Goal: Task Accomplishment & Management: Manage account settings

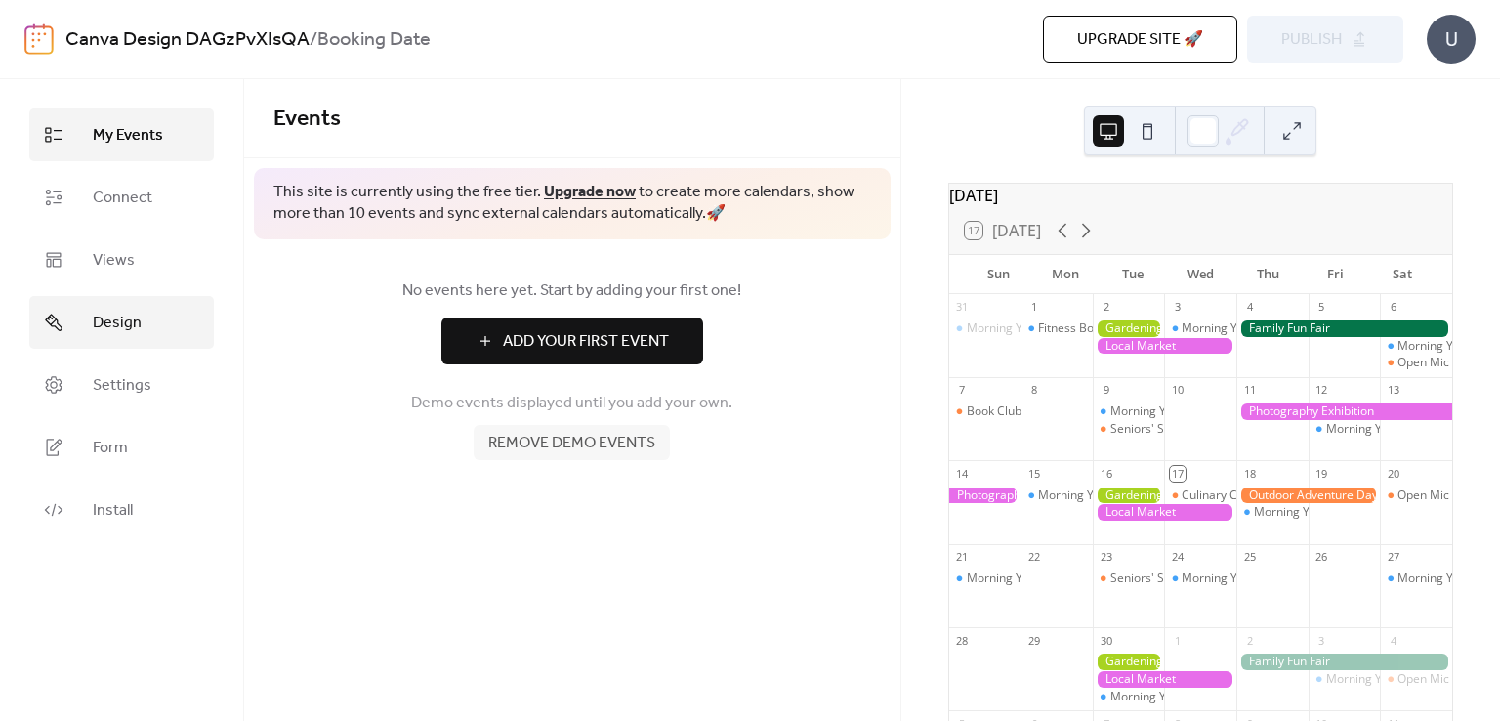
click at [79, 312] on link "Design" at bounding box center [121, 322] width 185 height 53
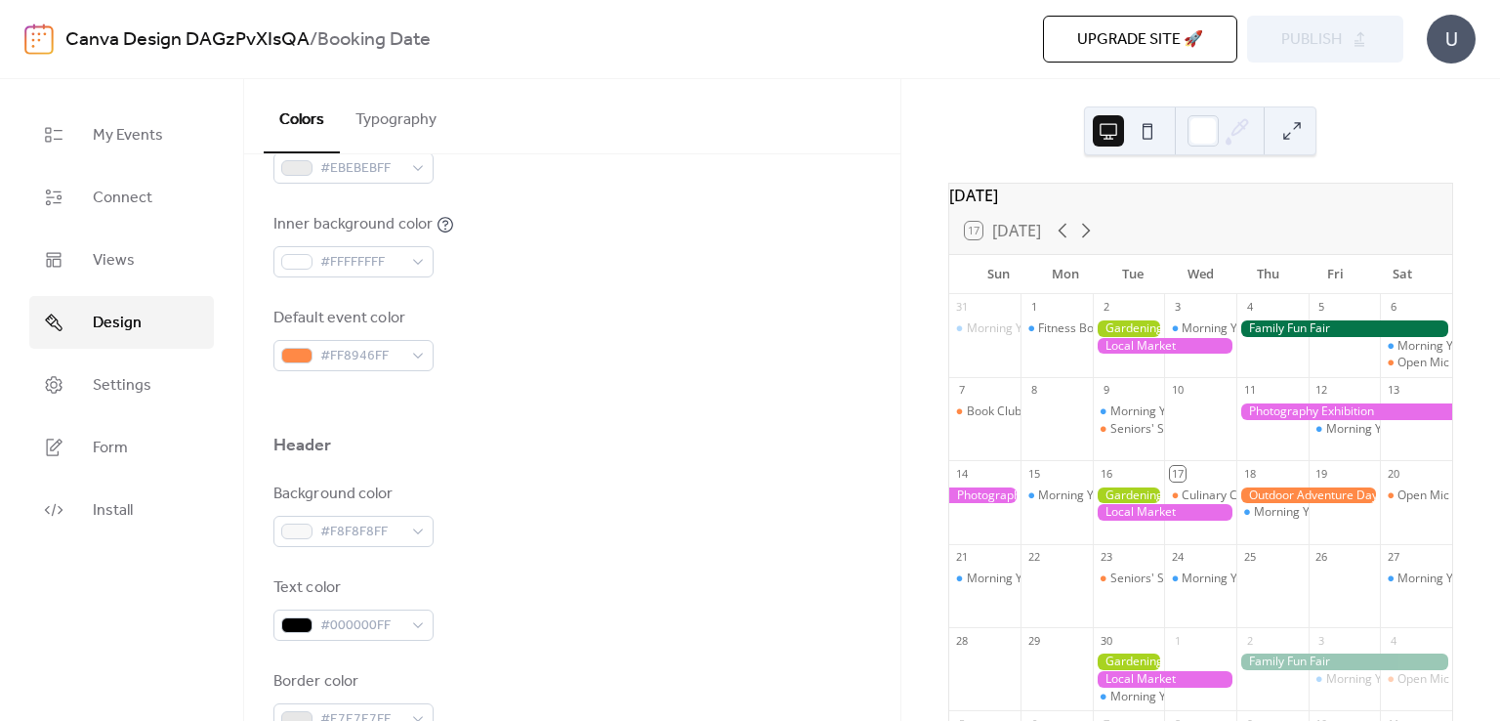
scroll to position [684, 0]
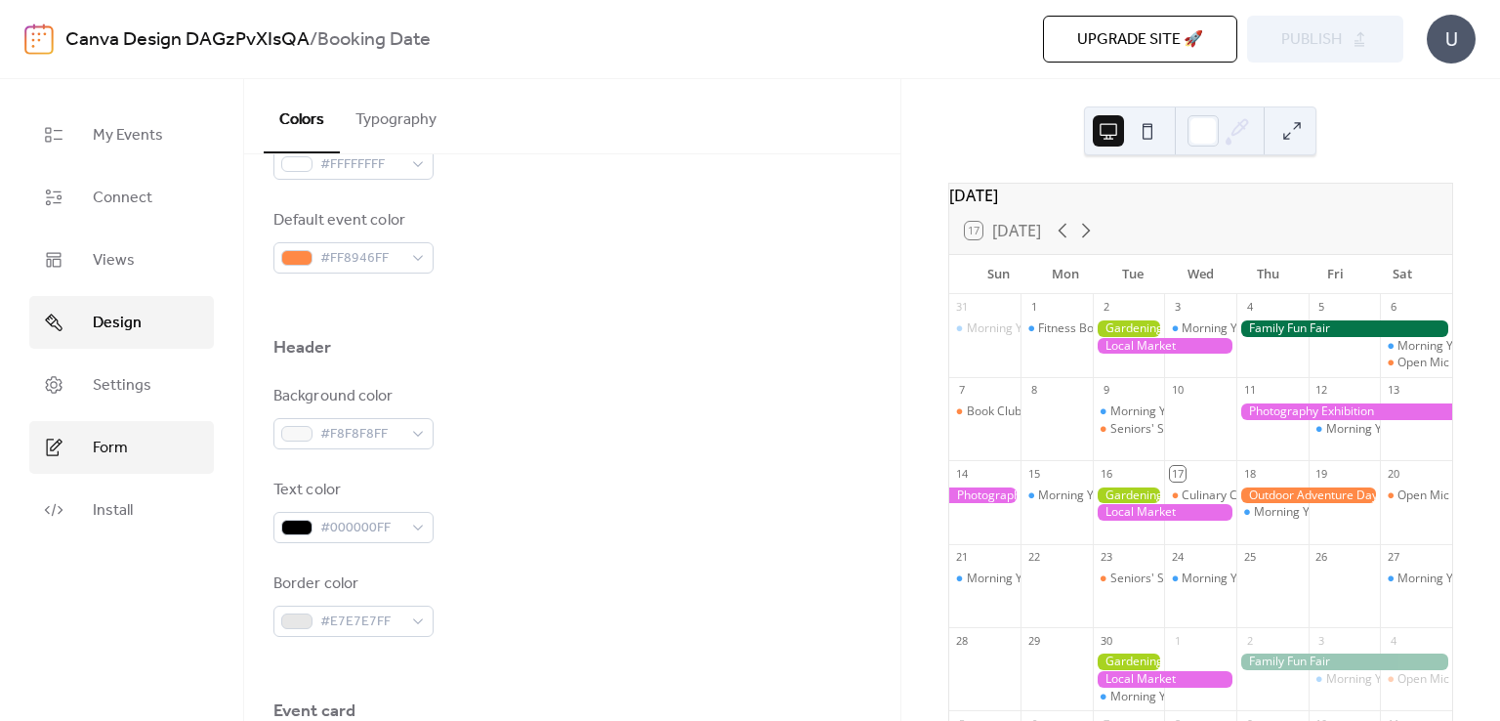
click at [155, 441] on link "Form" at bounding box center [121, 447] width 185 height 53
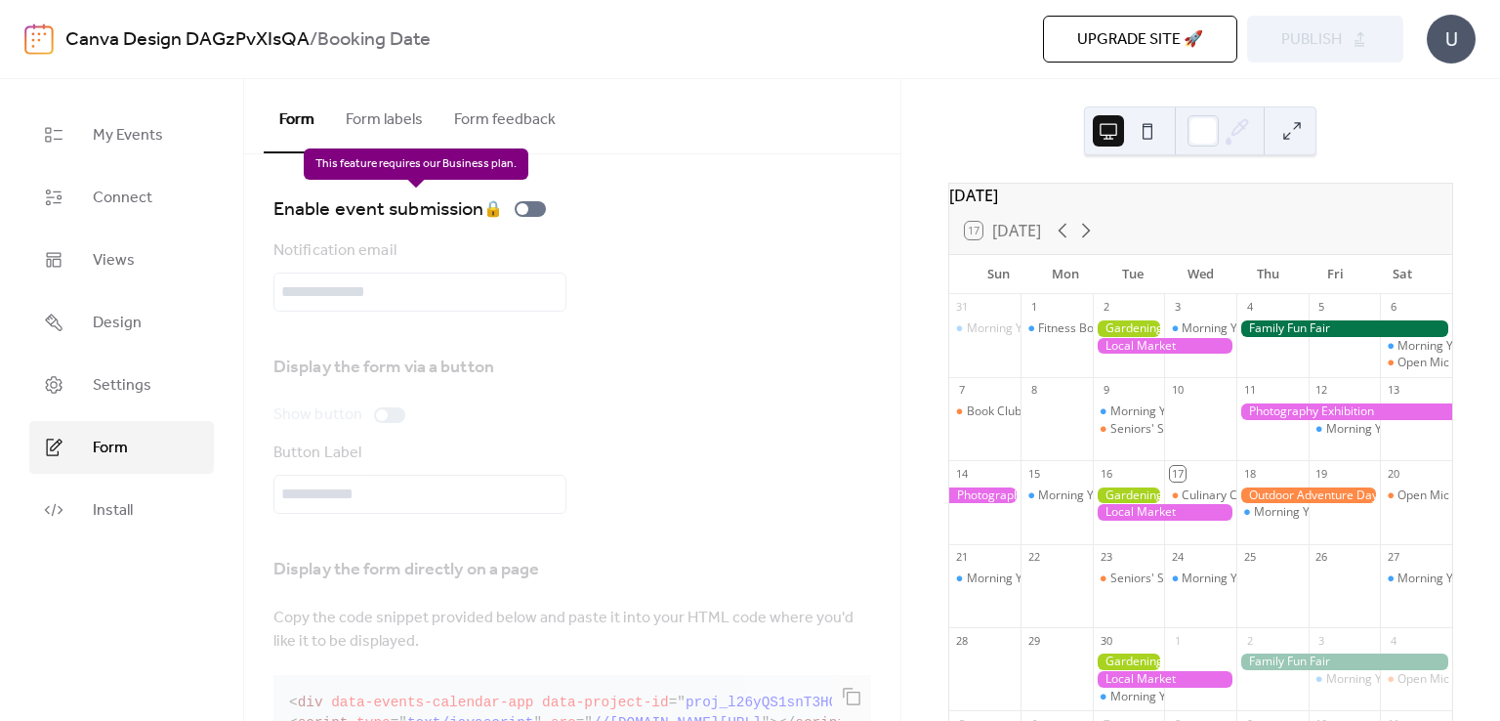
click at [531, 211] on div "Enable event submission 🔒" at bounding box center [414, 208] width 280 height 31
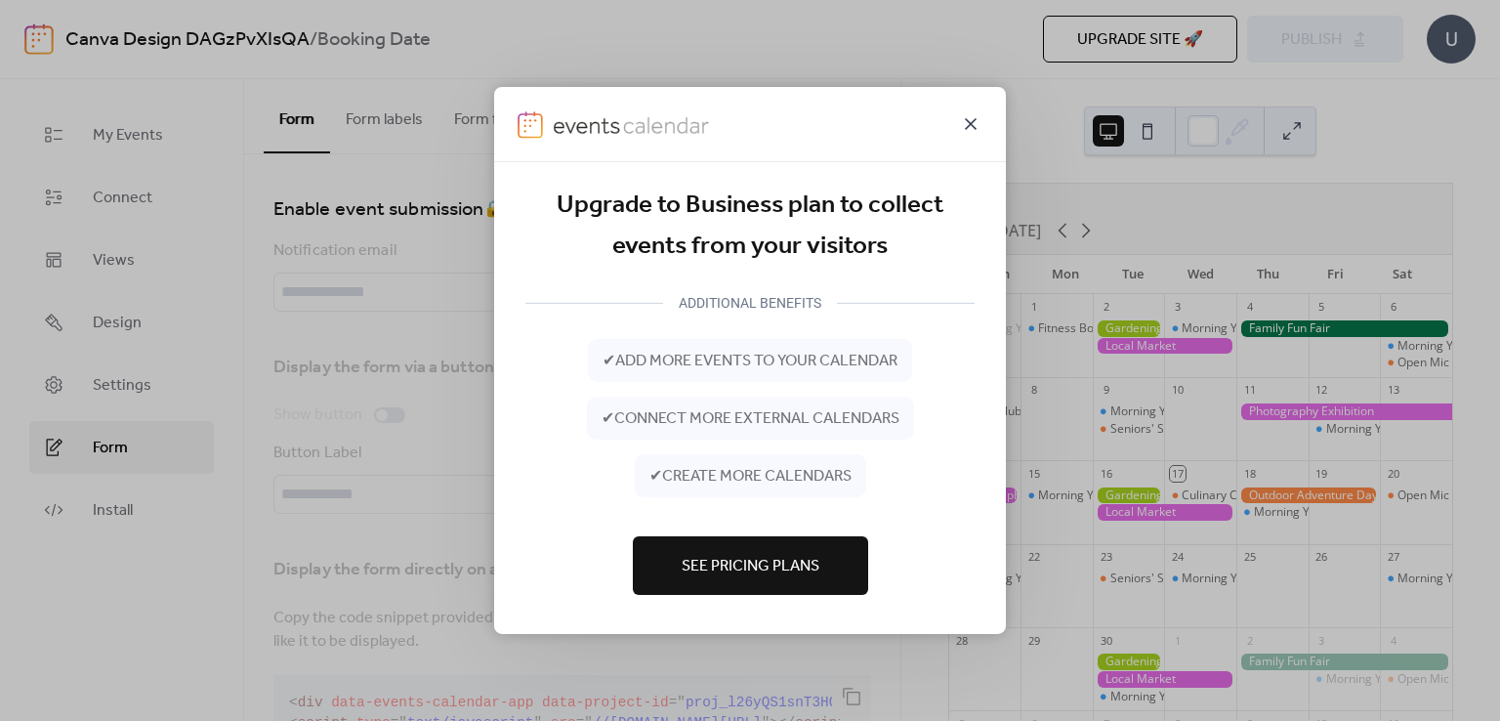
click at [973, 123] on icon at bounding box center [970, 123] width 23 height 23
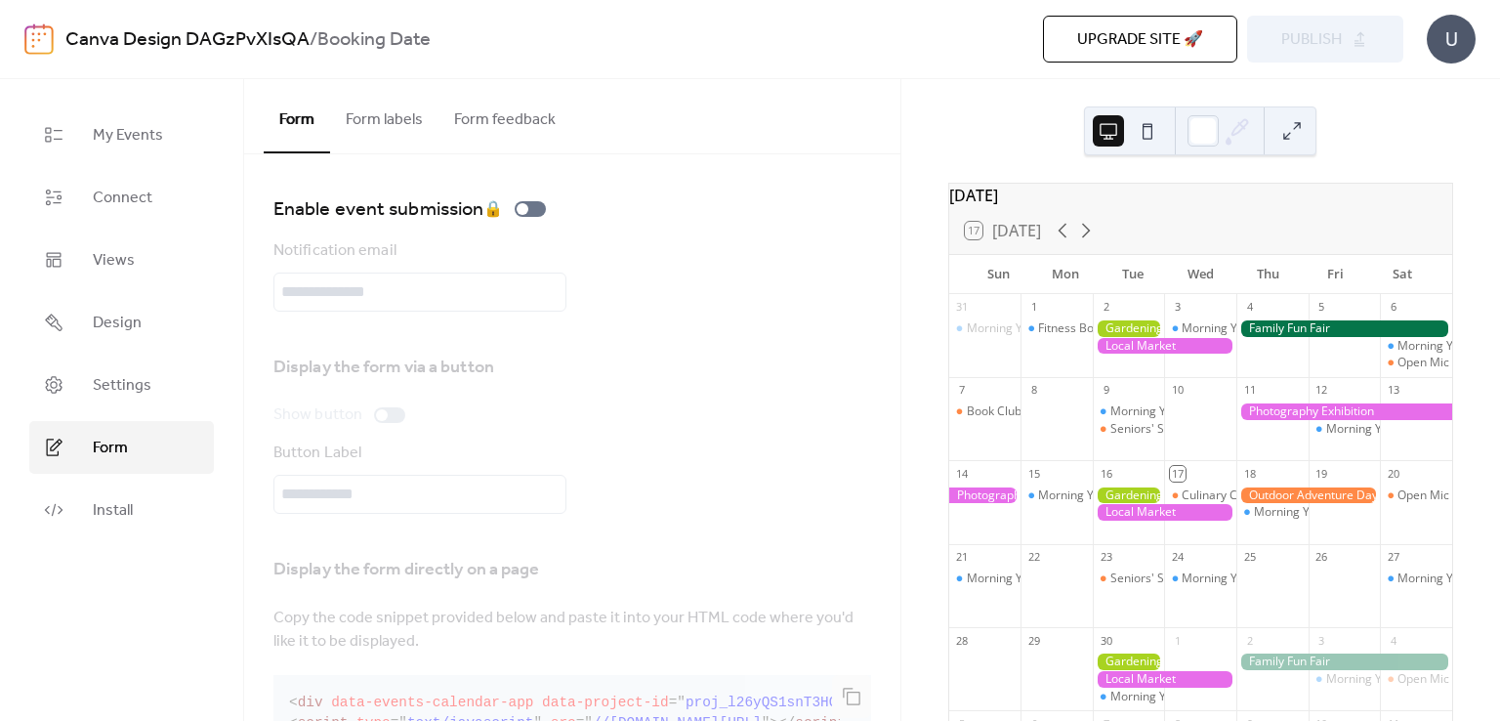
scroll to position [76, 0]
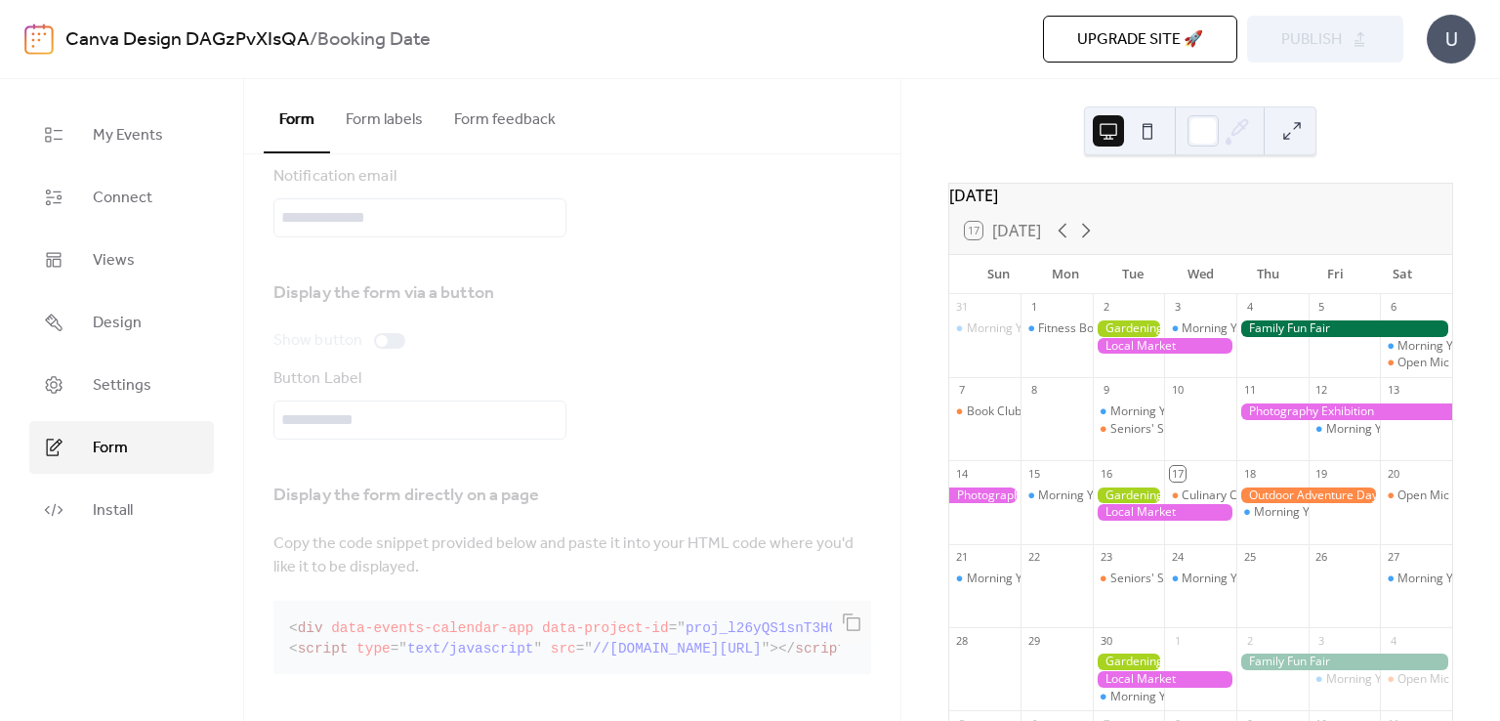
click at [1128, 368] on div at bounding box center [1129, 345] width 72 height 50
click at [1133, 420] on div "Morning Yoga Bliss" at bounding box center [1163, 411] width 105 height 17
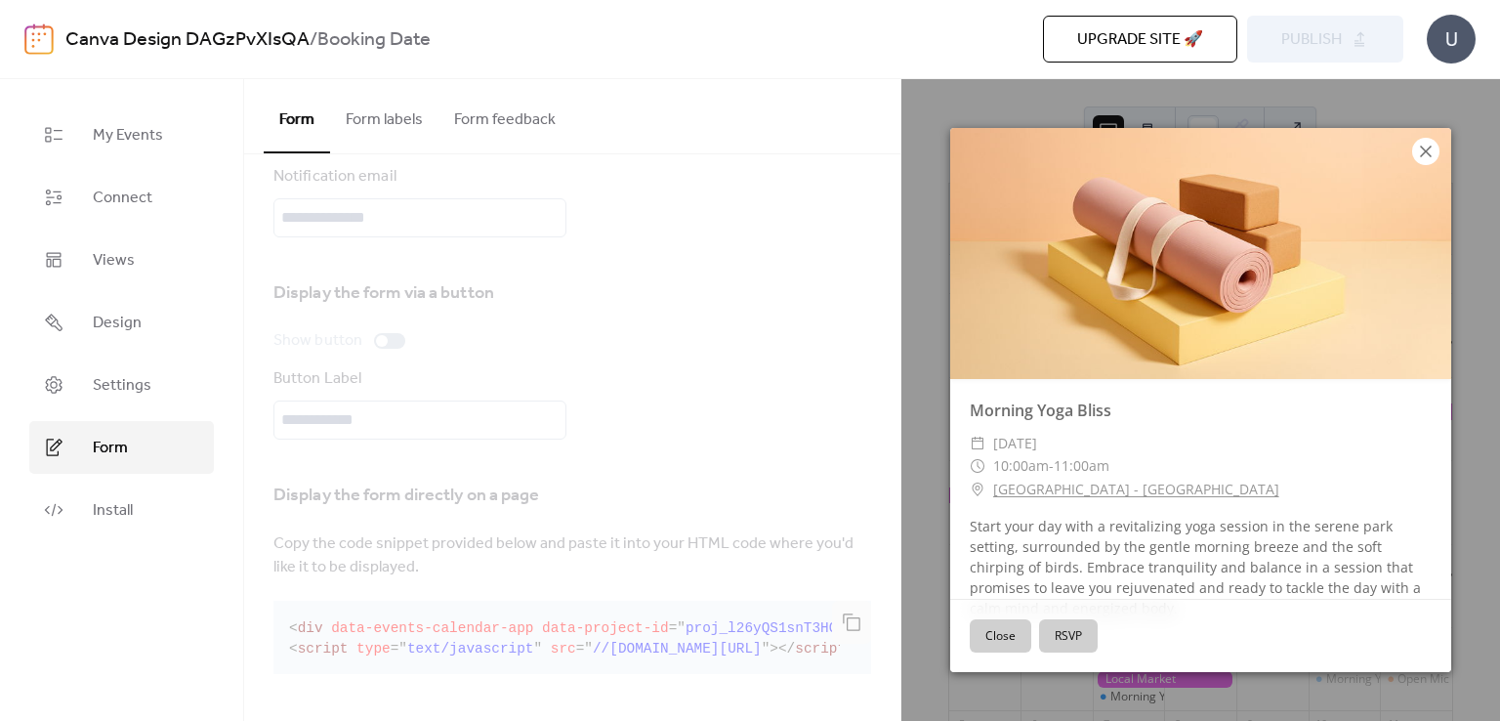
click at [1426, 157] on icon at bounding box center [1426, 151] width 23 height 23
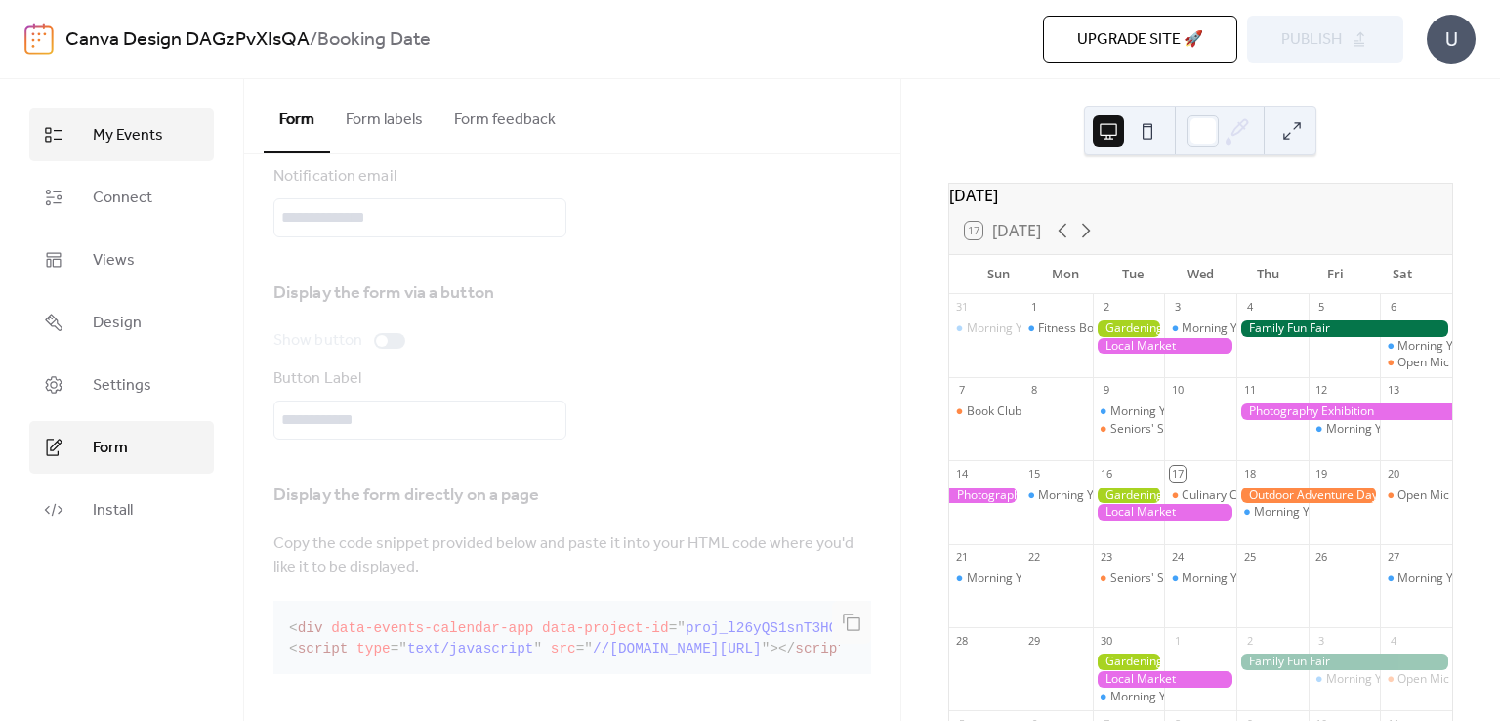
click at [112, 142] on span "My Events" at bounding box center [128, 135] width 70 height 23
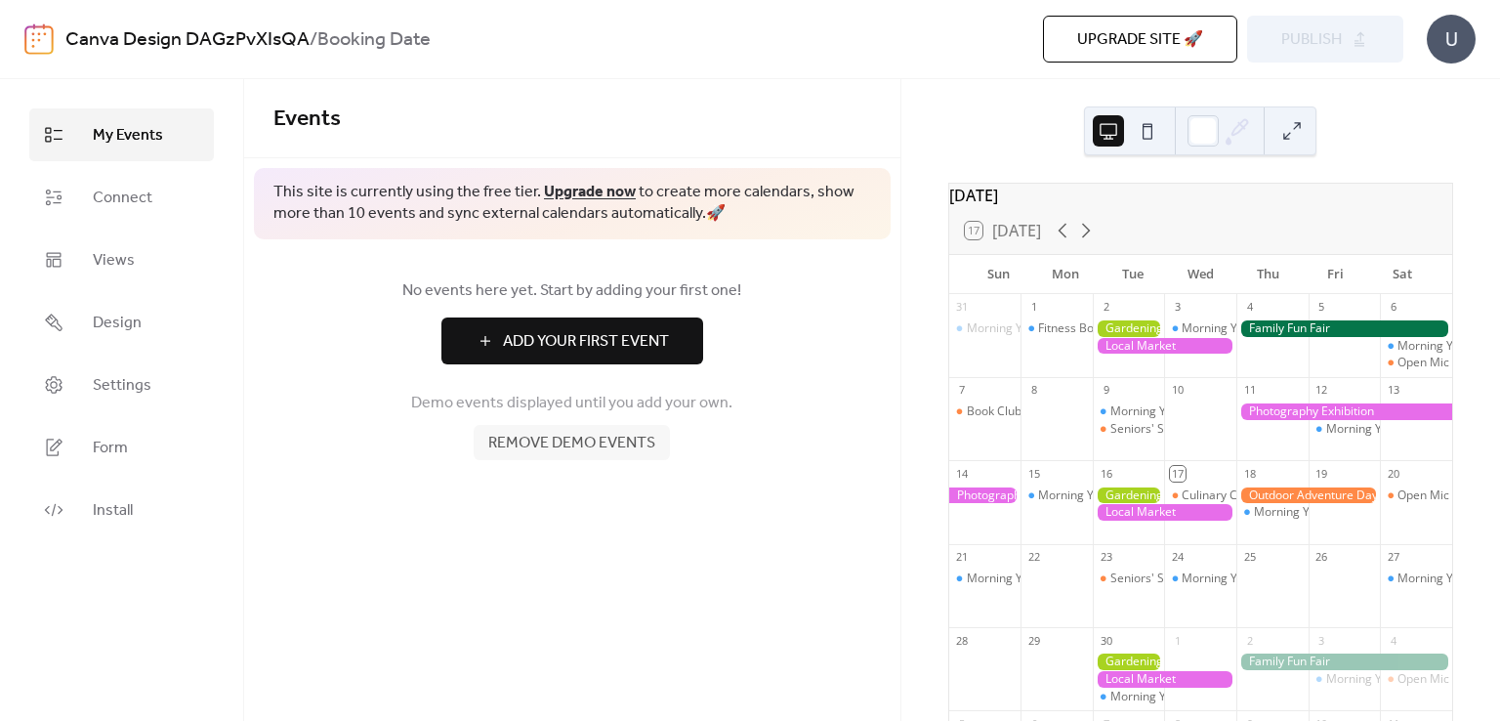
click at [1146, 138] on button at bounding box center [1147, 130] width 31 height 31
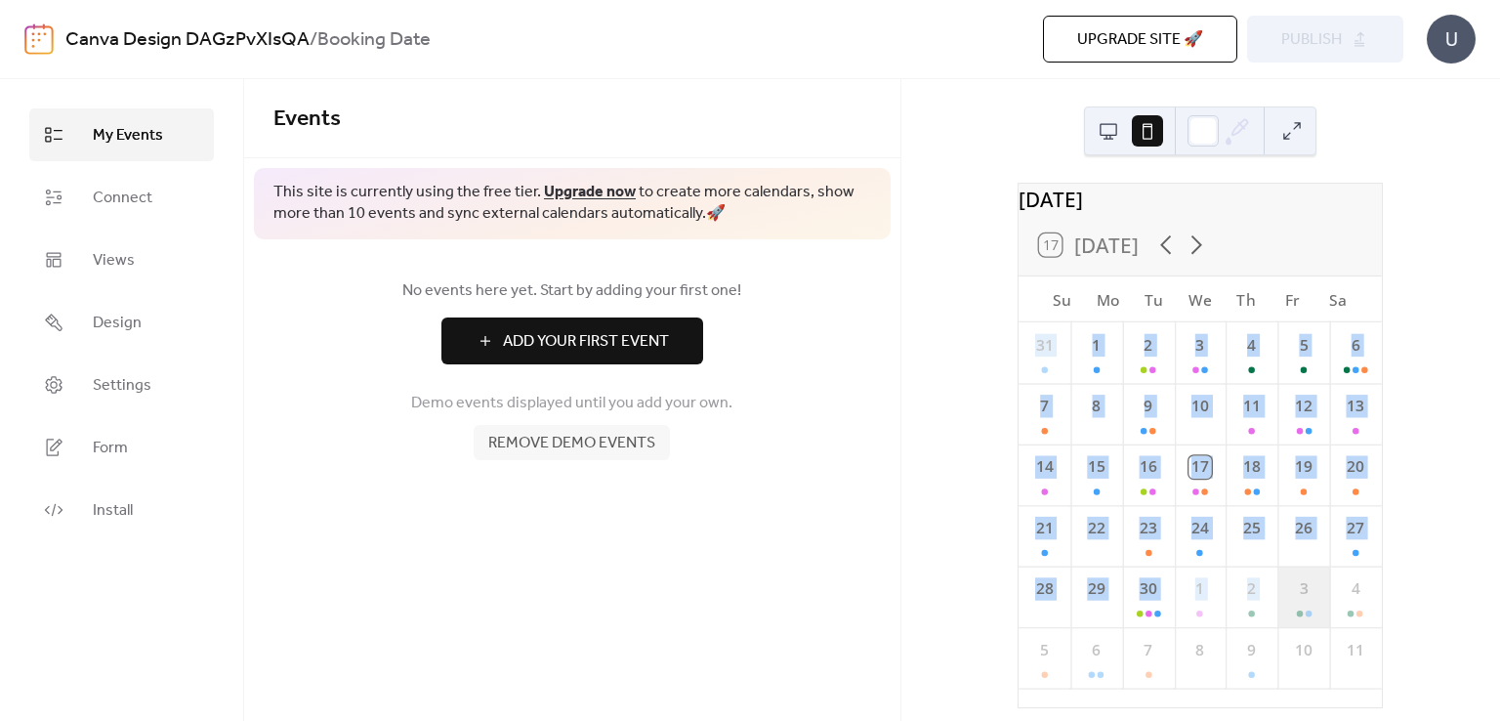
drag, startPoint x: 1079, startPoint y: 380, endPoint x: 1308, endPoint y: 621, distance: 332.4
click at [1309, 621] on div "31 1 2 3 4 5 6 7 8 9 10 11 12 13 14 15 16 17 18 19 20 21 22 23 24 25 26 27 28 2…" at bounding box center [1200, 514] width 363 height 385
click at [1158, 135] on button at bounding box center [1147, 130] width 31 height 31
click at [1030, 337] on div "31 1 2 3 4 5 6 7 8 9 10 11 12 13 14 15 16 17 18 19 20 21 22 23 24 25 26 27 28 2…" at bounding box center [1200, 514] width 363 height 385
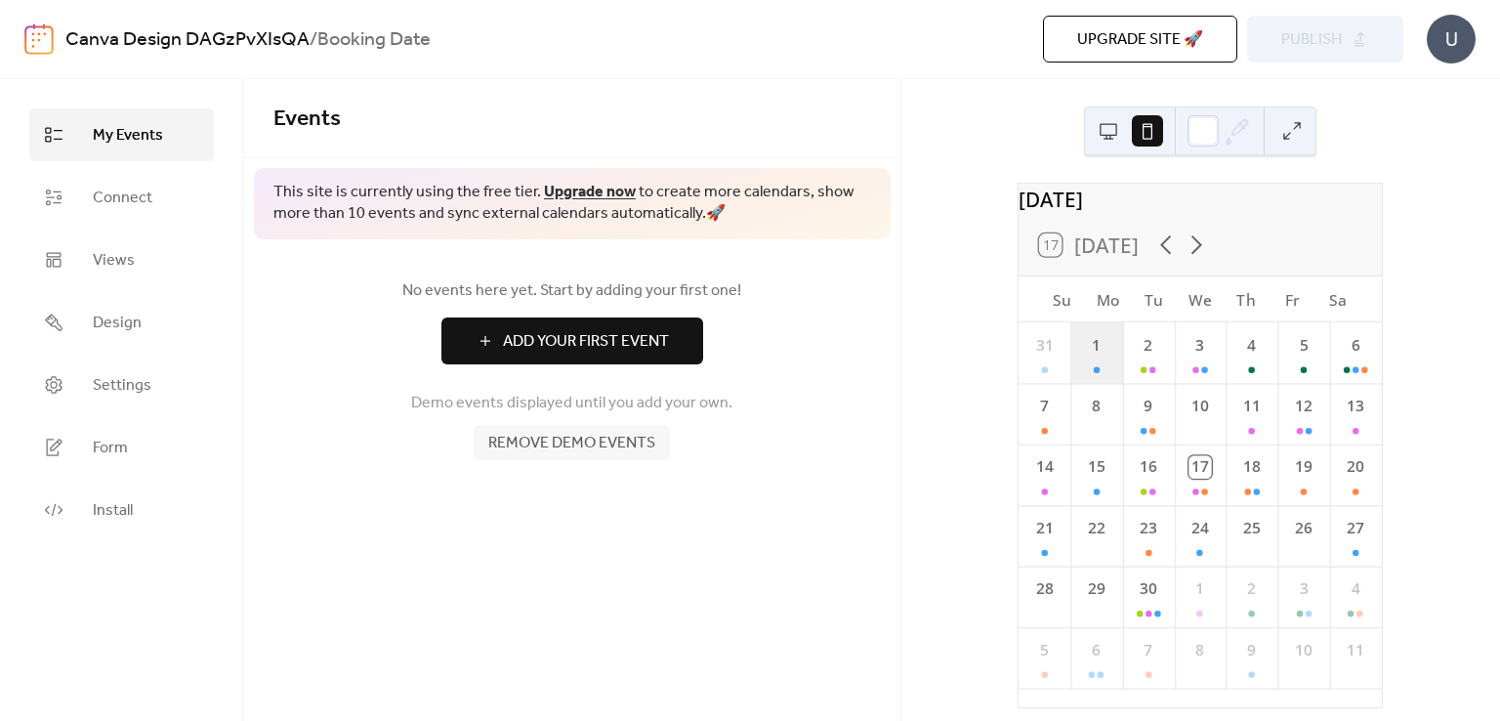
click at [1110, 360] on div "1" at bounding box center [1097, 352] width 52 height 61
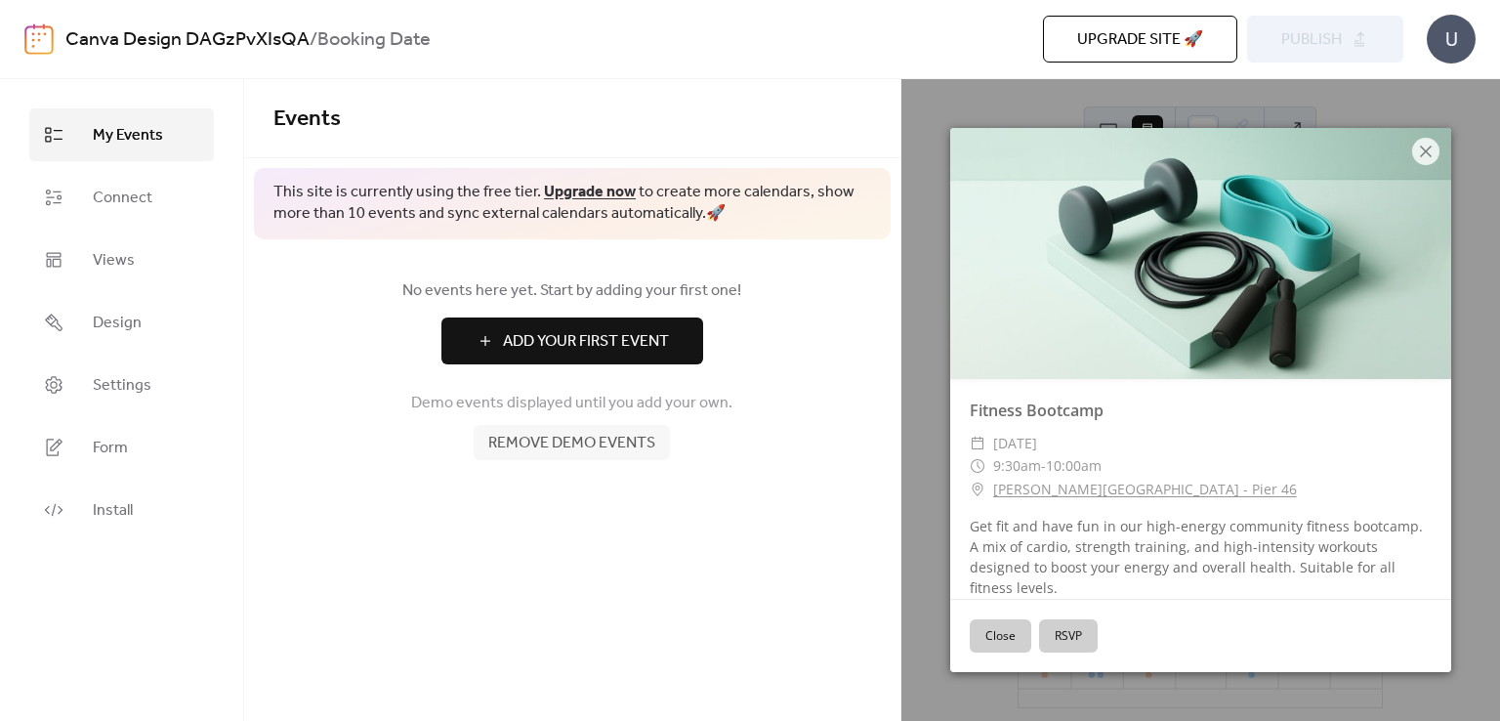
click at [981, 638] on button "Close" at bounding box center [1001, 635] width 62 height 33
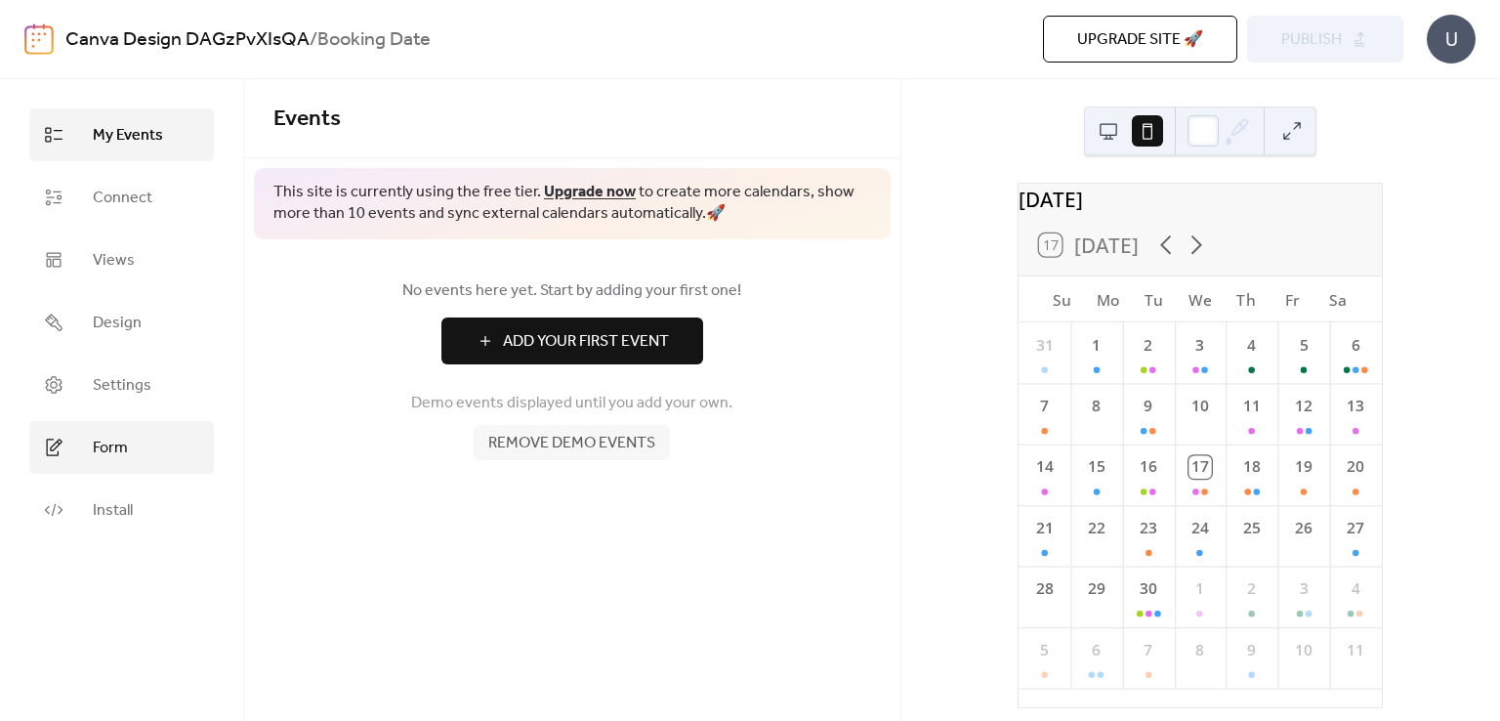
click at [113, 439] on span "Form" at bounding box center [110, 448] width 35 height 23
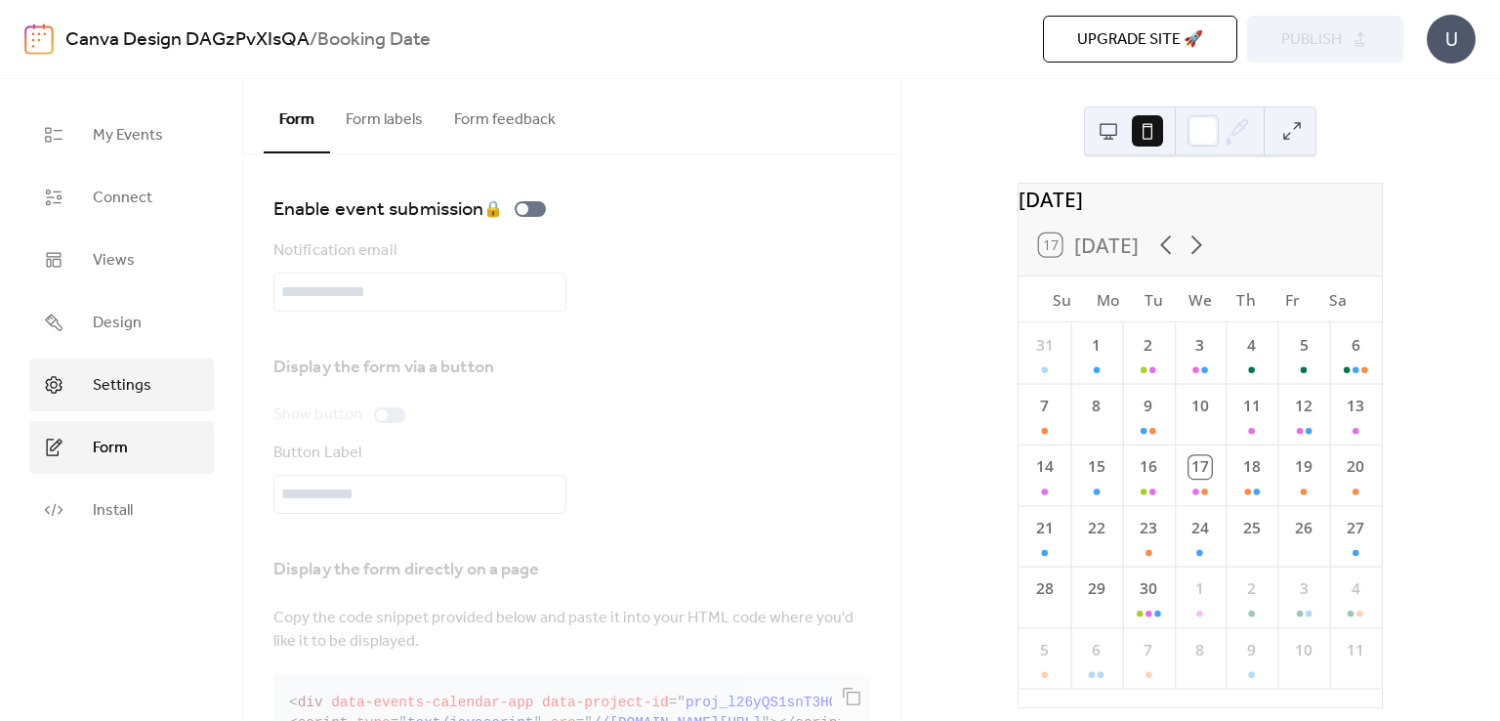
click at [115, 392] on span "Settings" at bounding box center [122, 385] width 59 height 23
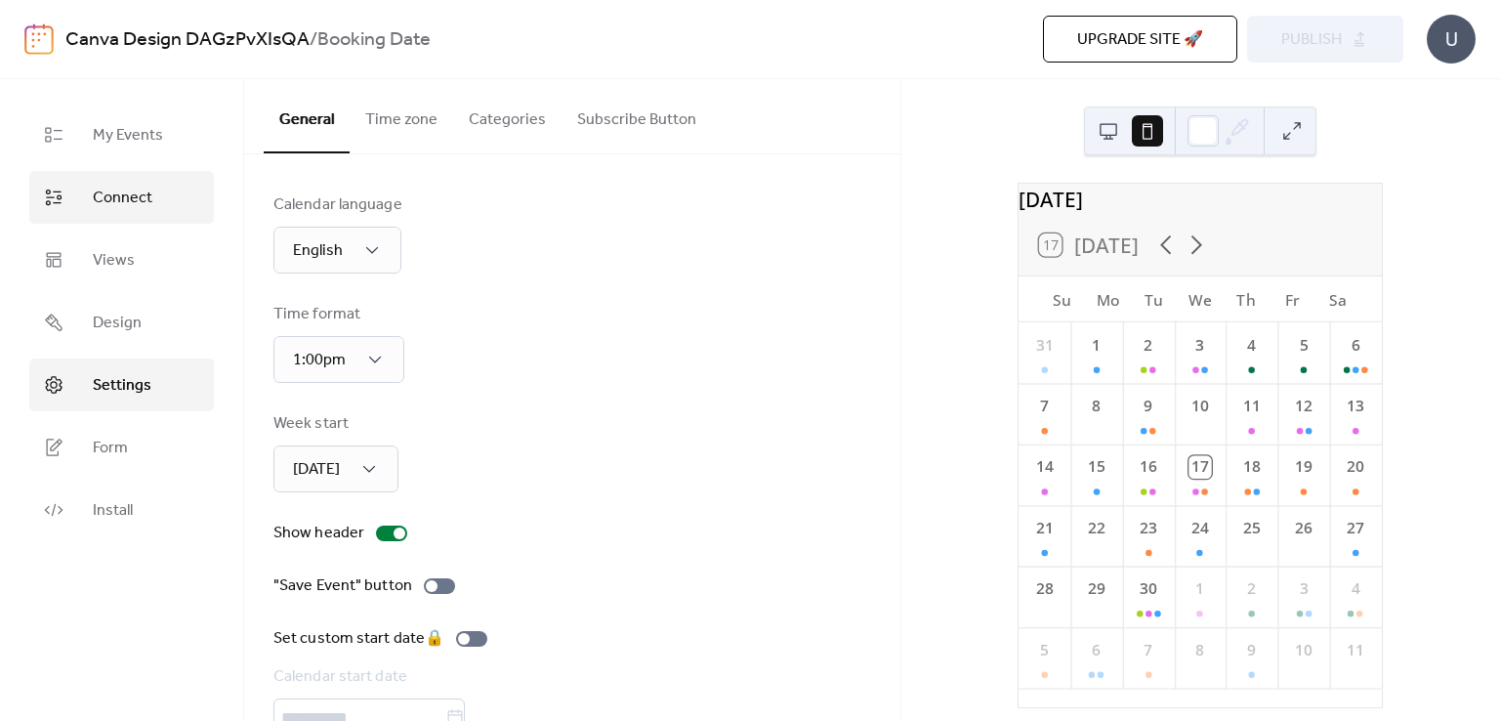
click at [132, 194] on span "Connect" at bounding box center [123, 198] width 60 height 23
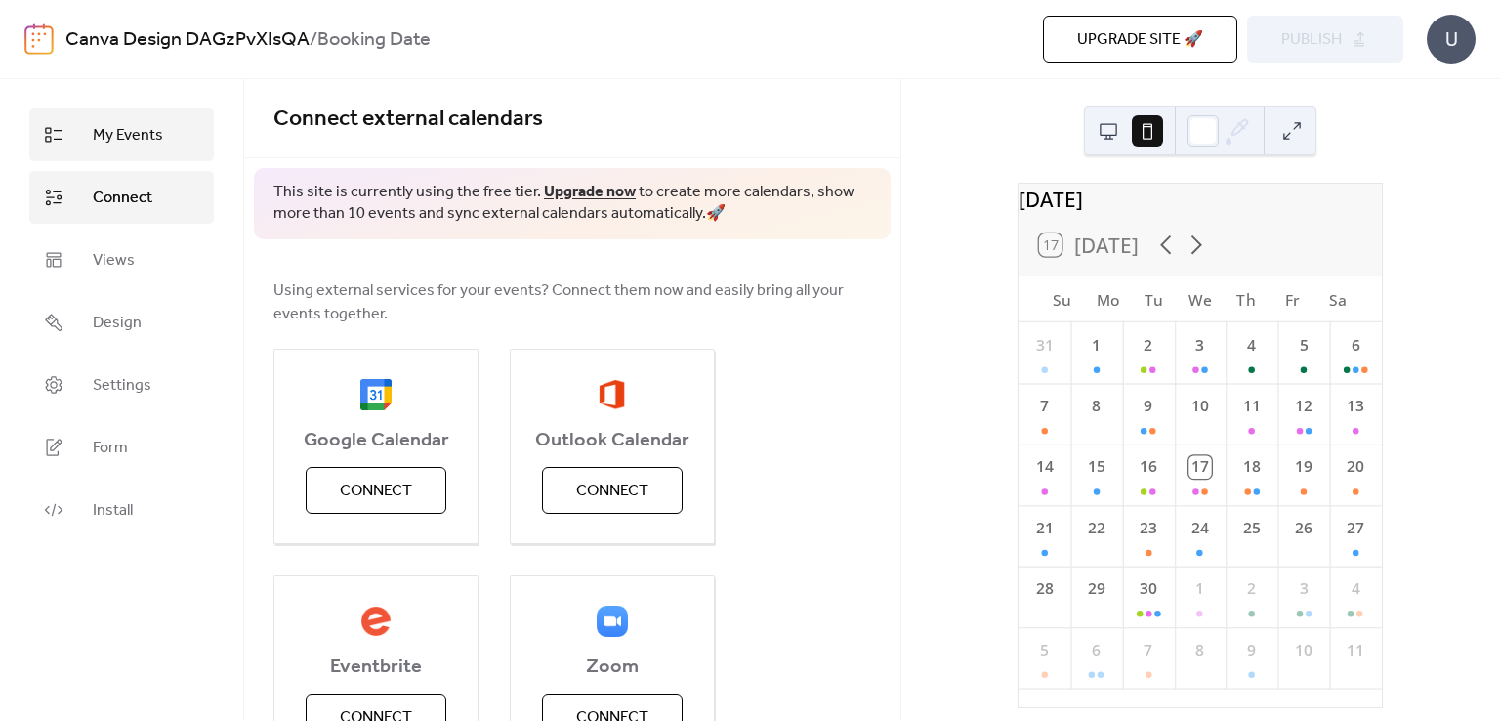
click at [141, 153] on link "My Events" at bounding box center [121, 134] width 185 height 53
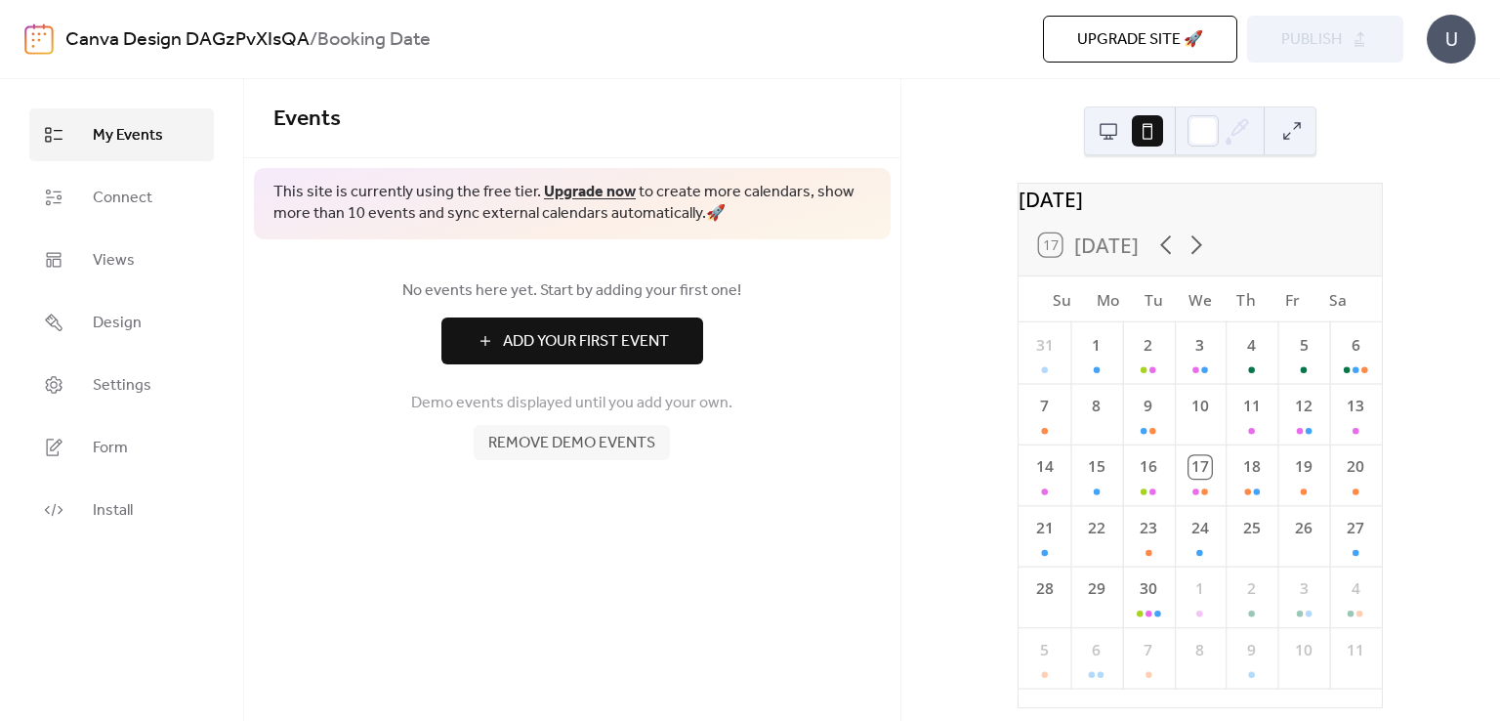
click at [524, 344] on span "Add Your First Event" at bounding box center [586, 341] width 166 height 23
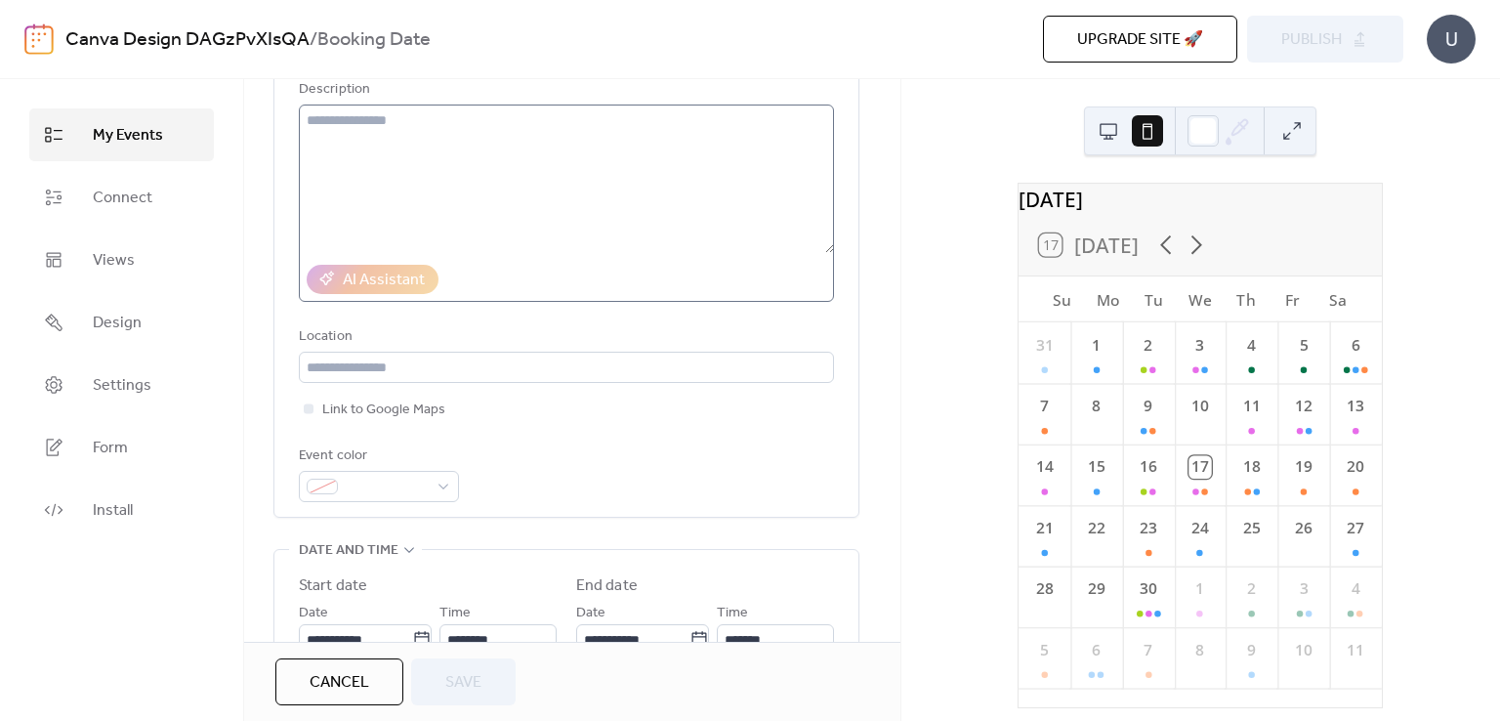
scroll to position [23, 0]
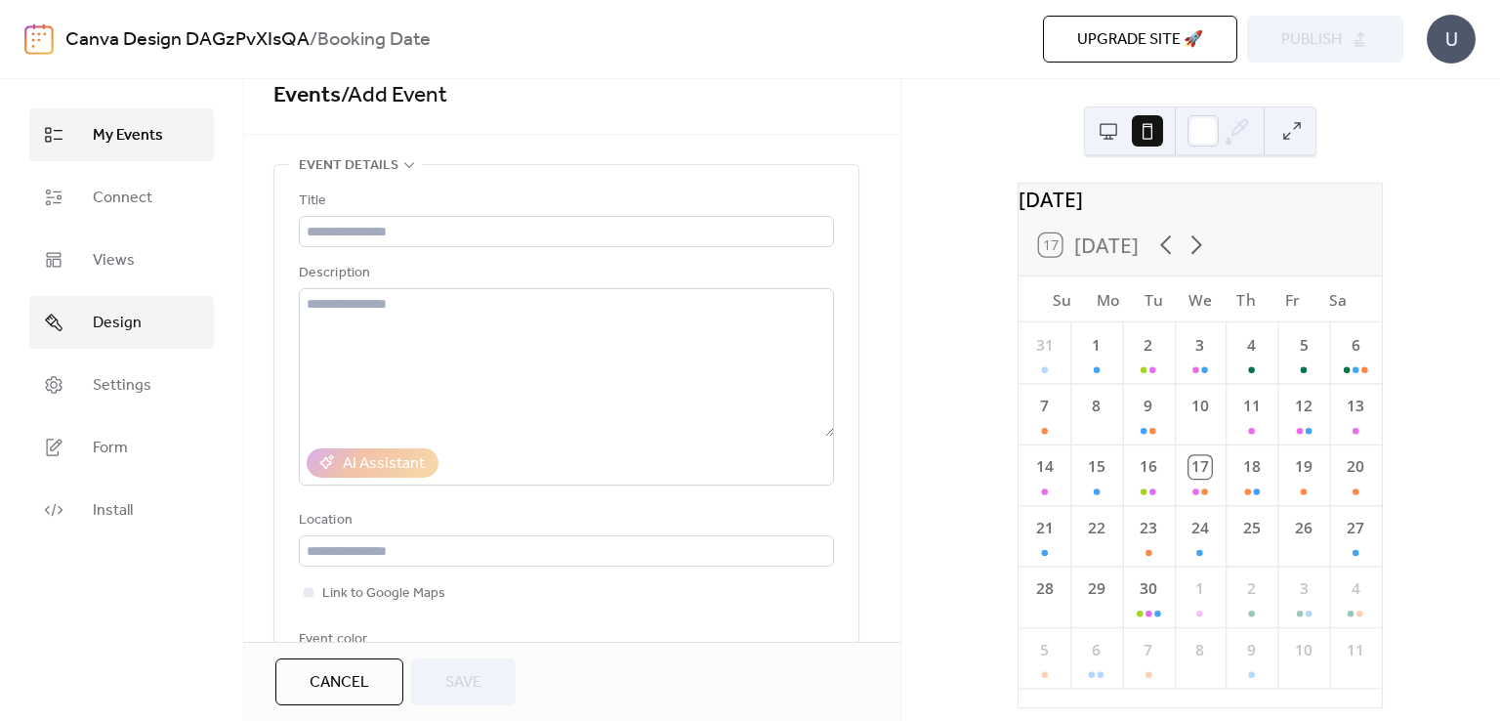
click at [185, 321] on link "Design" at bounding box center [121, 322] width 185 height 53
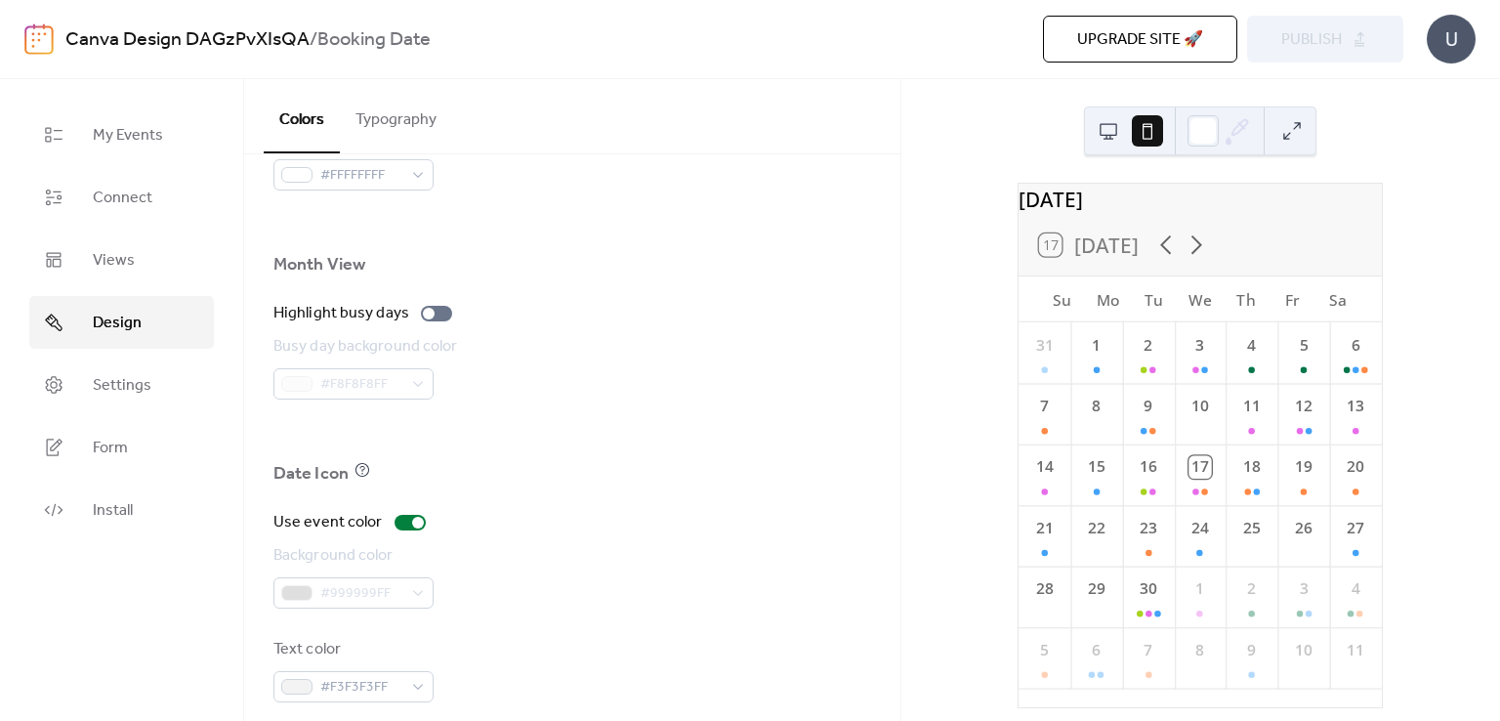
scroll to position [1326, 0]
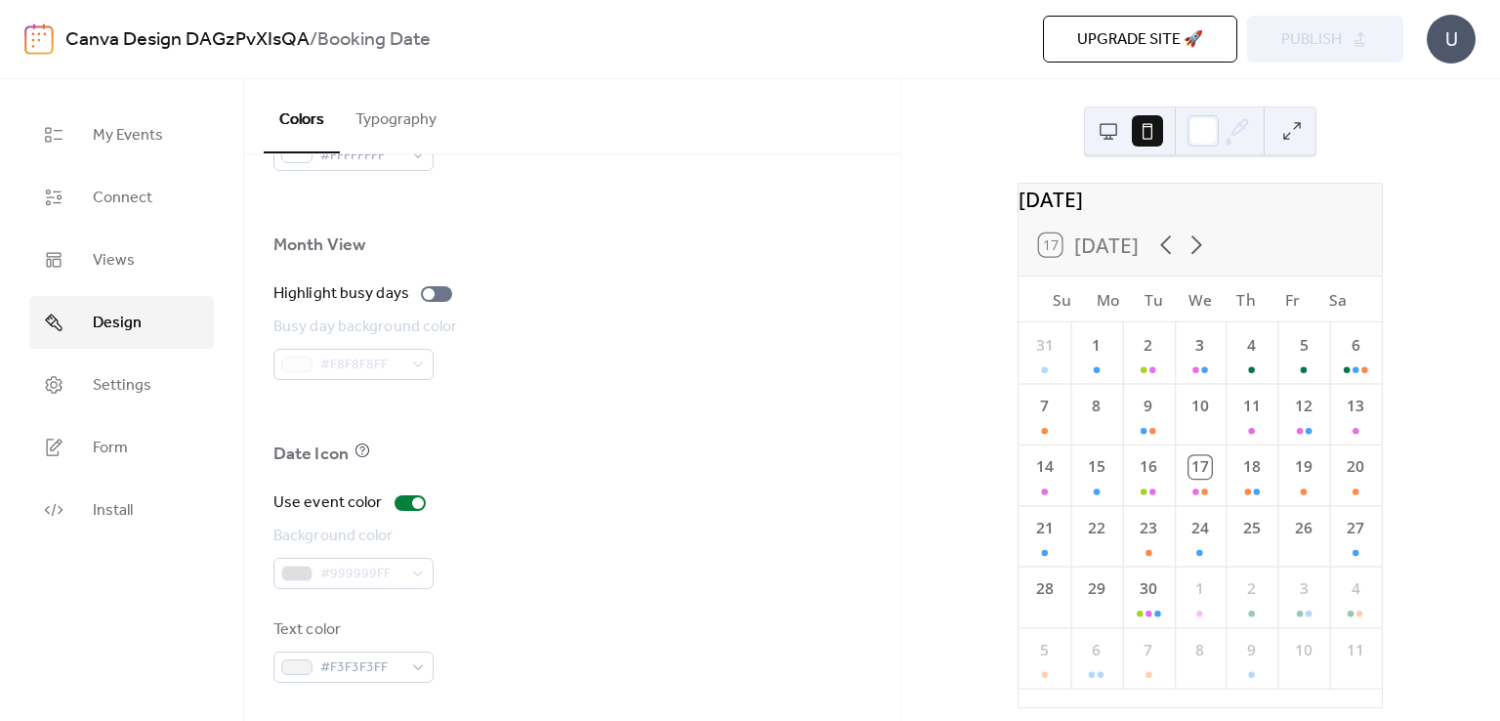
click at [1118, 134] on button at bounding box center [1108, 130] width 31 height 31
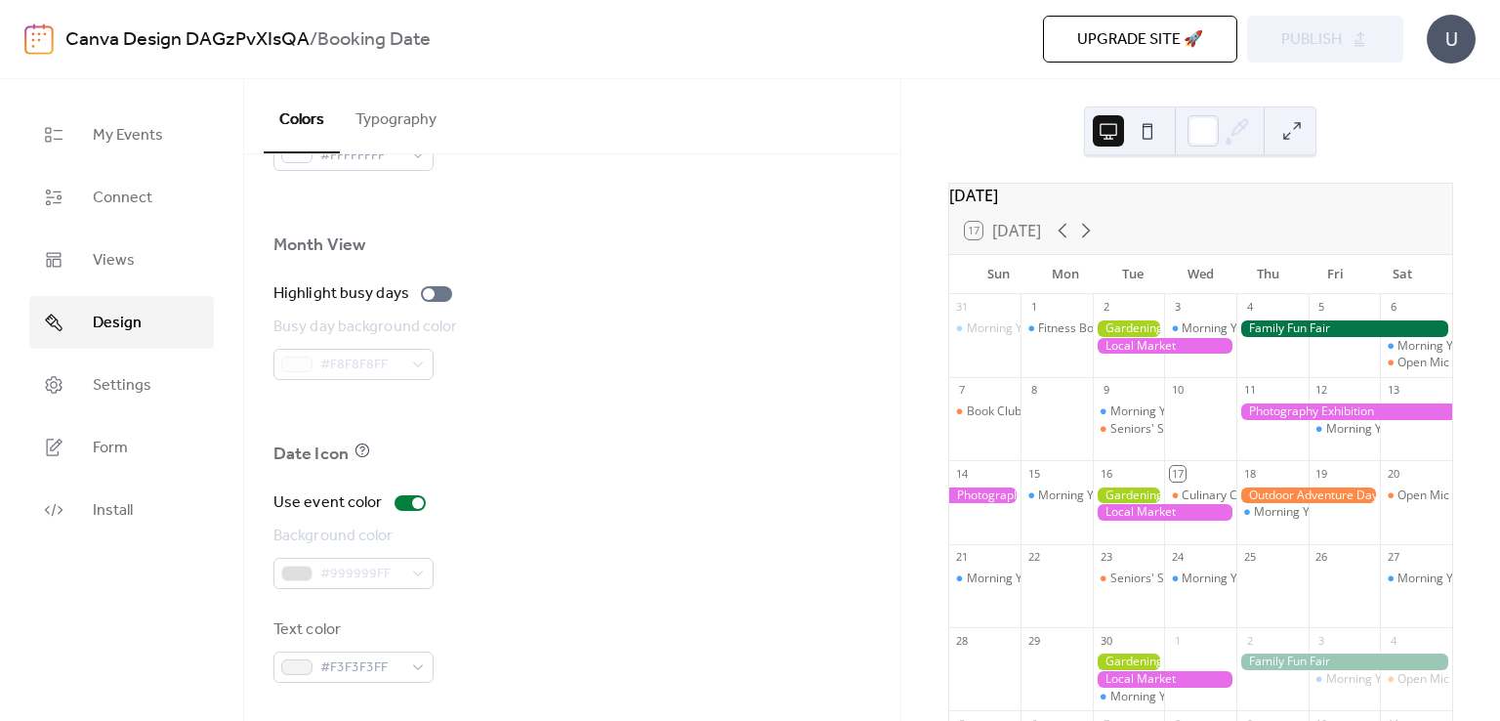
click at [1129, 355] on div at bounding box center [1165, 346] width 144 height 17
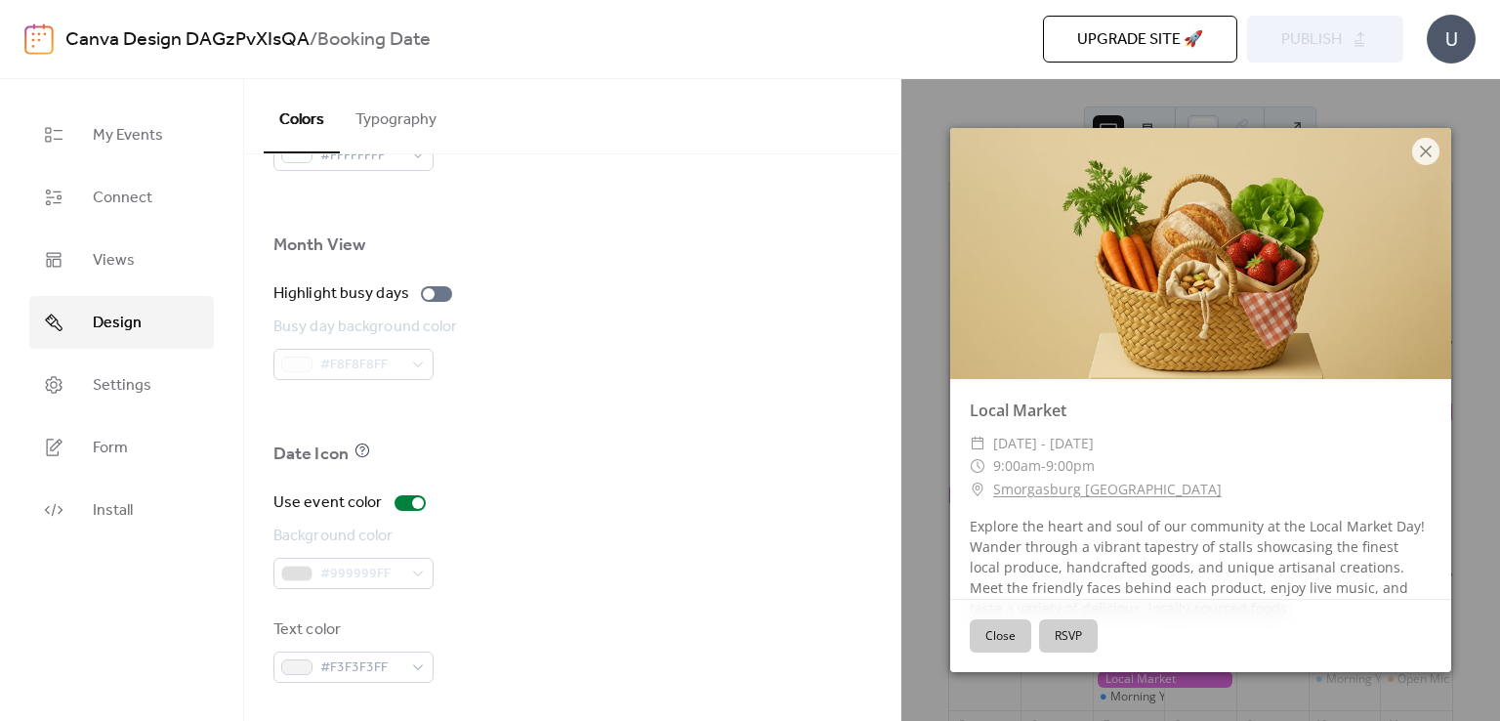
click at [1424, 150] on icon at bounding box center [1426, 151] width 23 height 23
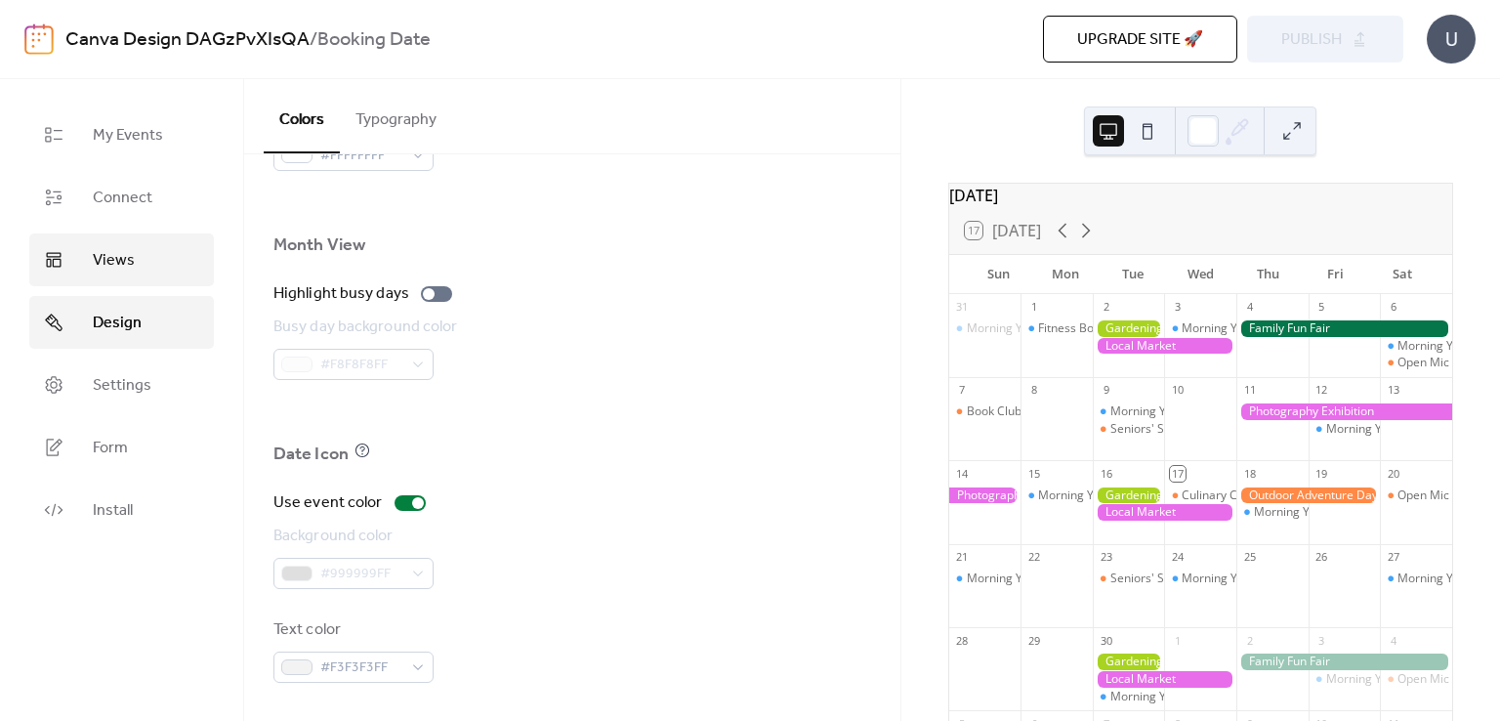
click at [106, 263] on span "Views" at bounding box center [114, 260] width 42 height 23
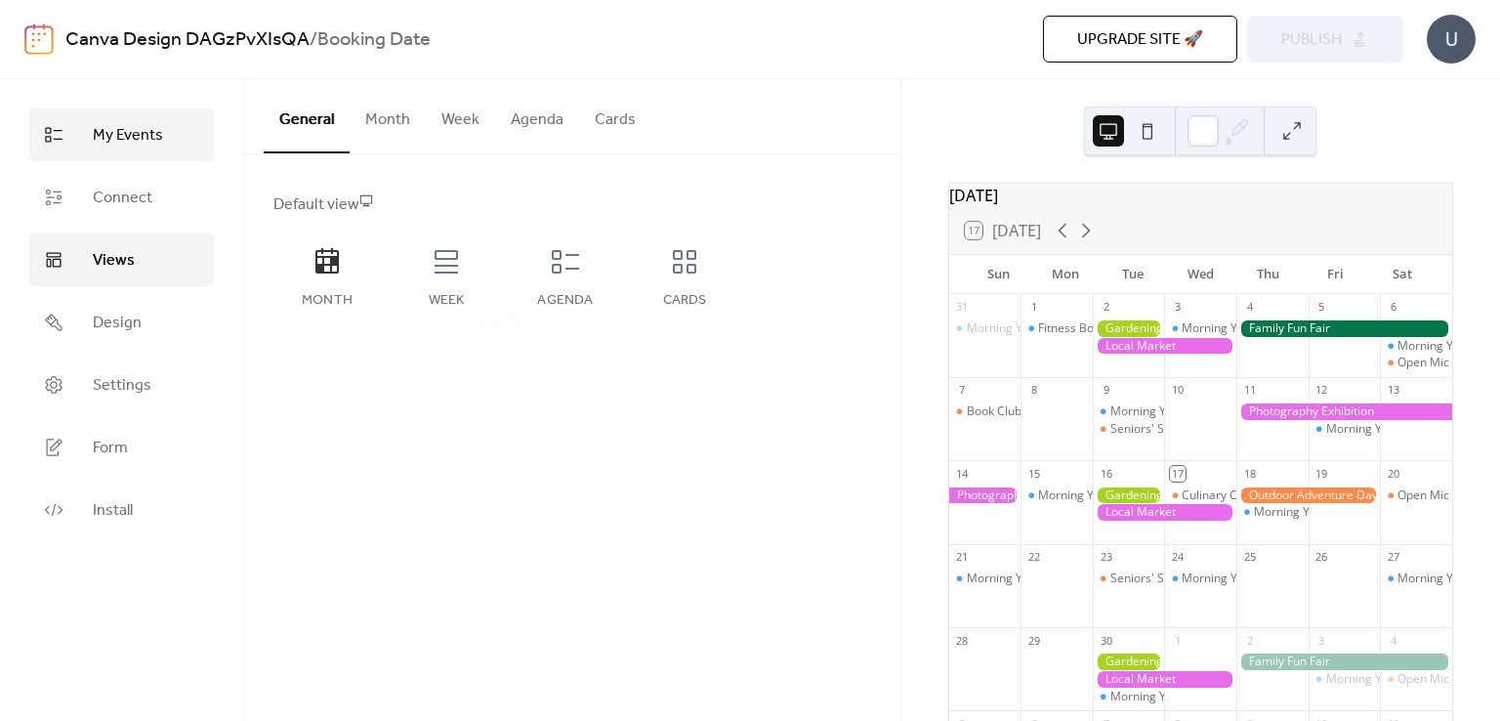
click at [105, 152] on link "My Events" at bounding box center [121, 134] width 185 height 53
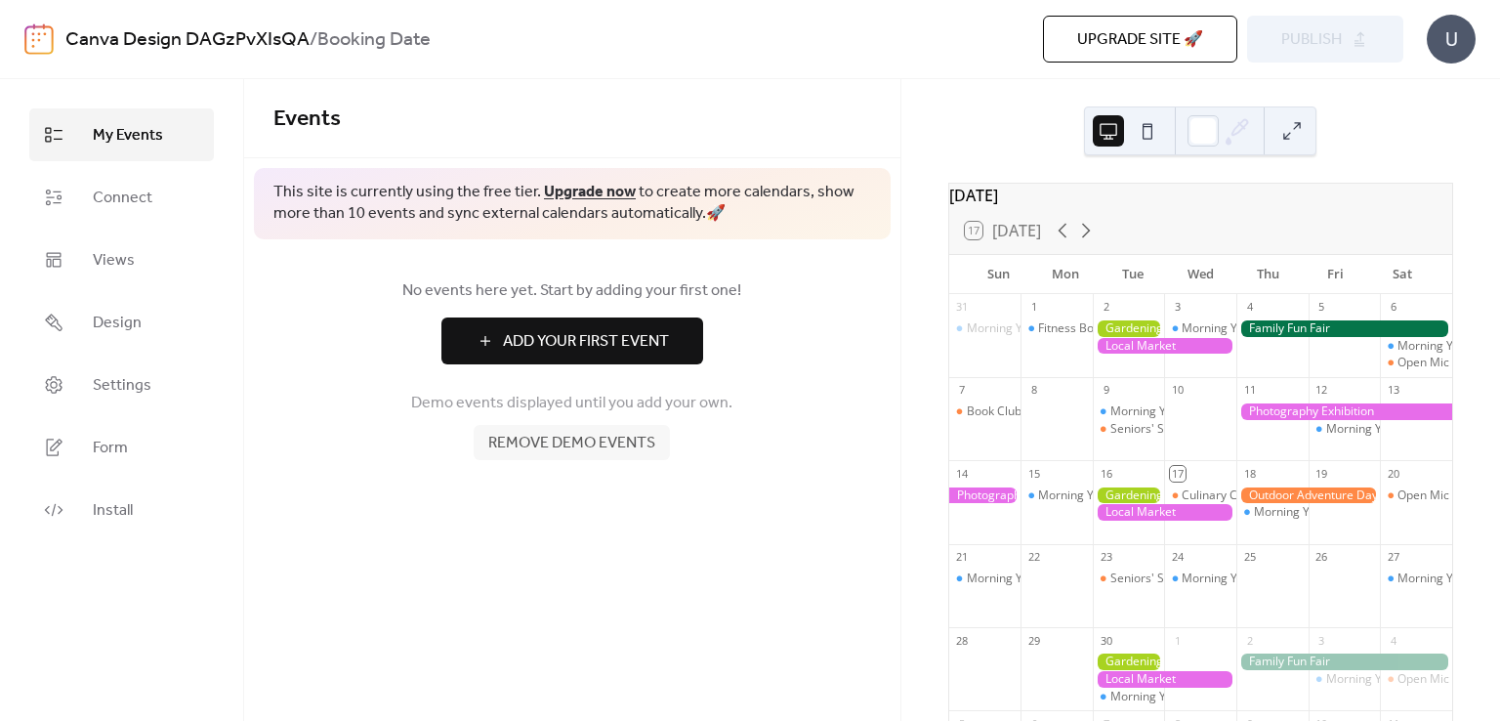
click at [361, 47] on b "Booking Date" at bounding box center [373, 39] width 113 height 37
click at [152, 196] on link "Connect" at bounding box center [121, 197] width 185 height 53
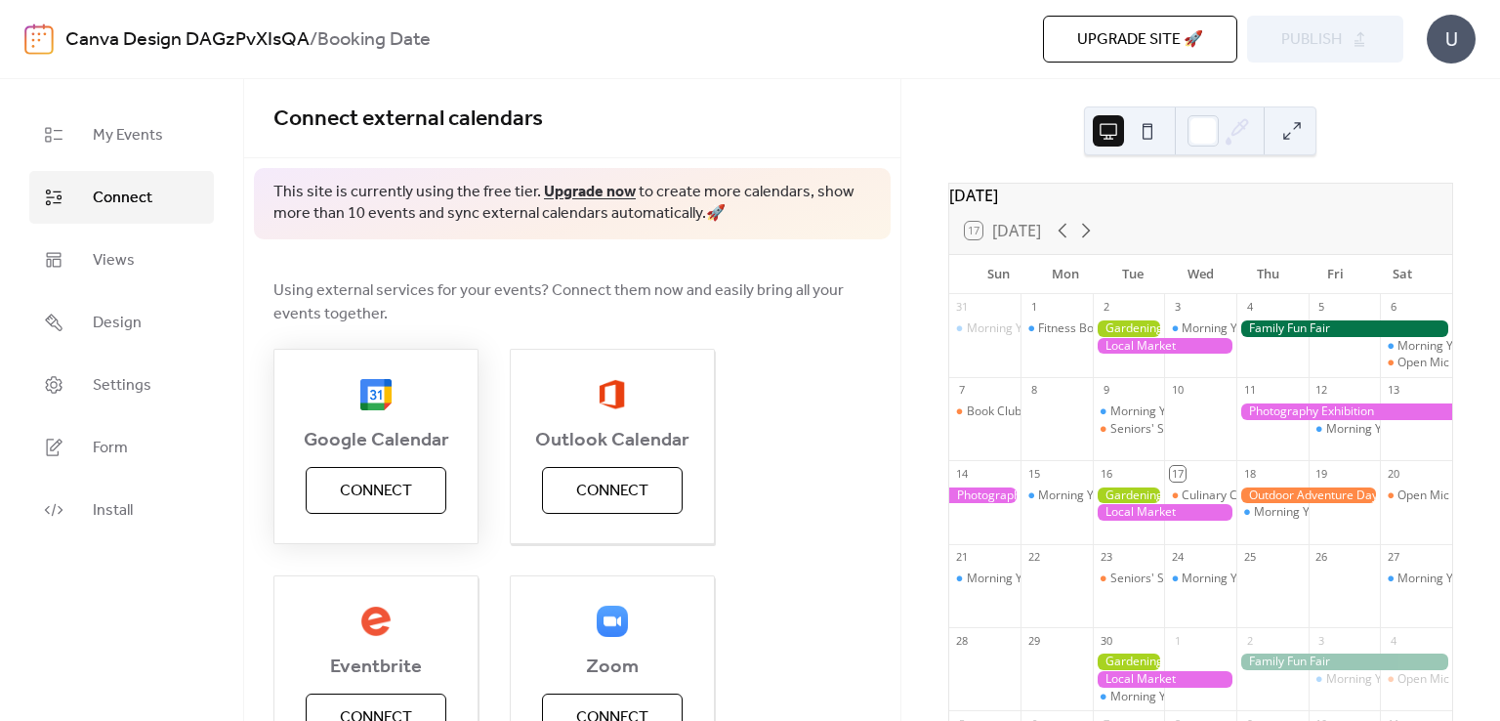
click at [390, 490] on span "Connect" at bounding box center [376, 491] width 72 height 23
click at [173, 335] on link "Design" at bounding box center [121, 322] width 185 height 53
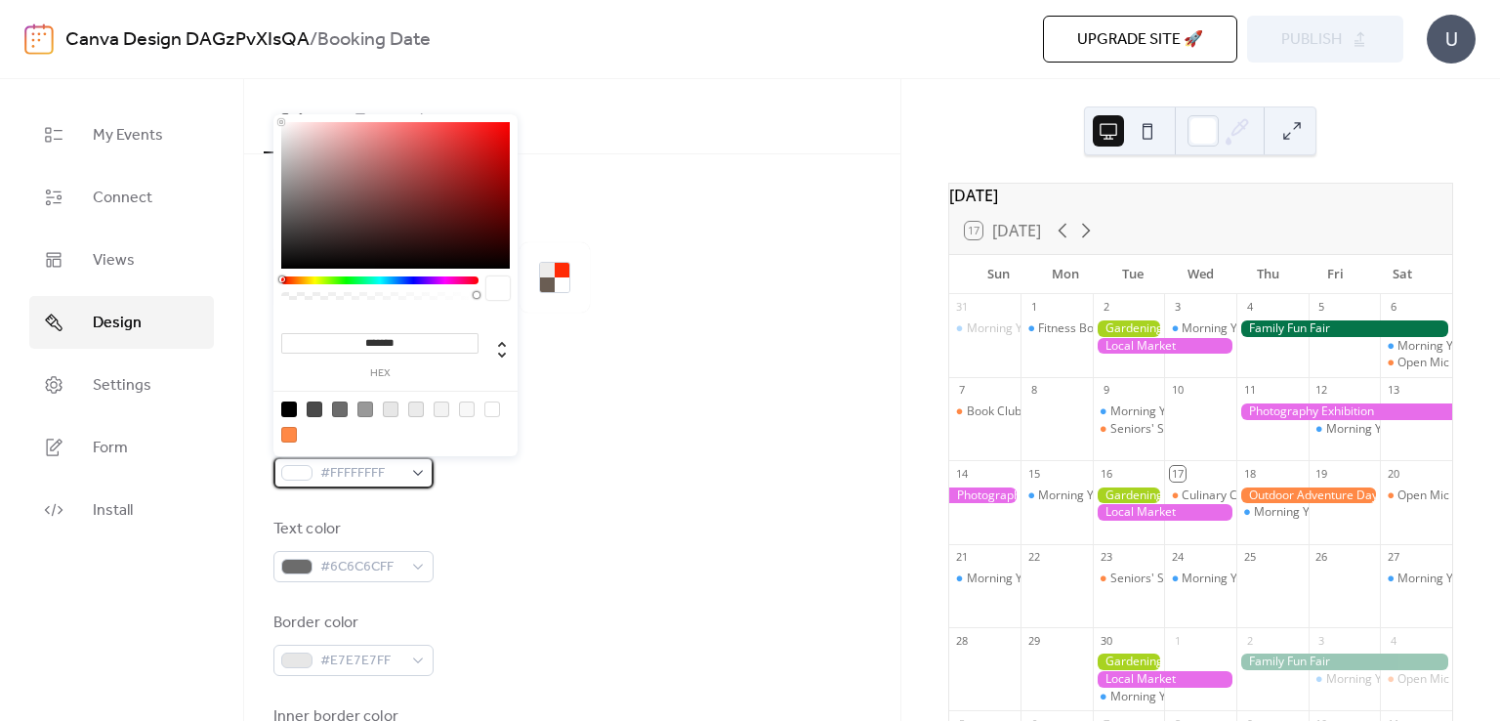
click at [402, 466] on div "#FFFFFFFF" at bounding box center [354, 472] width 160 height 31
click at [415, 340] on input "*******" at bounding box center [379, 343] width 197 height 21
paste input
type input "*******"
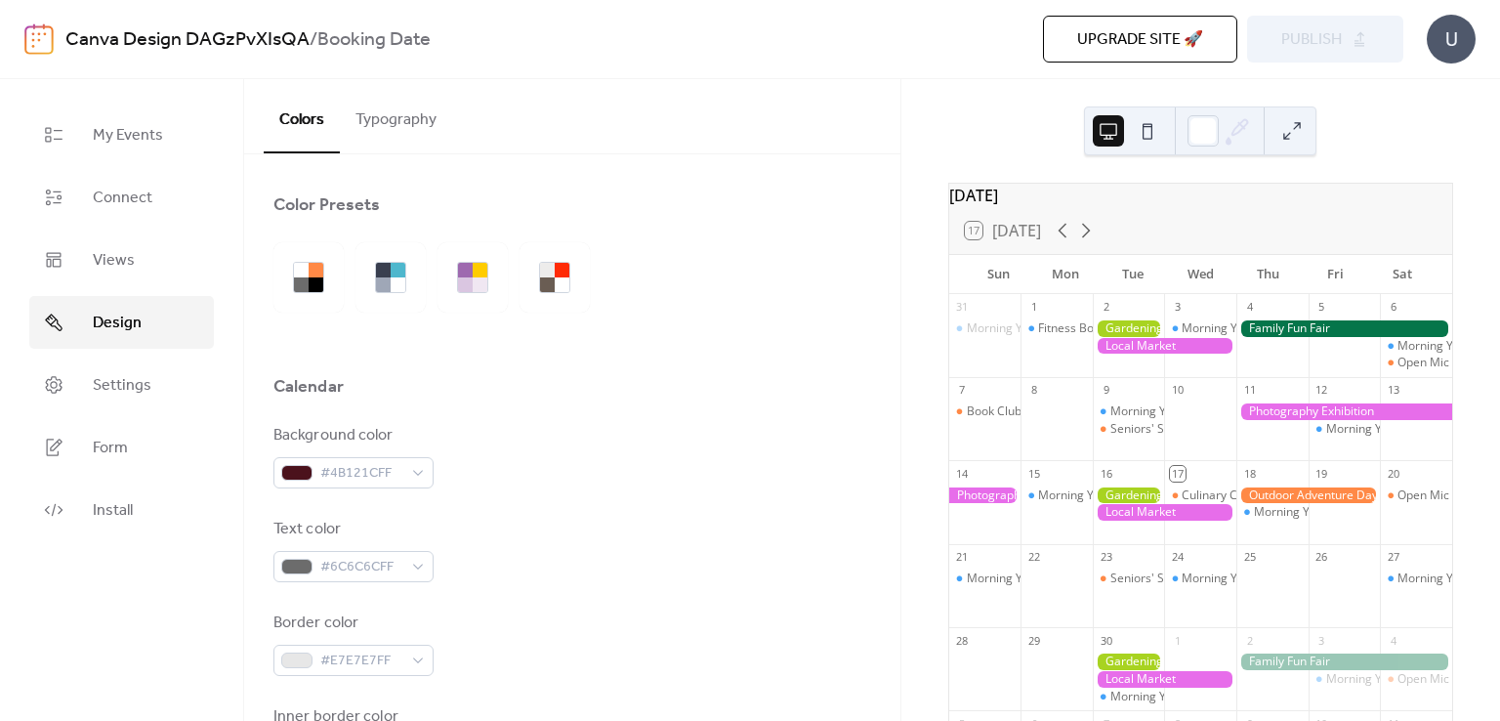
click at [644, 401] on div "Calendar" at bounding box center [573, 391] width 598 height 33
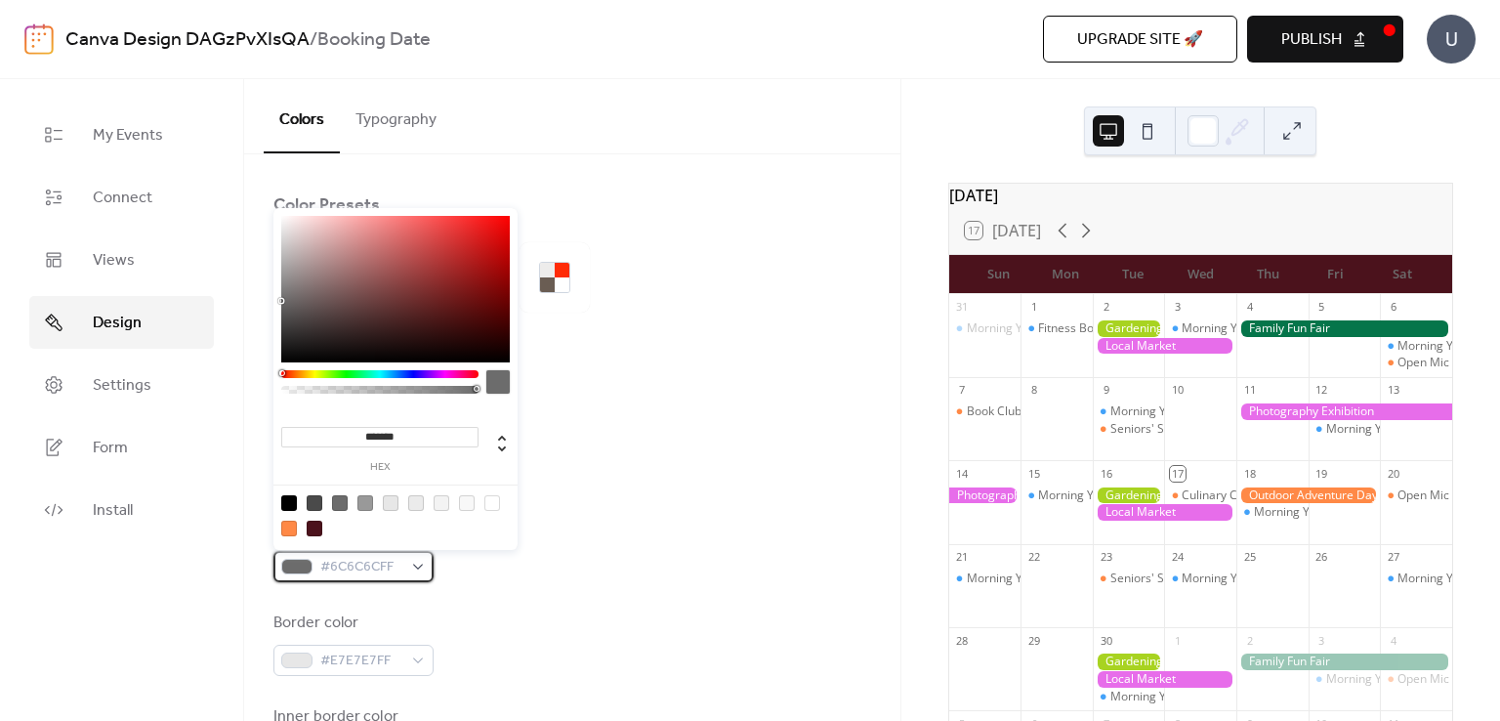
click at [392, 568] on span "#6C6C6CFF" at bounding box center [361, 567] width 82 height 23
click at [387, 574] on span "#6C6C6CFF" at bounding box center [361, 567] width 82 height 23
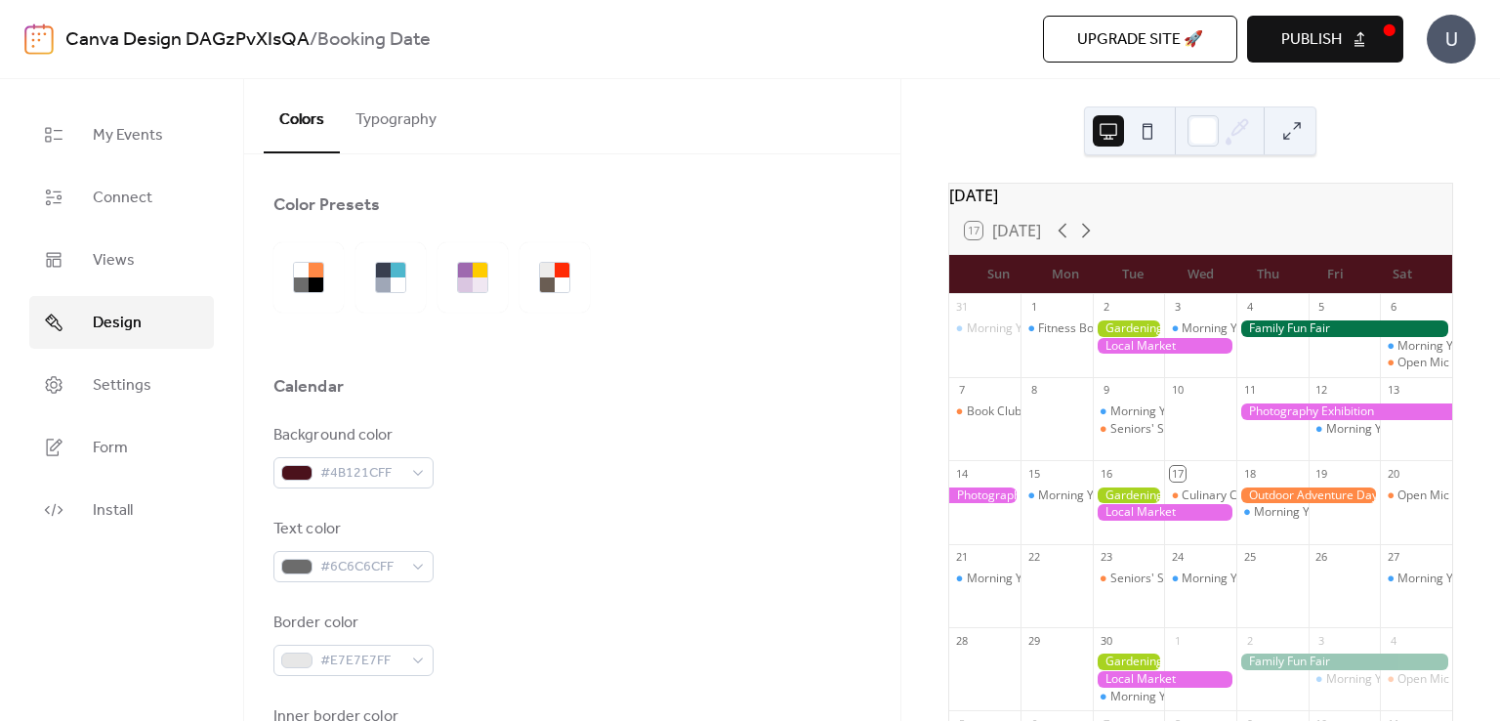
click at [690, 547] on div "Text color #6C6C6CFF" at bounding box center [573, 550] width 598 height 64
click at [402, 563] on div "#6C6C6CFF" at bounding box center [354, 566] width 160 height 31
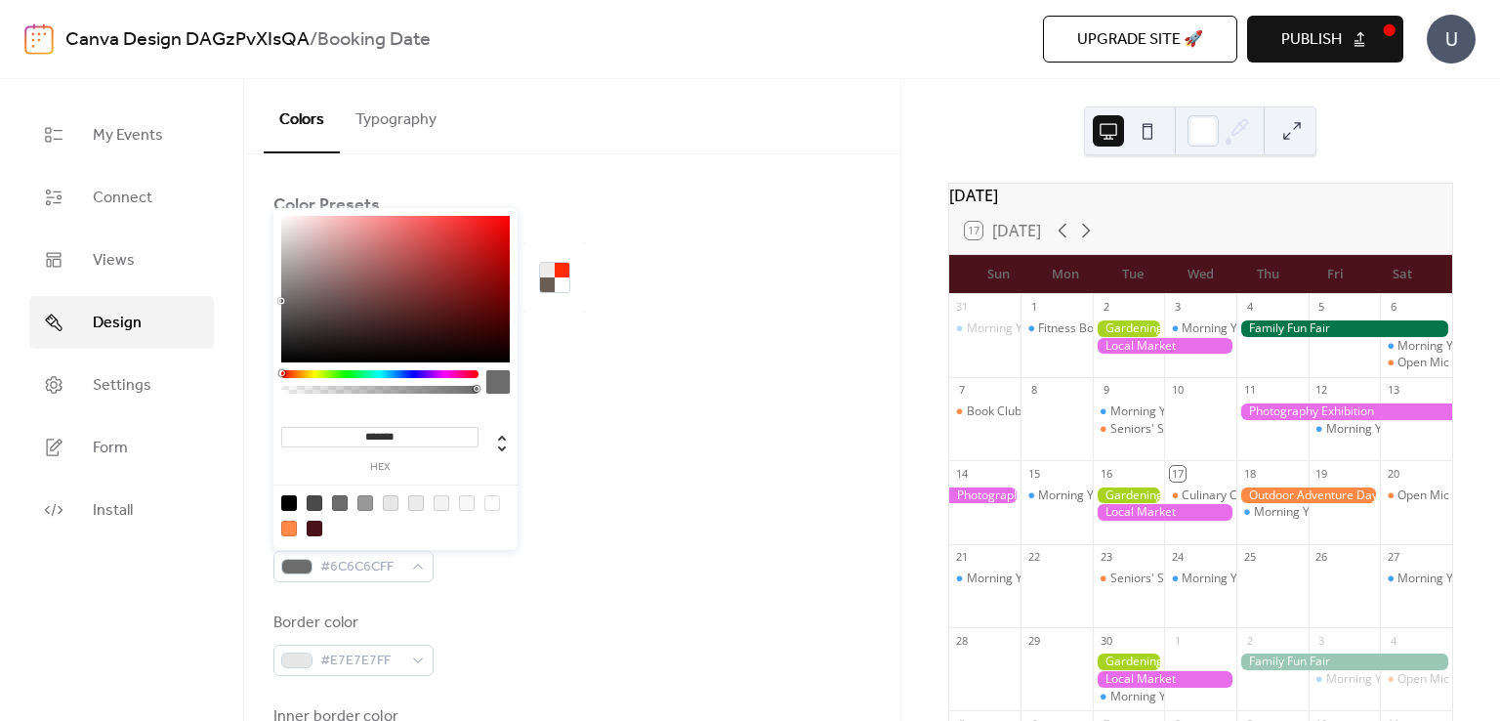
click at [410, 432] on input "*******" at bounding box center [379, 437] width 197 height 21
paste input
type input "*******"
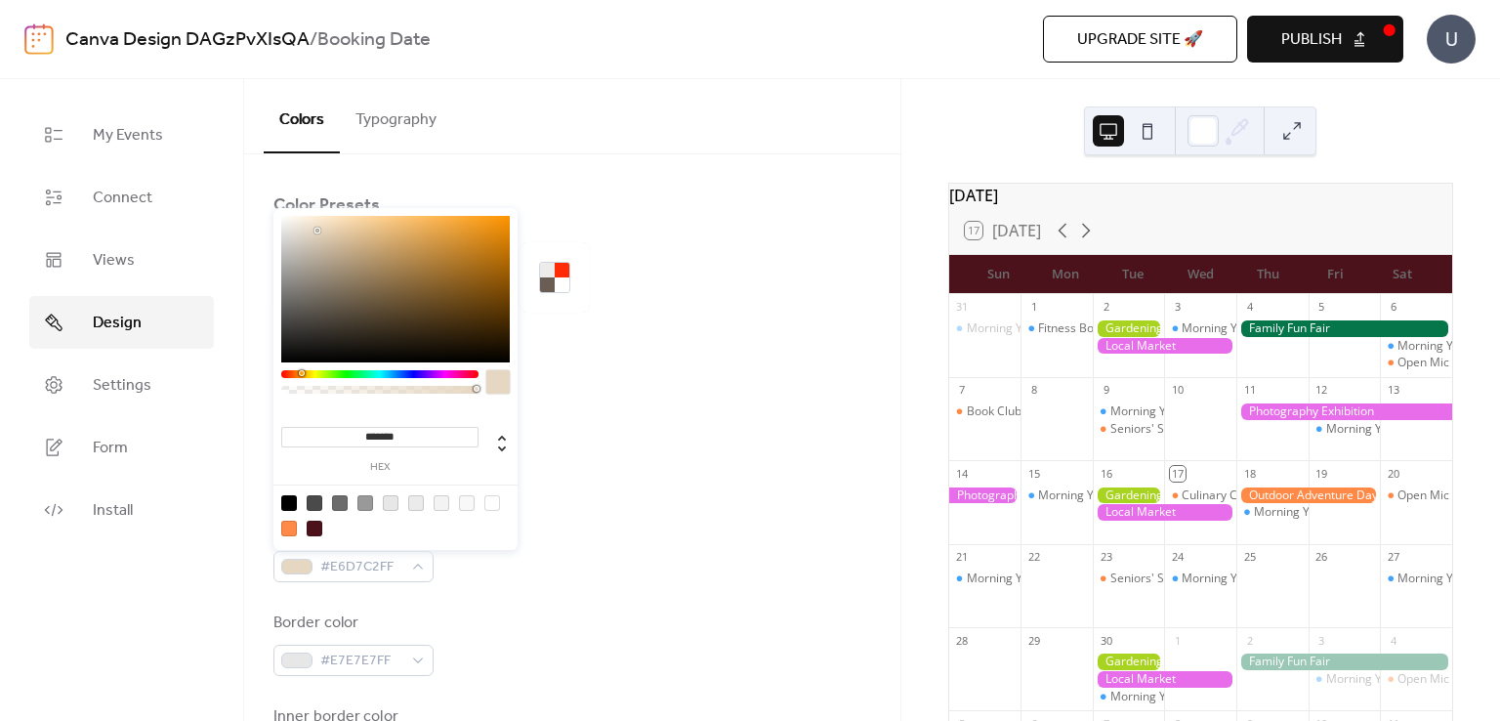
click at [660, 510] on div "Background color #4B121CFF Text color #E6D7C2FF Border color #E7E7E7FF Inner bo…" at bounding box center [573, 690] width 598 height 533
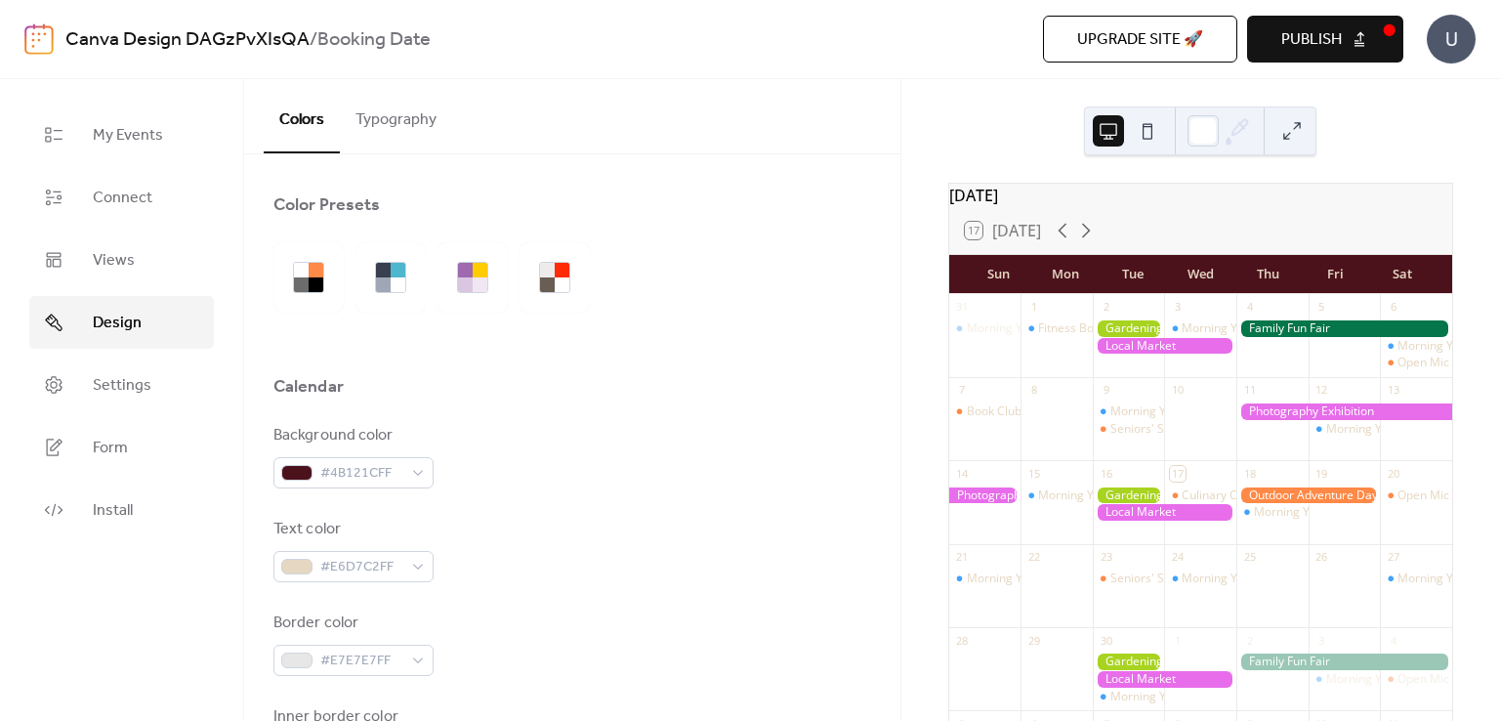
scroll to position [98, 0]
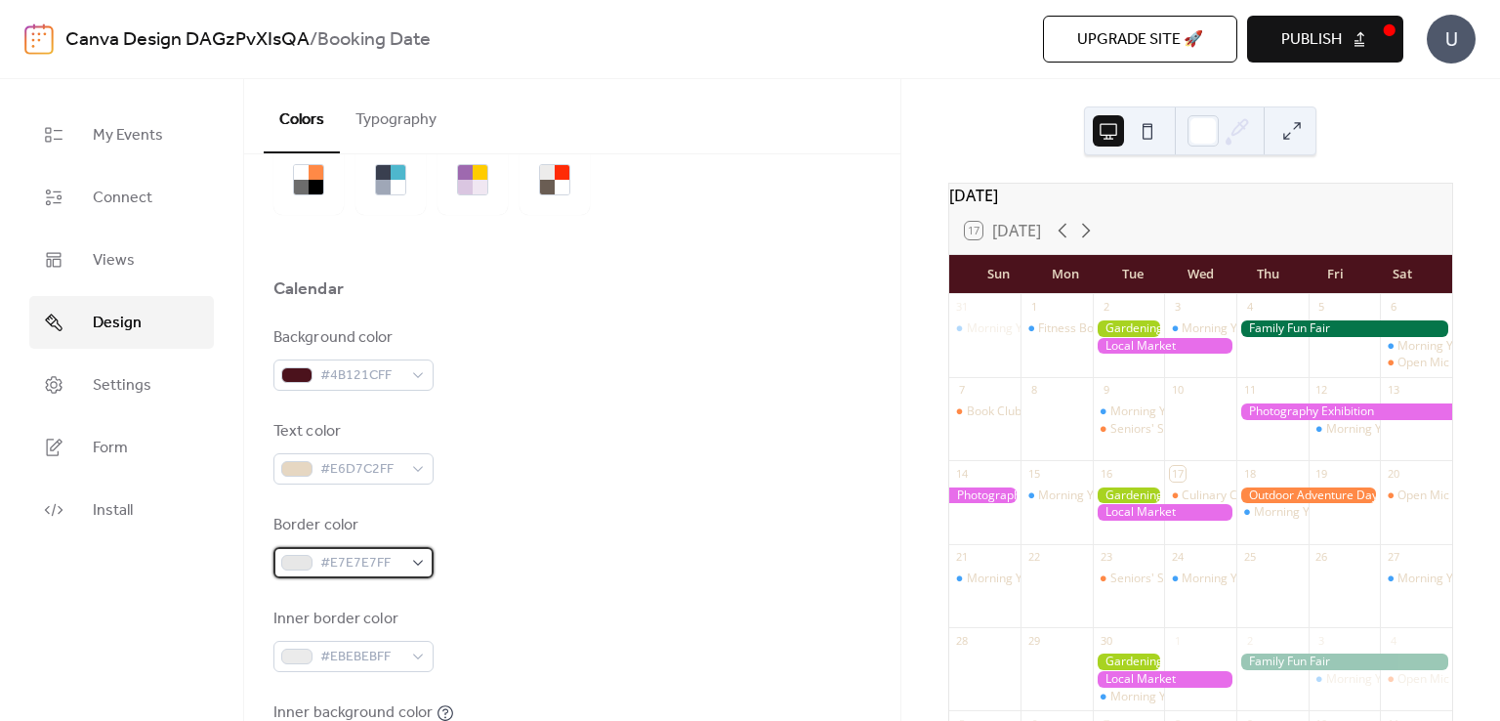
click at [403, 567] on div "#E7E7E7FF" at bounding box center [354, 562] width 160 height 31
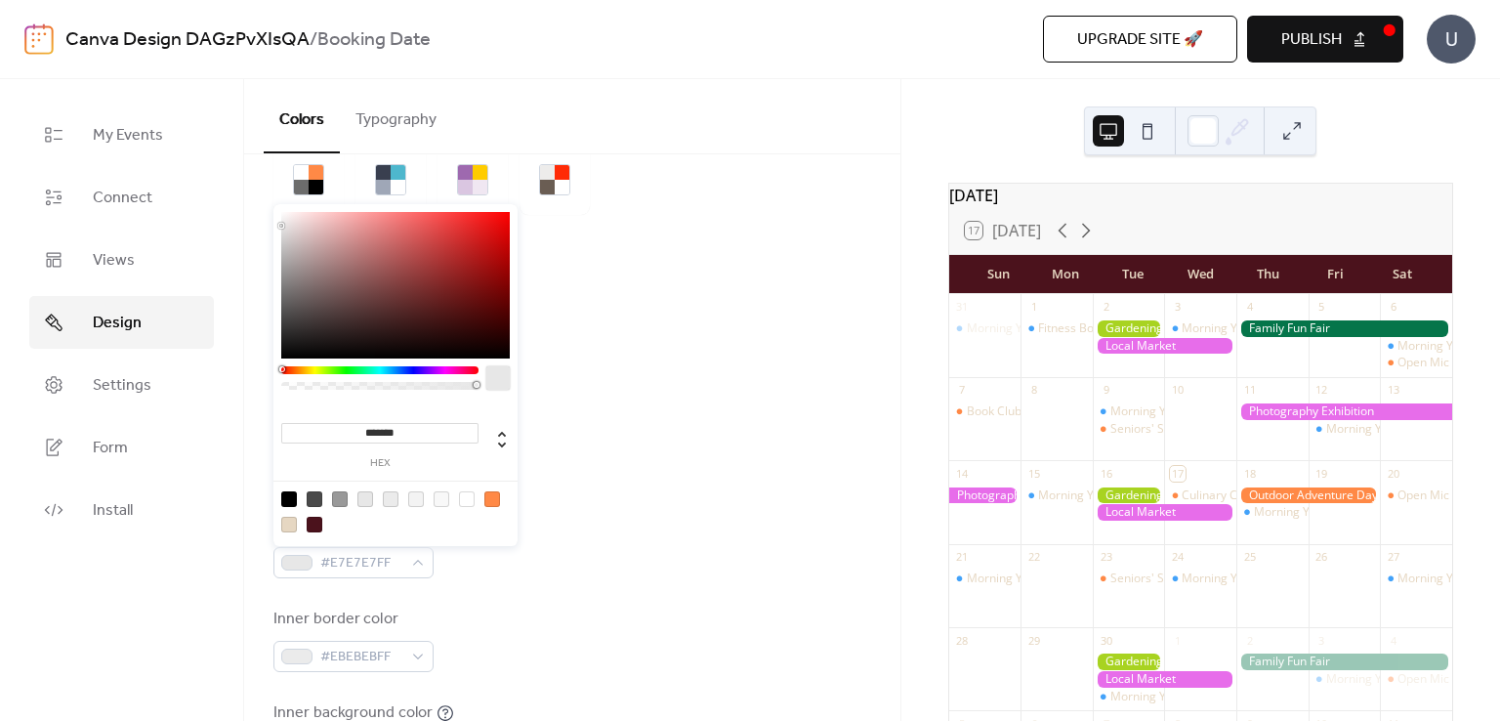
click at [461, 500] on div at bounding box center [467, 499] width 16 height 16
type input "*******"
click at [614, 552] on div "Border color #FFFFFFFF" at bounding box center [573, 546] width 598 height 64
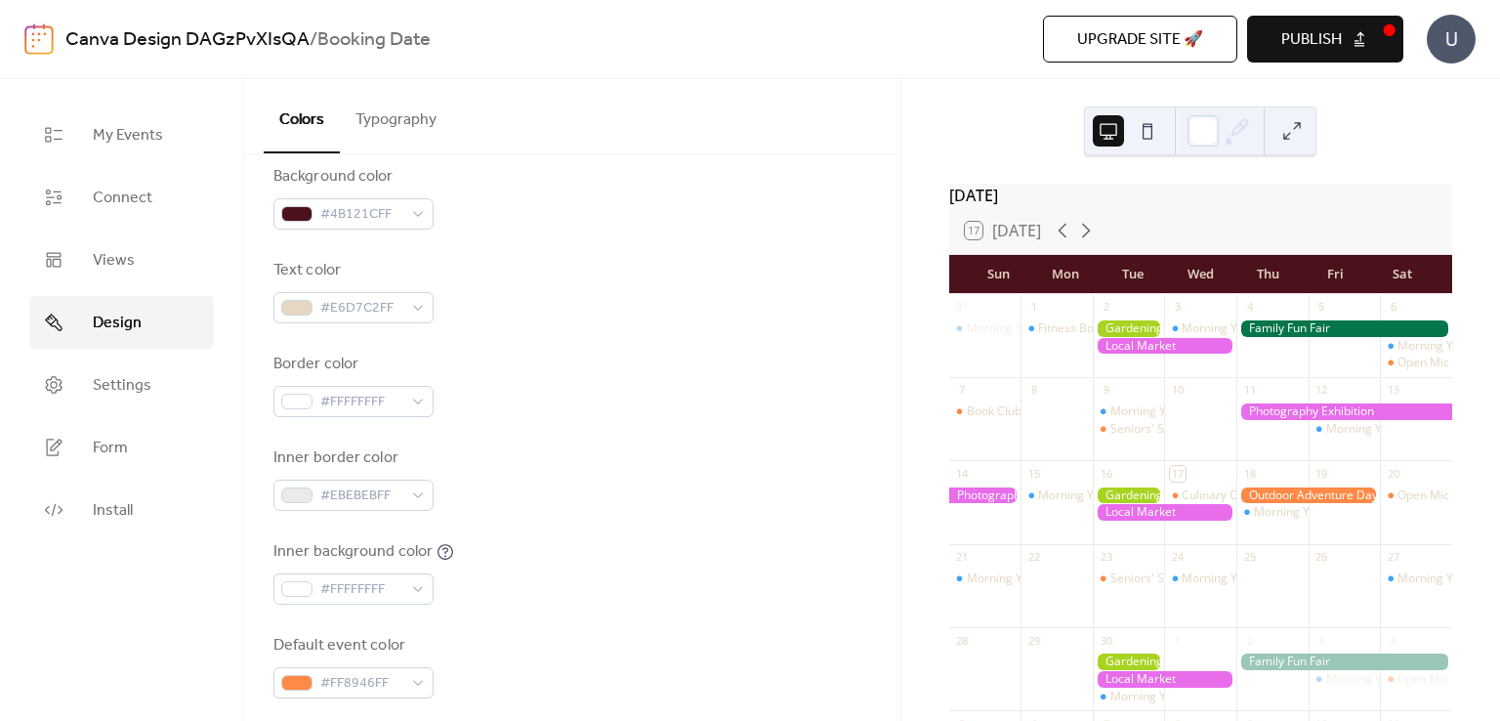
scroll to position [293, 0]
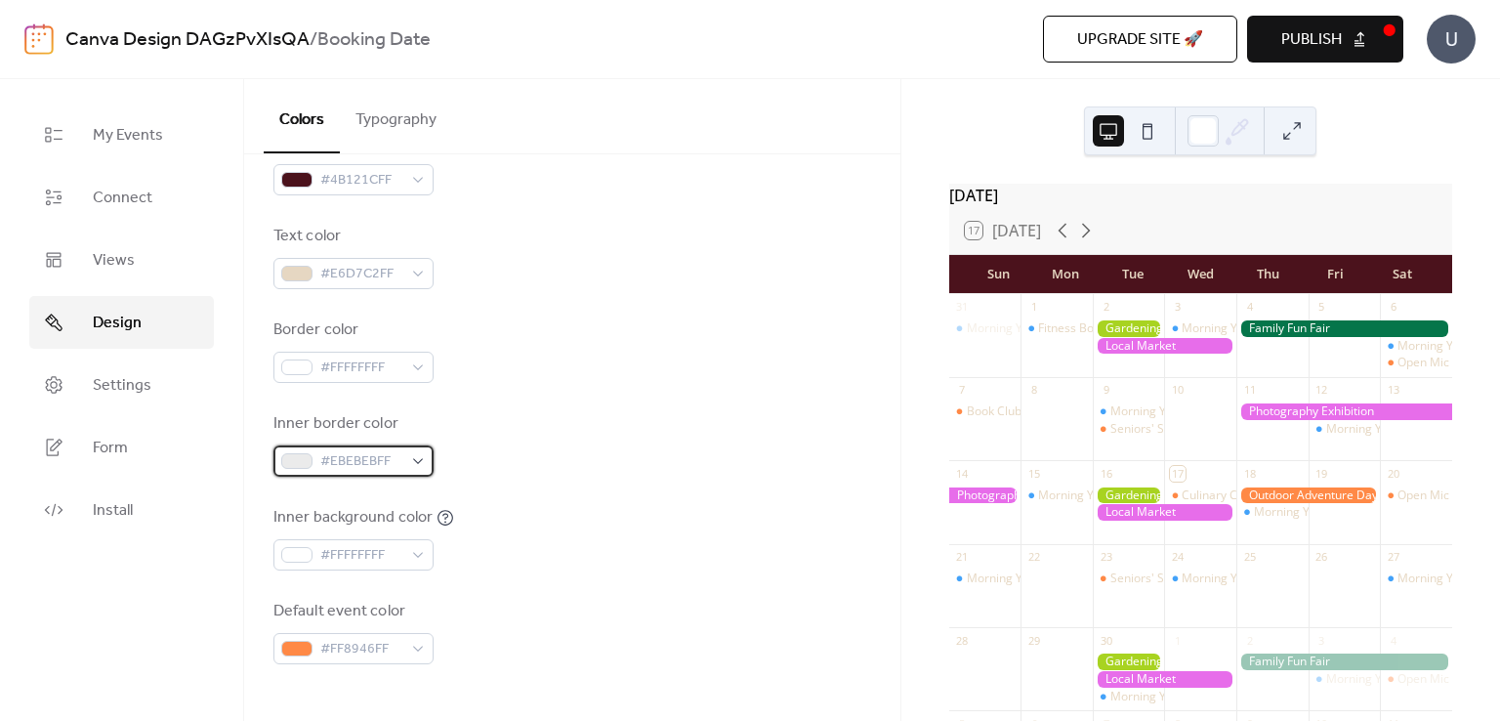
click at [420, 465] on div "#EBEBEBFF" at bounding box center [354, 460] width 160 height 31
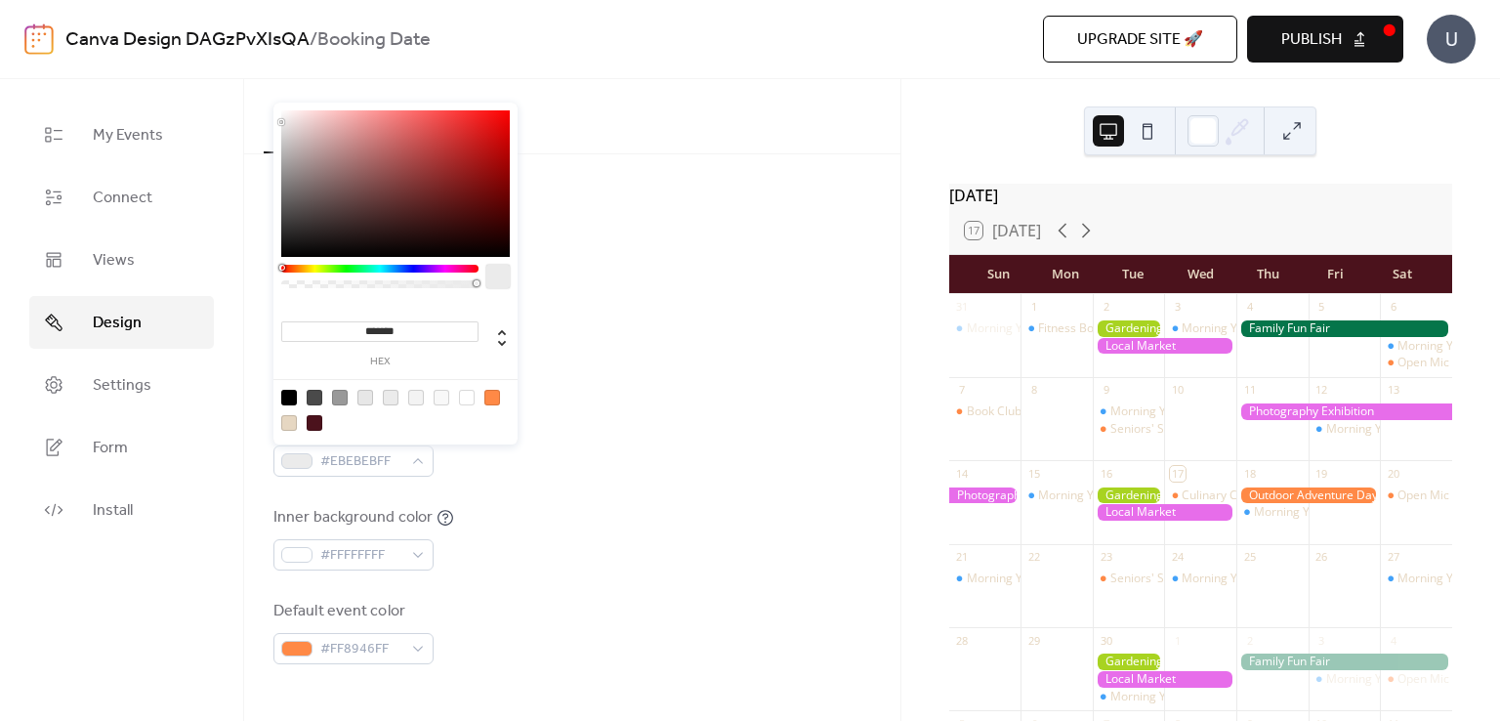
click at [463, 400] on div at bounding box center [467, 398] width 16 height 16
type input "*******"
click at [611, 465] on div "Inner border color #FFFFFFFF" at bounding box center [573, 444] width 598 height 64
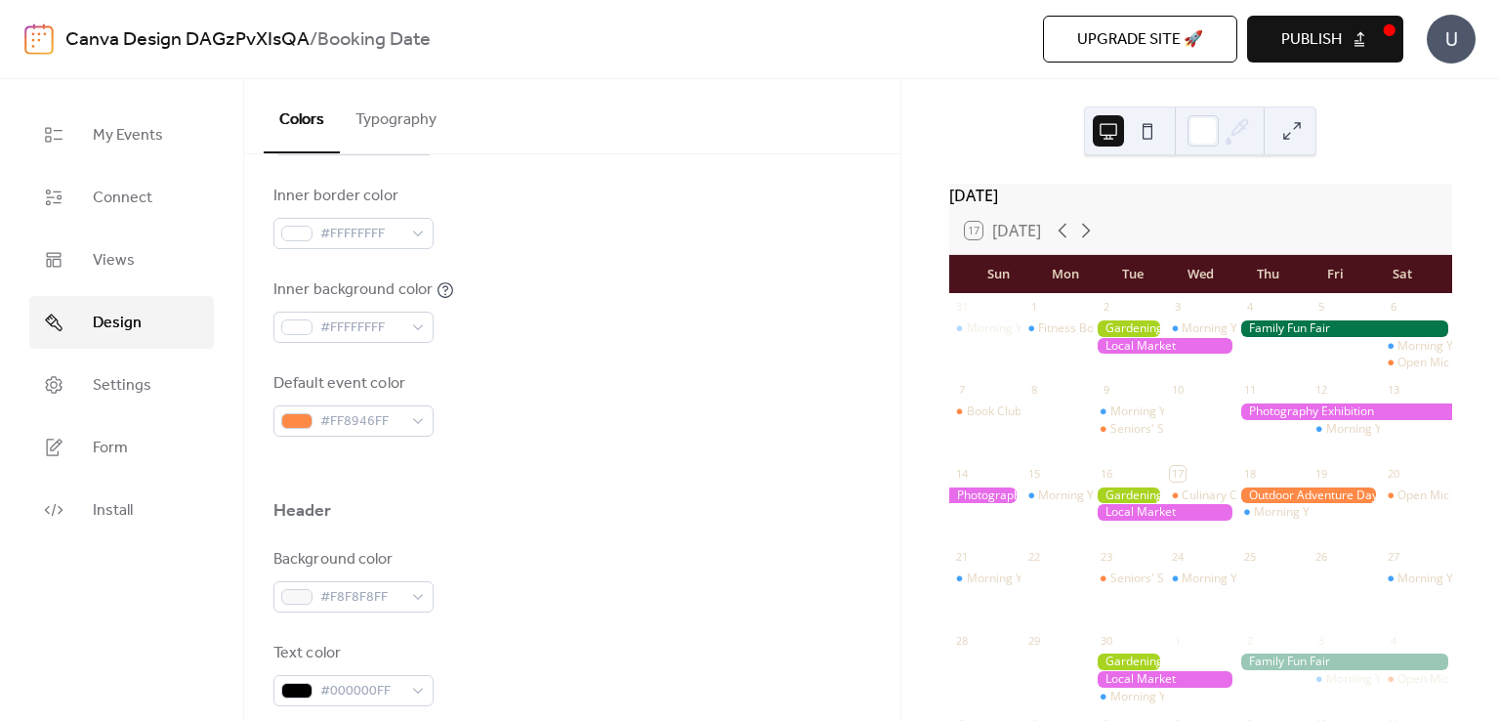
scroll to position [488, 0]
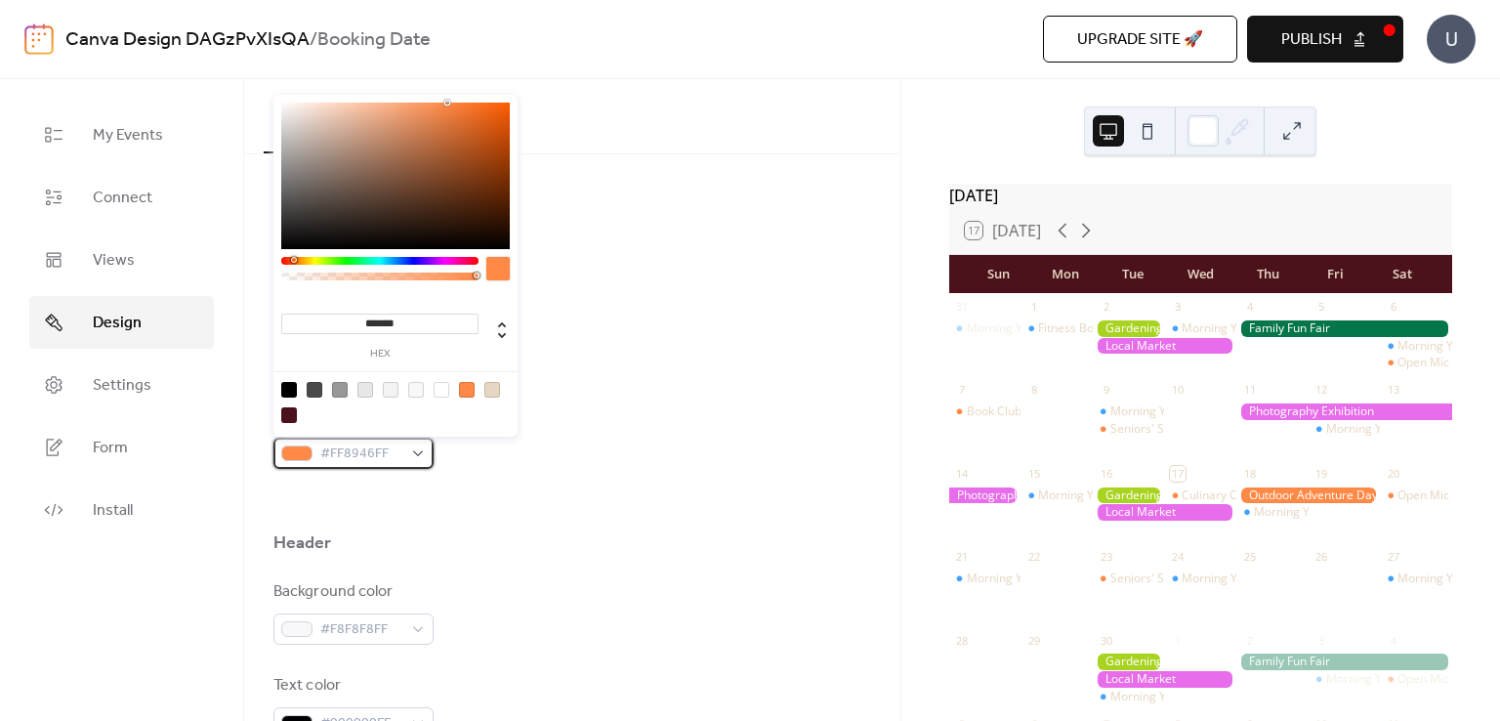
click at [379, 454] on span "#FF8946FF" at bounding box center [361, 454] width 82 height 23
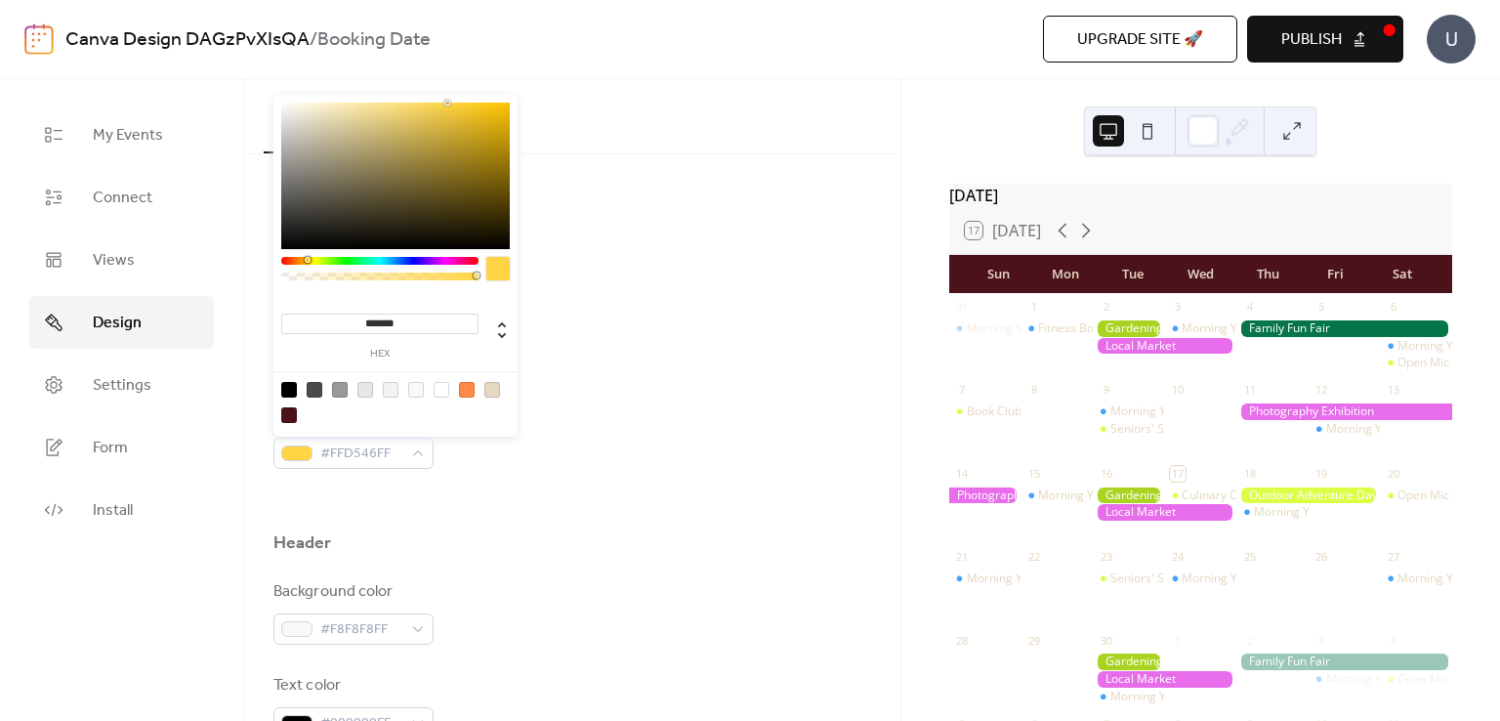
type input "*******"
drag, startPoint x: 296, startPoint y: 261, endPoint x: 305, endPoint y: 272, distance: 13.9
click at [305, 272] on div at bounding box center [379, 274] width 197 height 34
click at [376, 458] on span "#FFCA46FF" at bounding box center [361, 454] width 82 height 23
click at [410, 314] on input "*******" at bounding box center [379, 324] width 197 height 21
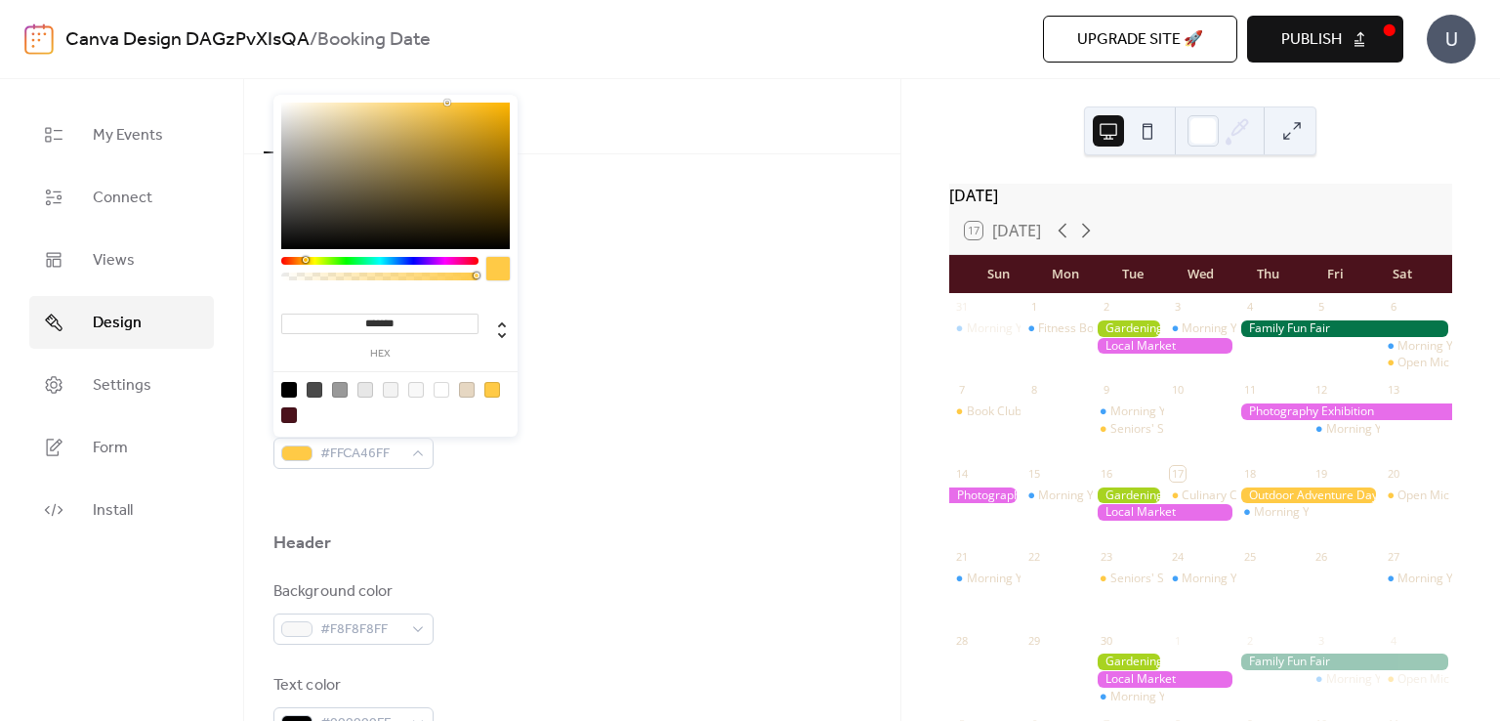
paste input
type input "*******"
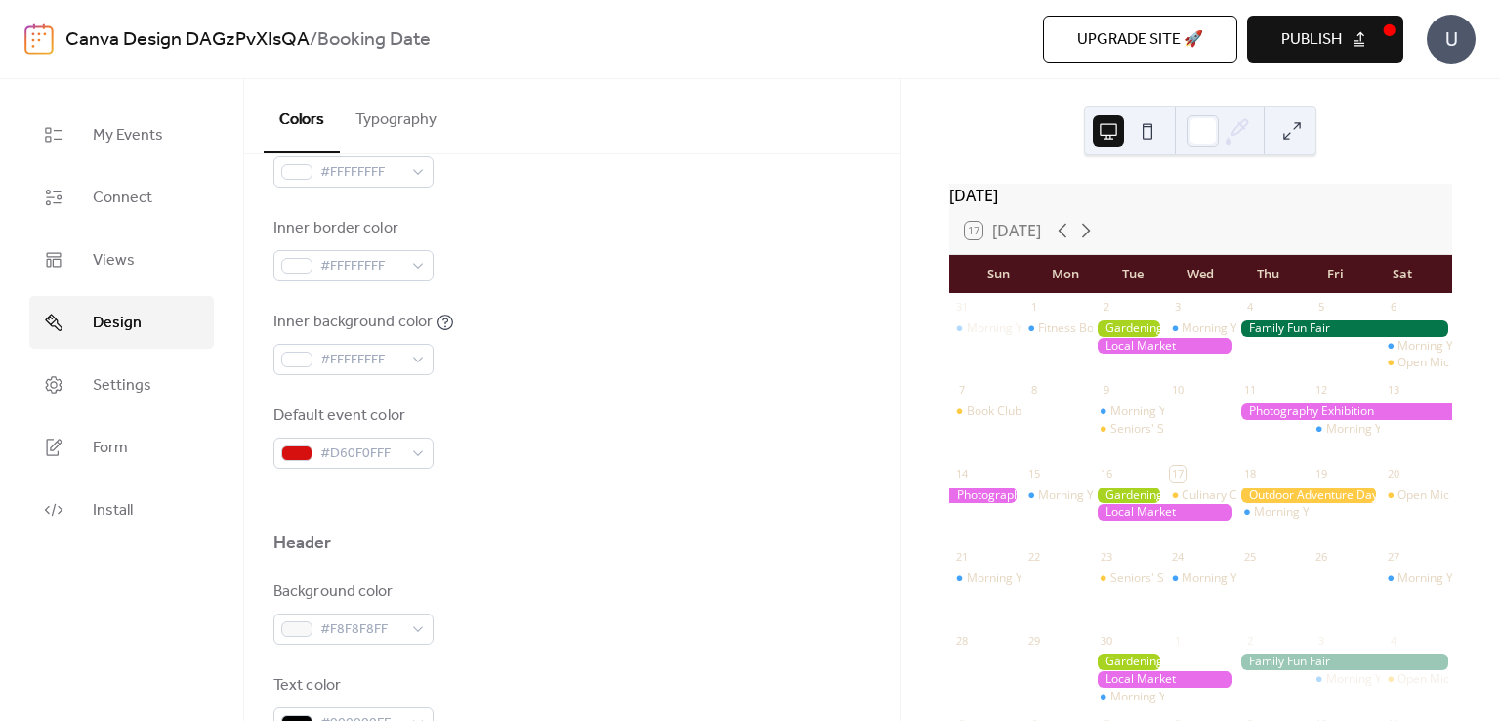
click at [701, 411] on div "Default event color #D60F0FFF" at bounding box center [573, 436] width 598 height 64
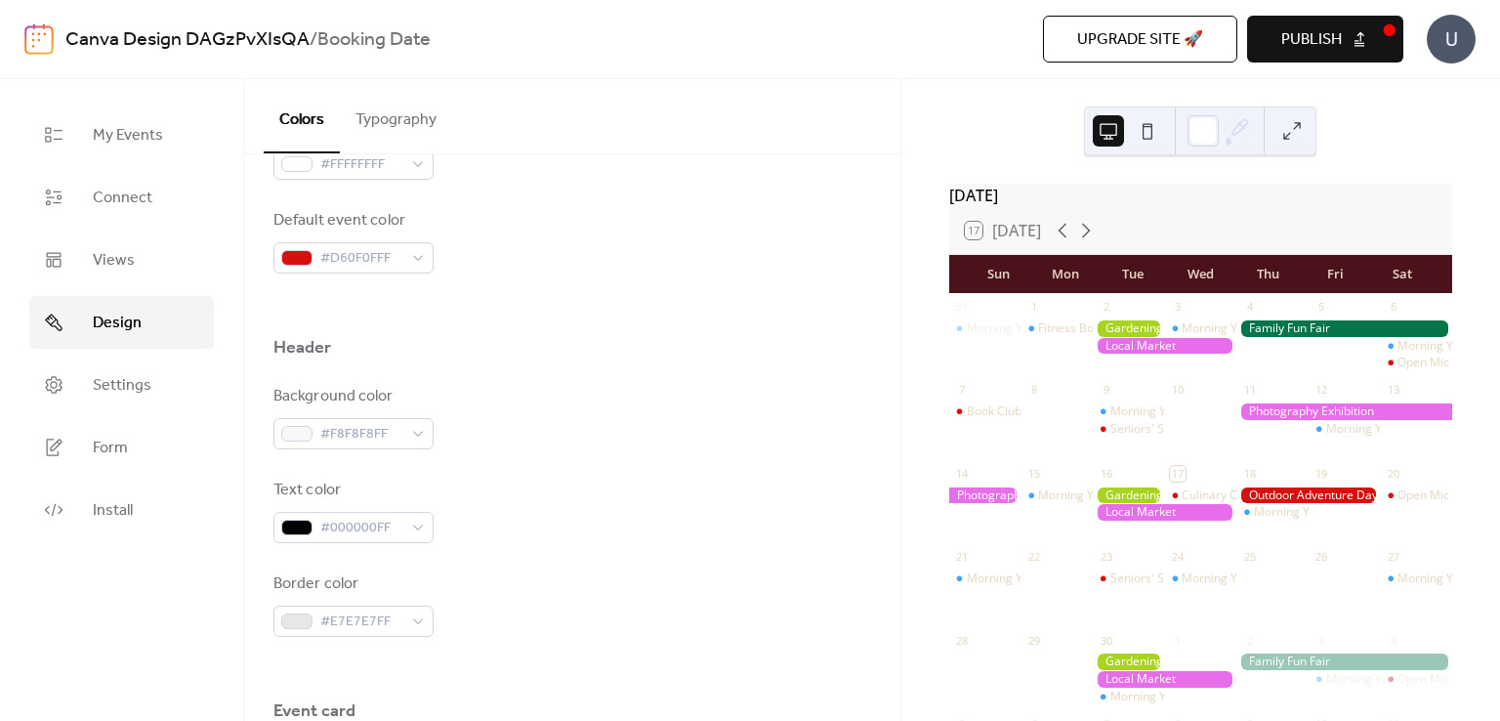
scroll to position [781, 0]
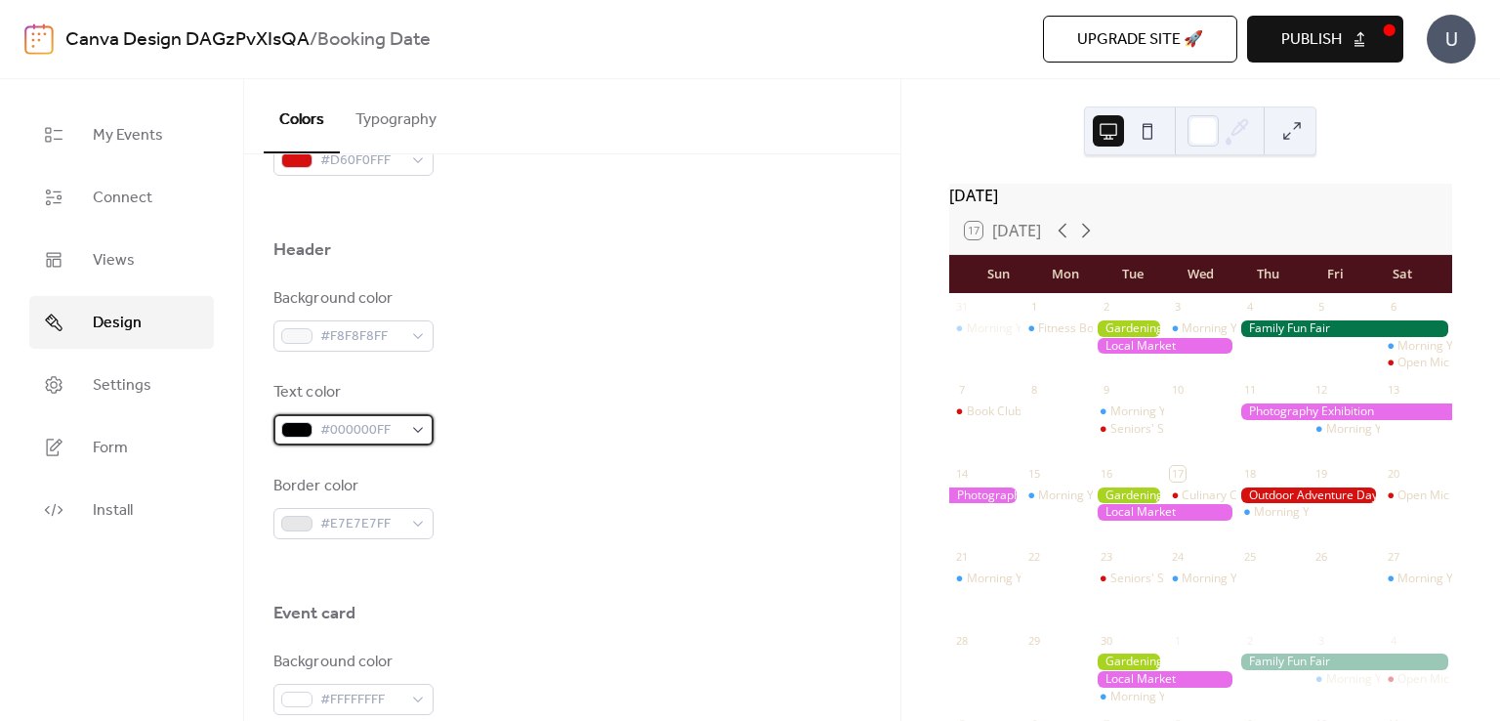
click at [415, 437] on div "#000000FF" at bounding box center [354, 429] width 160 height 31
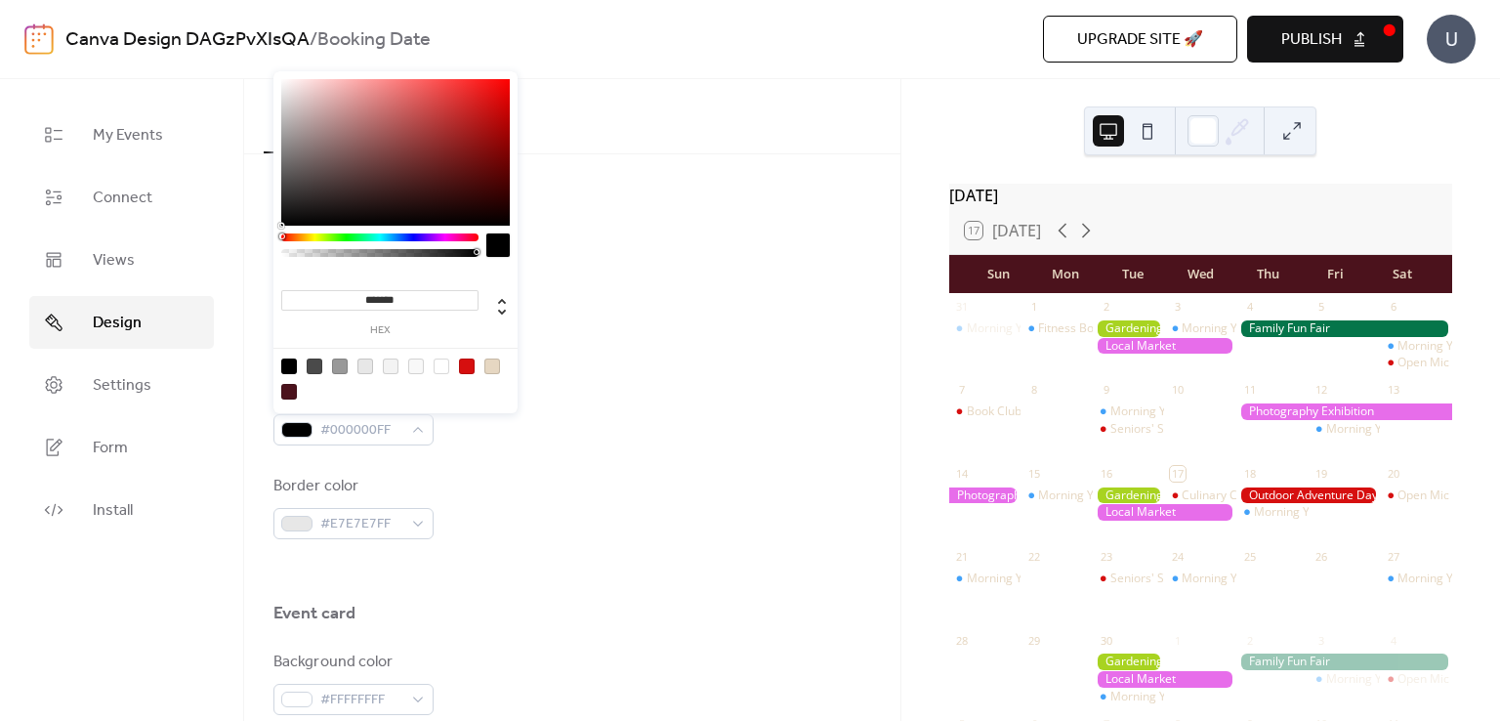
click at [492, 363] on div at bounding box center [493, 367] width 16 height 16
type input "*******"
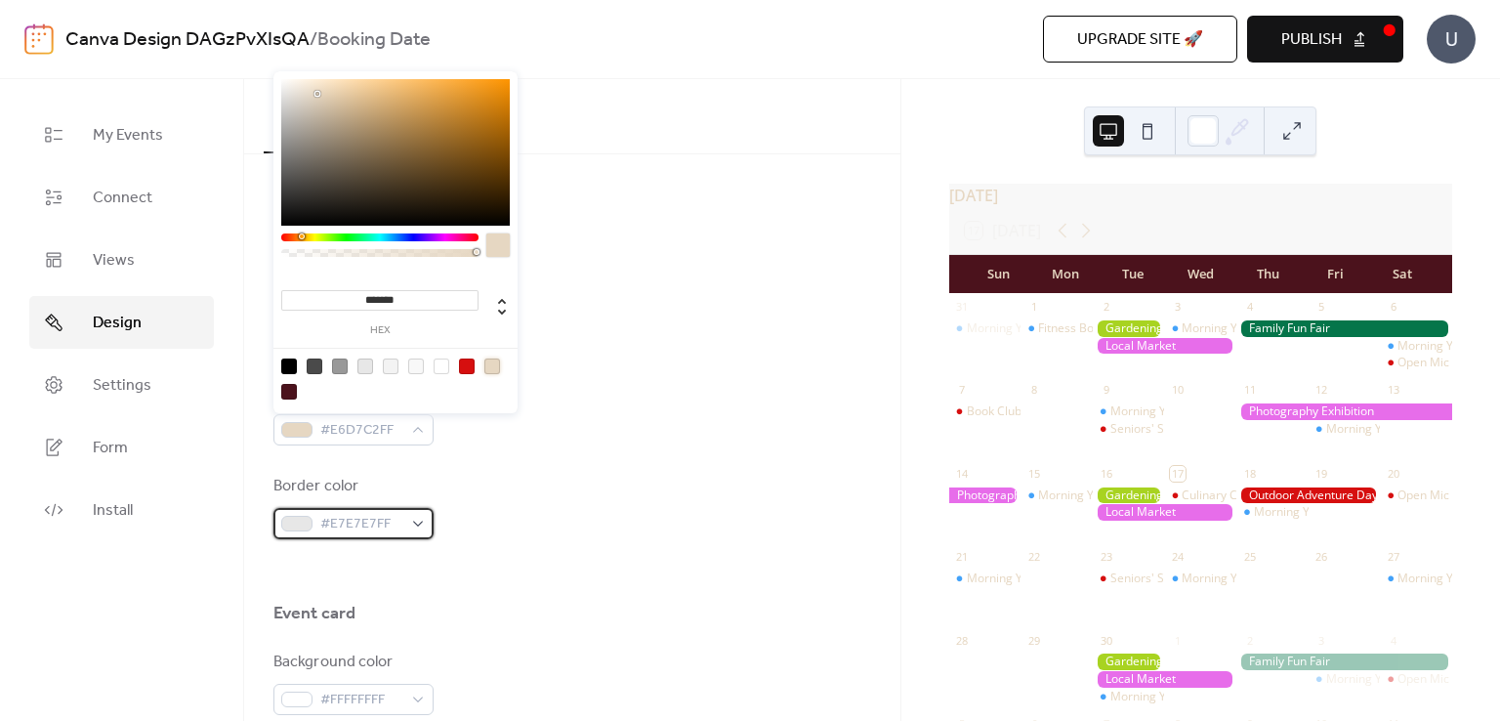
click at [424, 517] on div "#E7E7E7FF" at bounding box center [354, 523] width 160 height 31
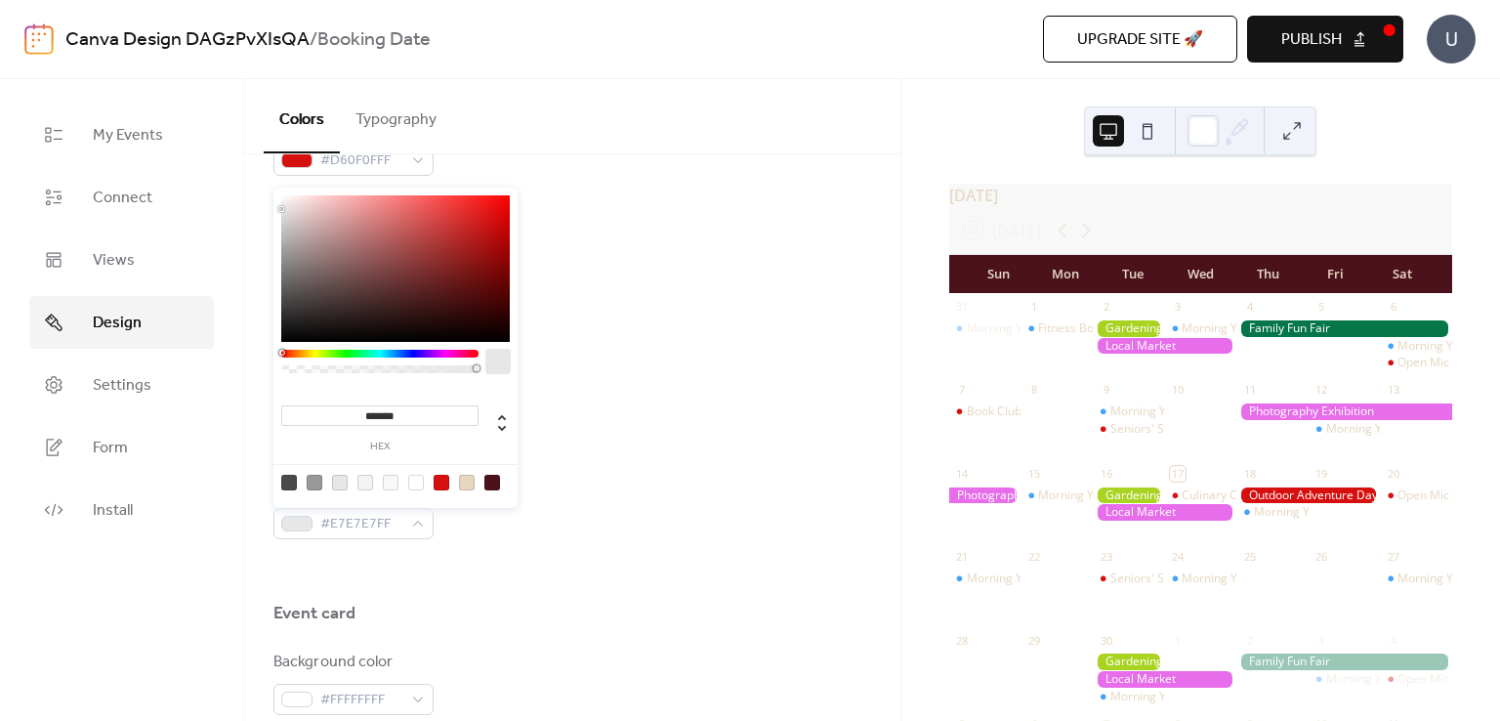
click at [420, 479] on div at bounding box center [416, 483] width 16 height 16
type input "*******"
click at [550, 488] on div "Border color #FFFFFFFF" at bounding box center [573, 507] width 598 height 64
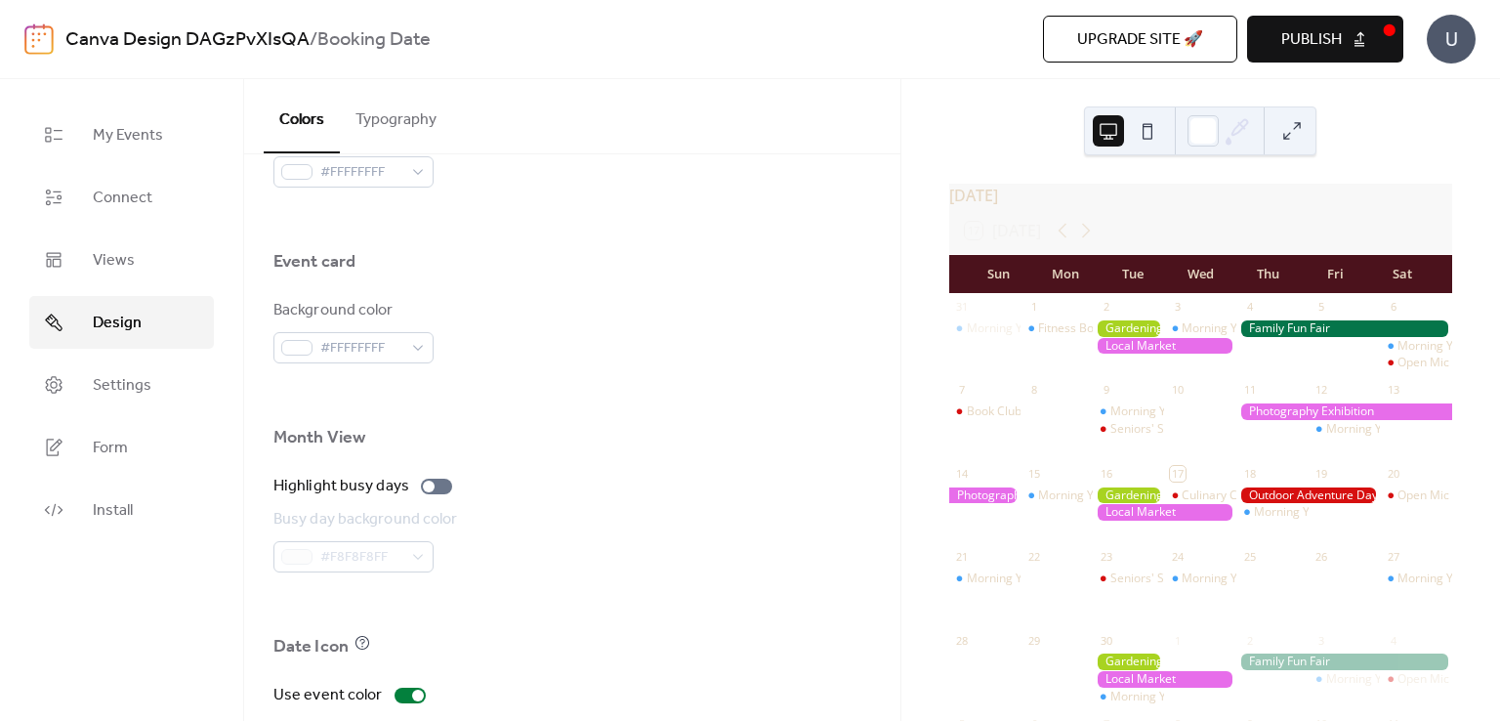
scroll to position [1172, 0]
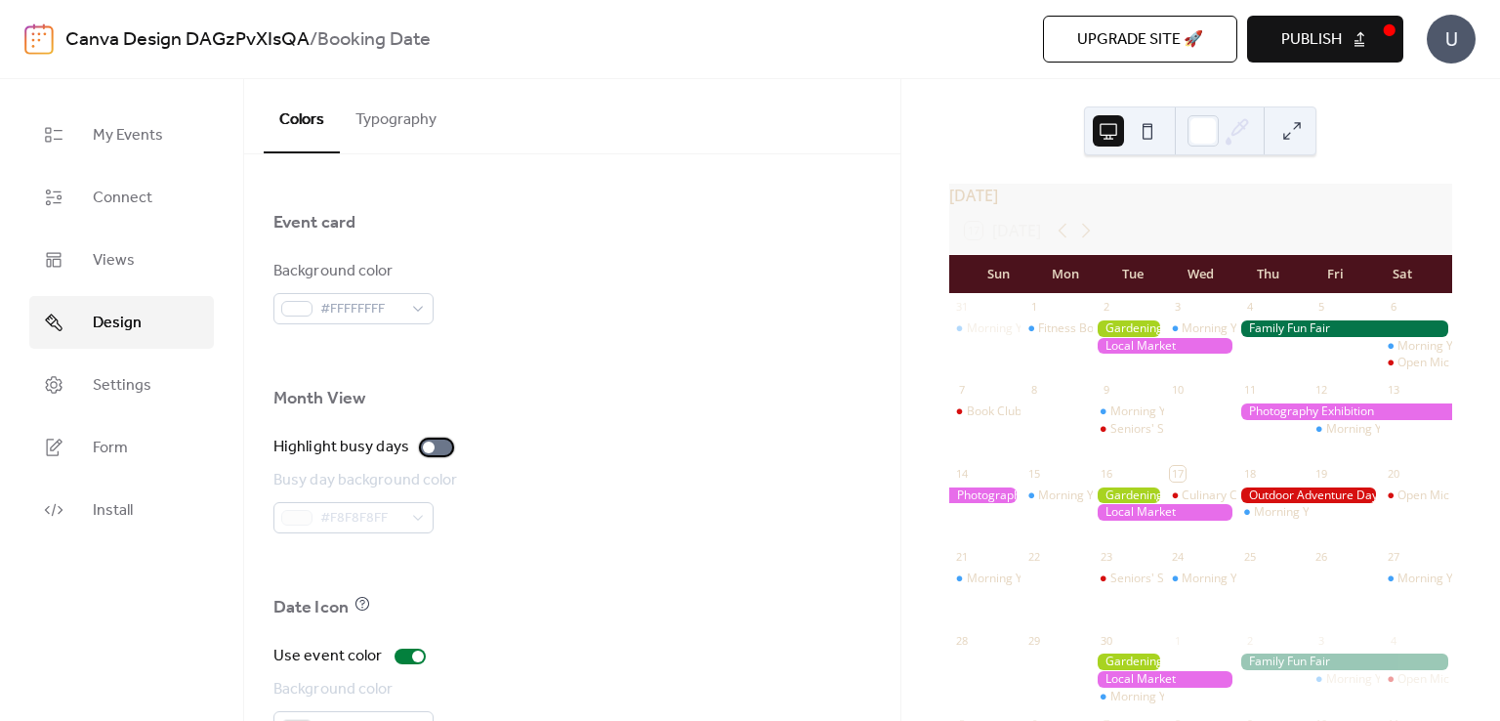
click at [443, 450] on div at bounding box center [436, 448] width 31 height 16
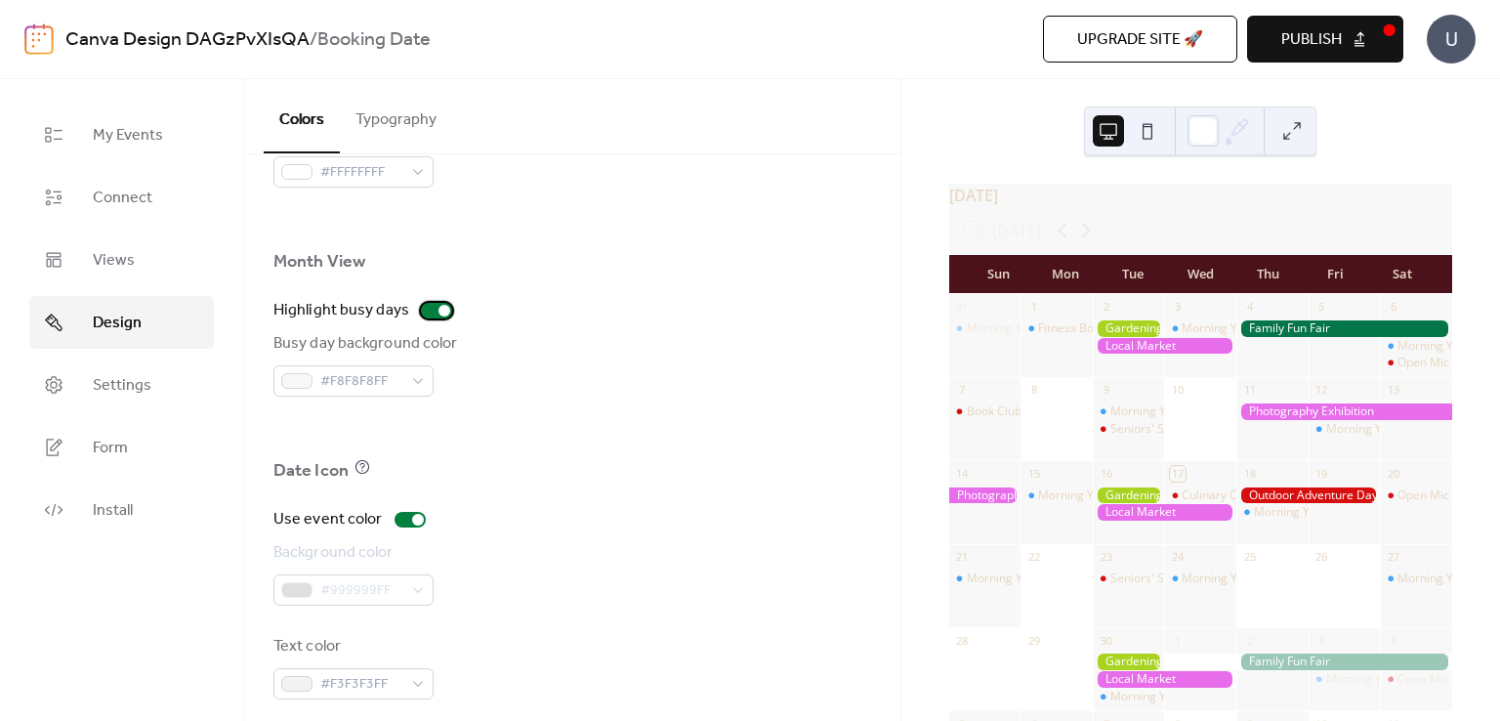
scroll to position [1326, 0]
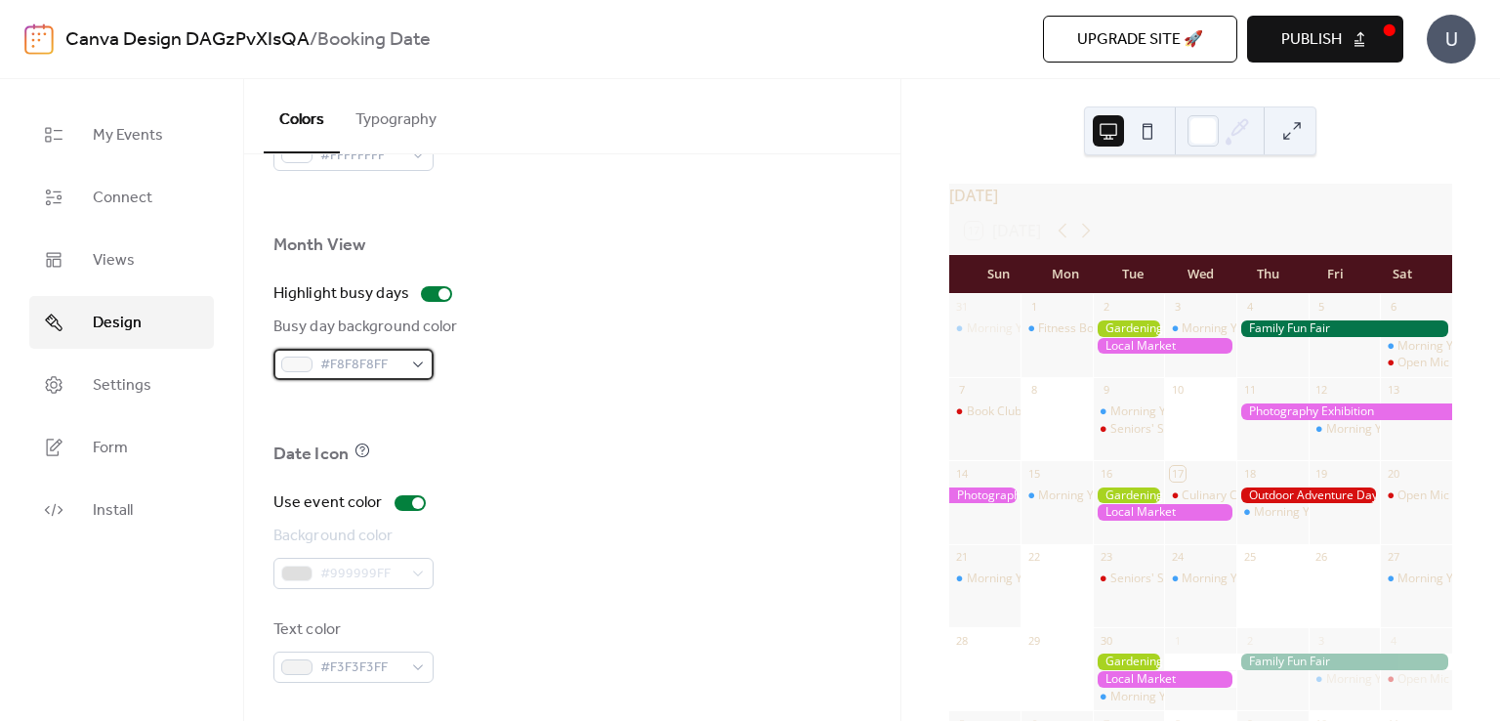
click at [413, 372] on div "#F8F8F8FF" at bounding box center [354, 364] width 160 height 31
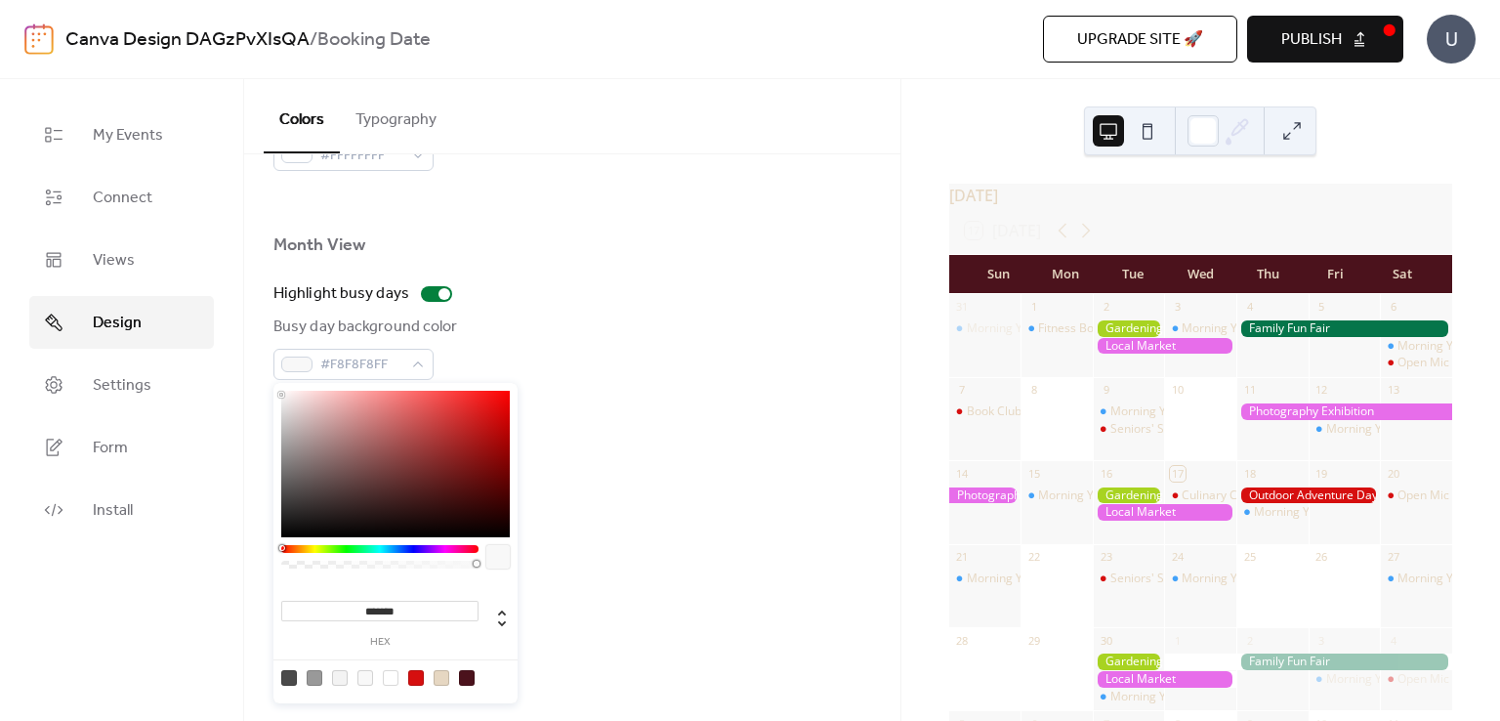
click at [445, 603] on input "*******" at bounding box center [379, 611] width 197 height 21
click at [442, 670] on div at bounding box center [442, 678] width 16 height 16
type input "*******"
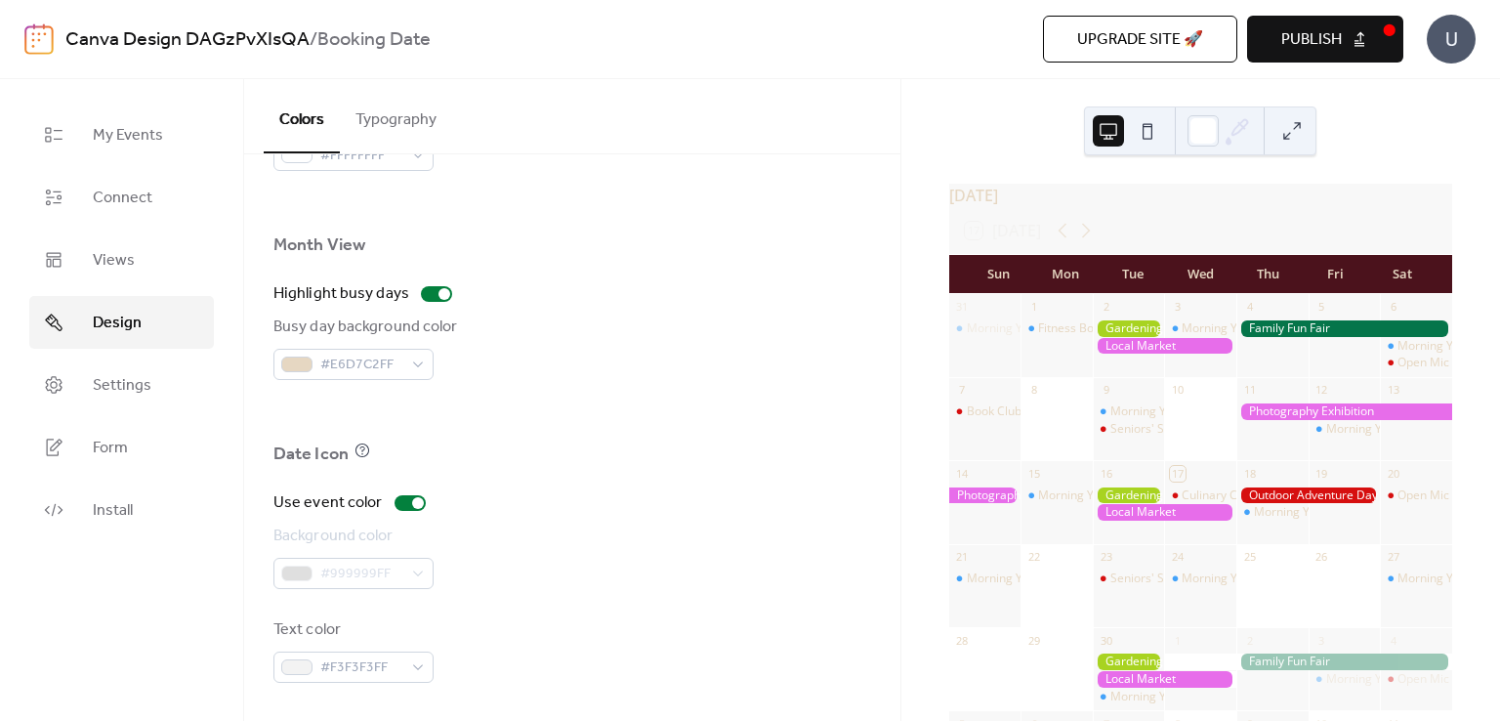
click at [668, 591] on div "Use event color Background color #999999FF Text color #F3F3F3FF" at bounding box center [573, 586] width 598 height 191
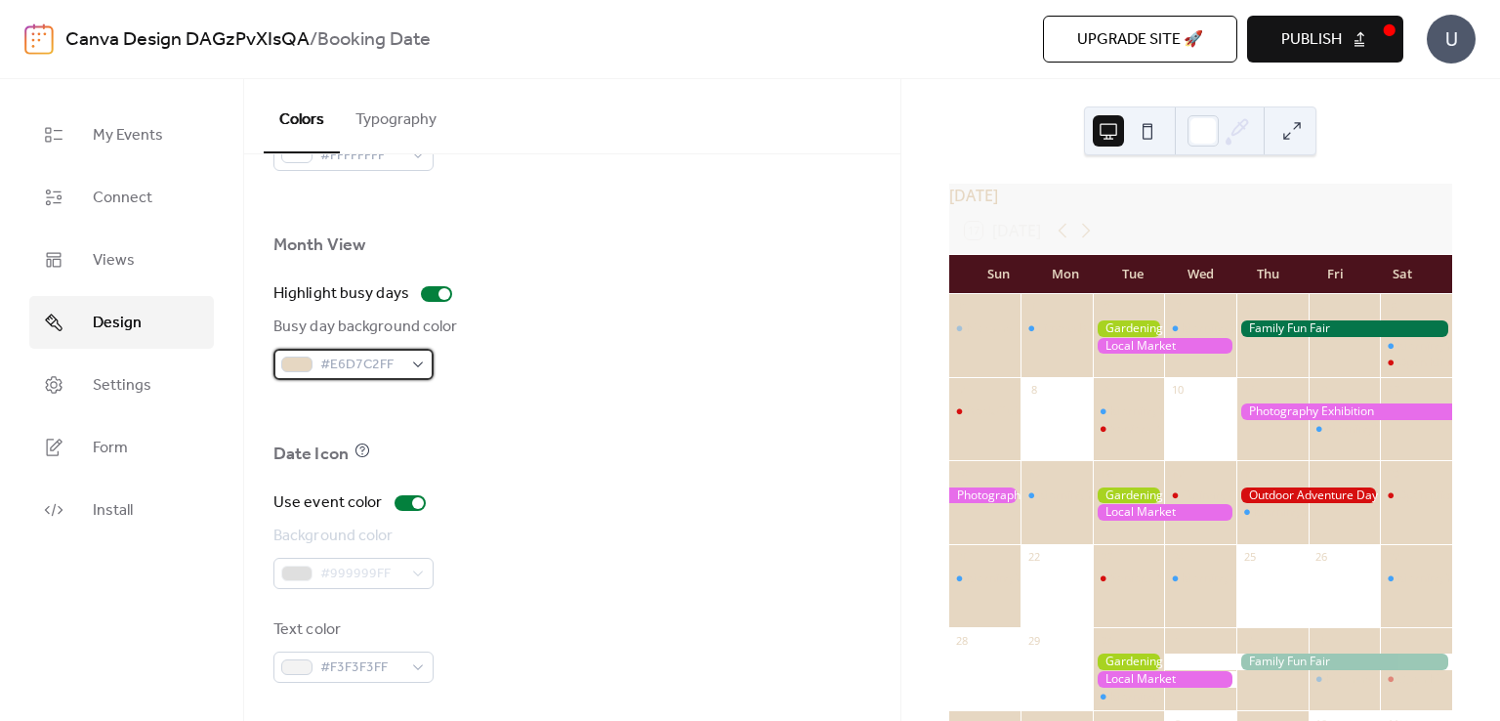
click at [406, 368] on div "#E6D7C2FF" at bounding box center [354, 364] width 160 height 31
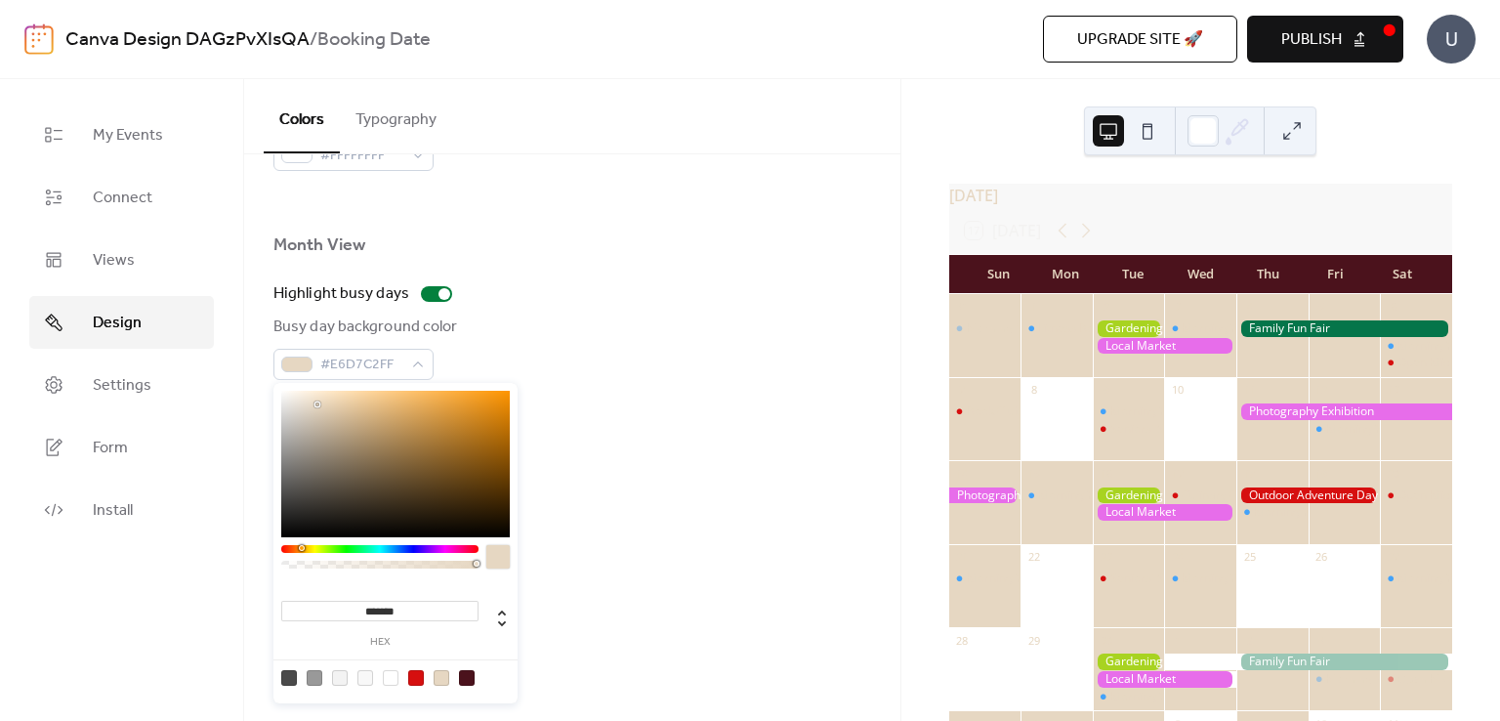
click at [397, 673] on div at bounding box center [391, 678] width 16 height 16
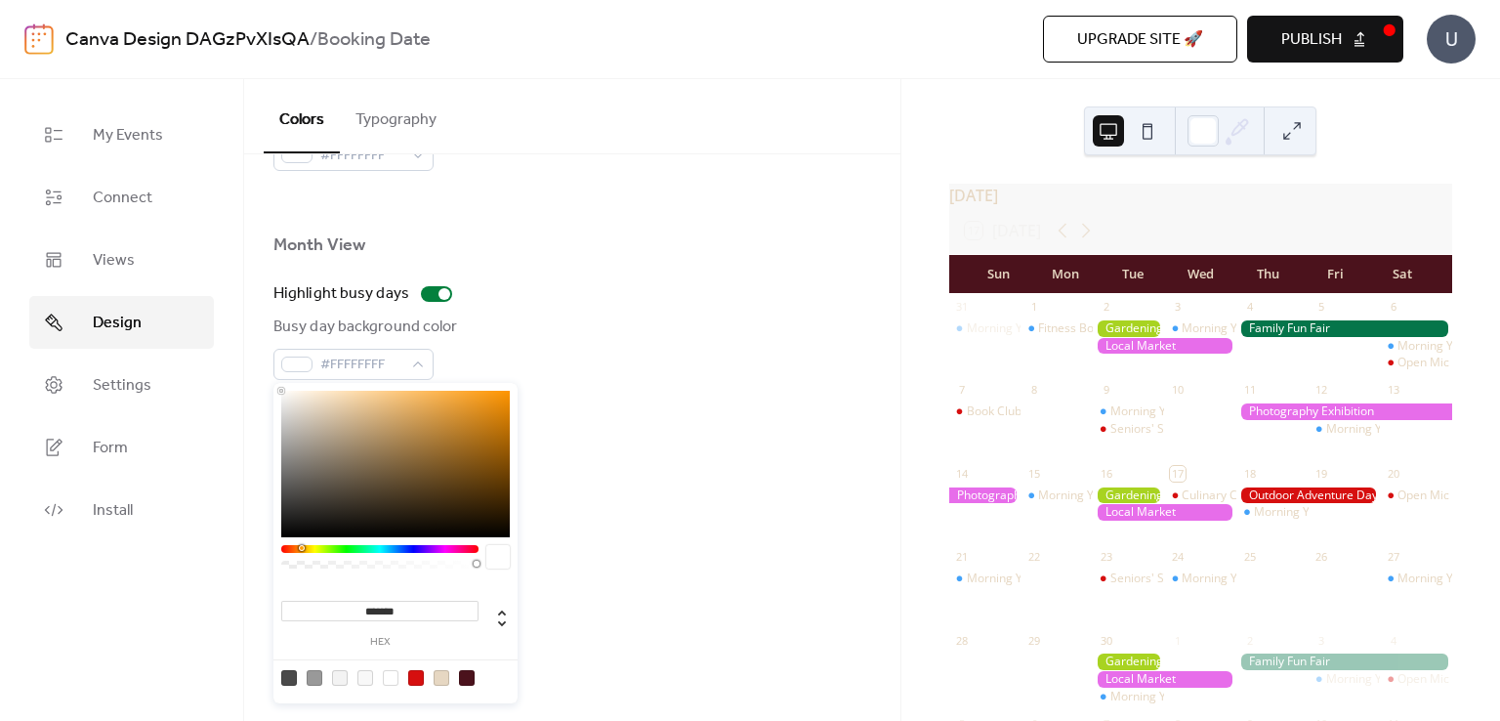
click at [438, 683] on div at bounding box center [442, 678] width 16 height 16
type input "*******"
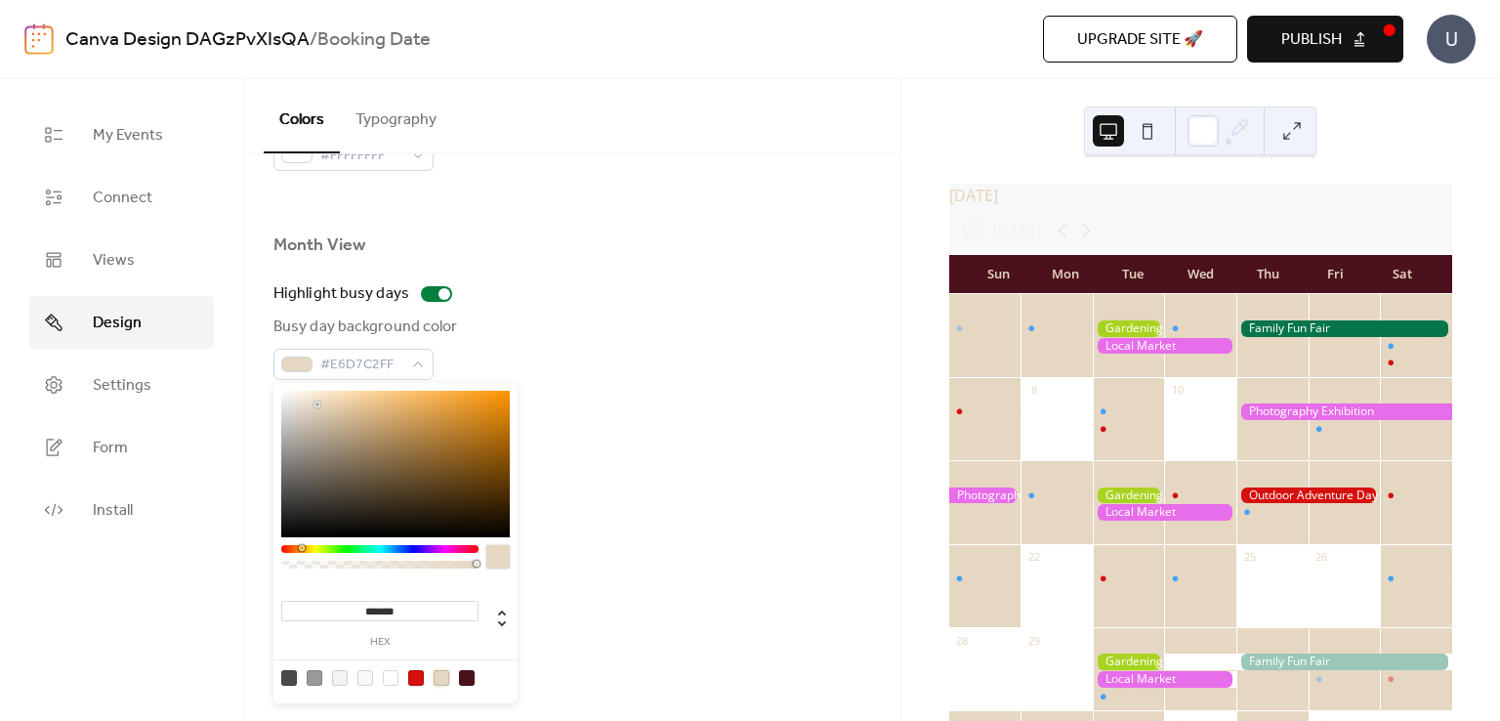
click at [623, 583] on div "Background color #999999FF" at bounding box center [573, 557] width 598 height 64
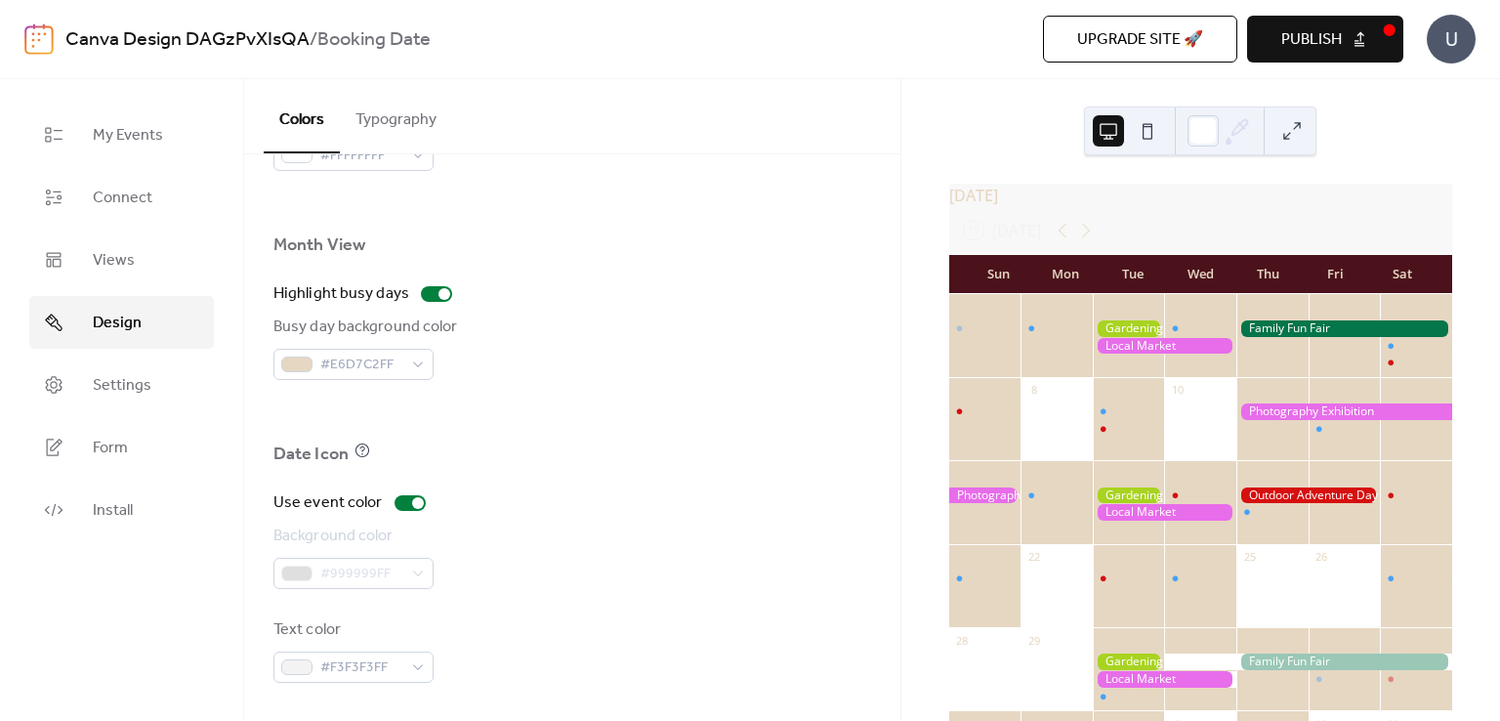
click at [425, 568] on div "#999999FF" at bounding box center [354, 573] width 160 height 31
click at [395, 565] on div "#999999FF" at bounding box center [354, 573] width 160 height 31
click at [401, 657] on span "#F3F3F3FF" at bounding box center [361, 667] width 82 height 23
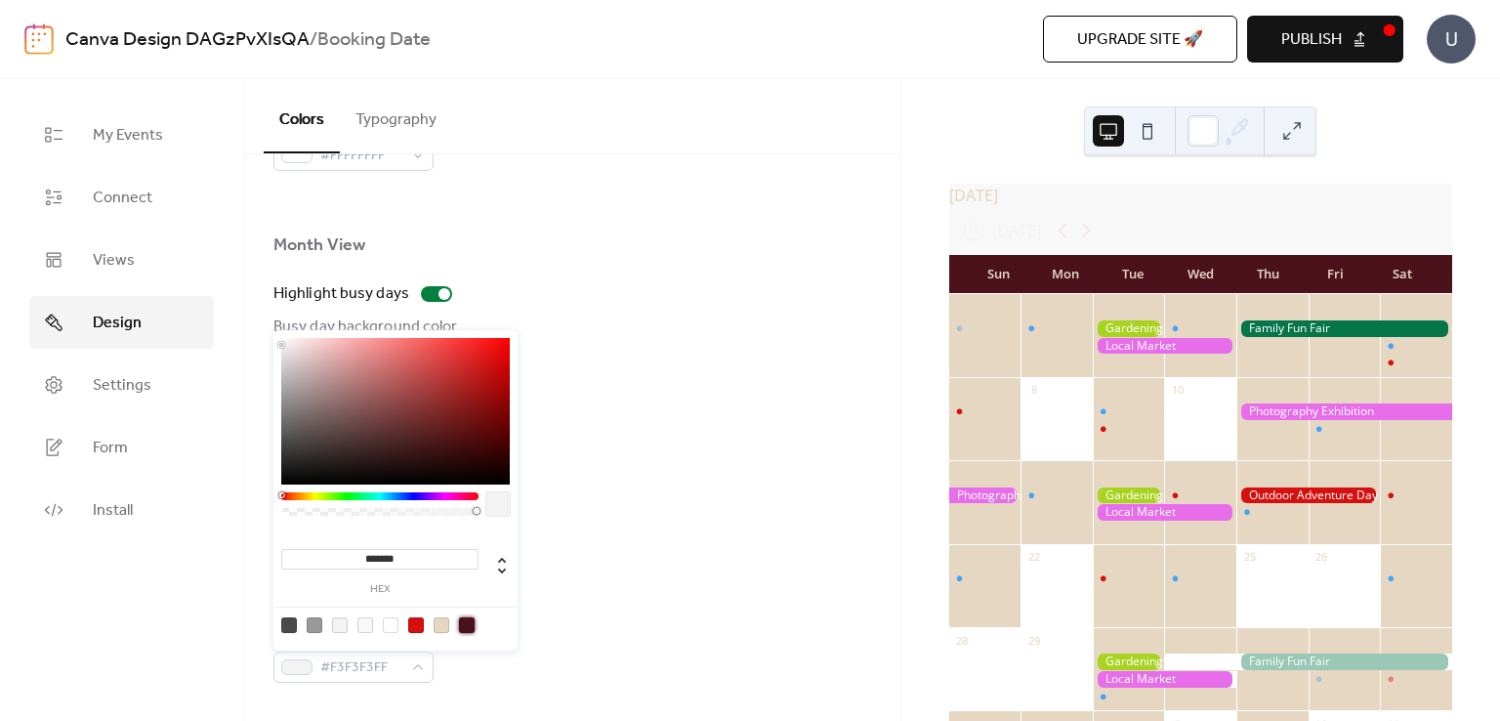
click at [468, 618] on div at bounding box center [467, 625] width 16 height 16
type input "*******"
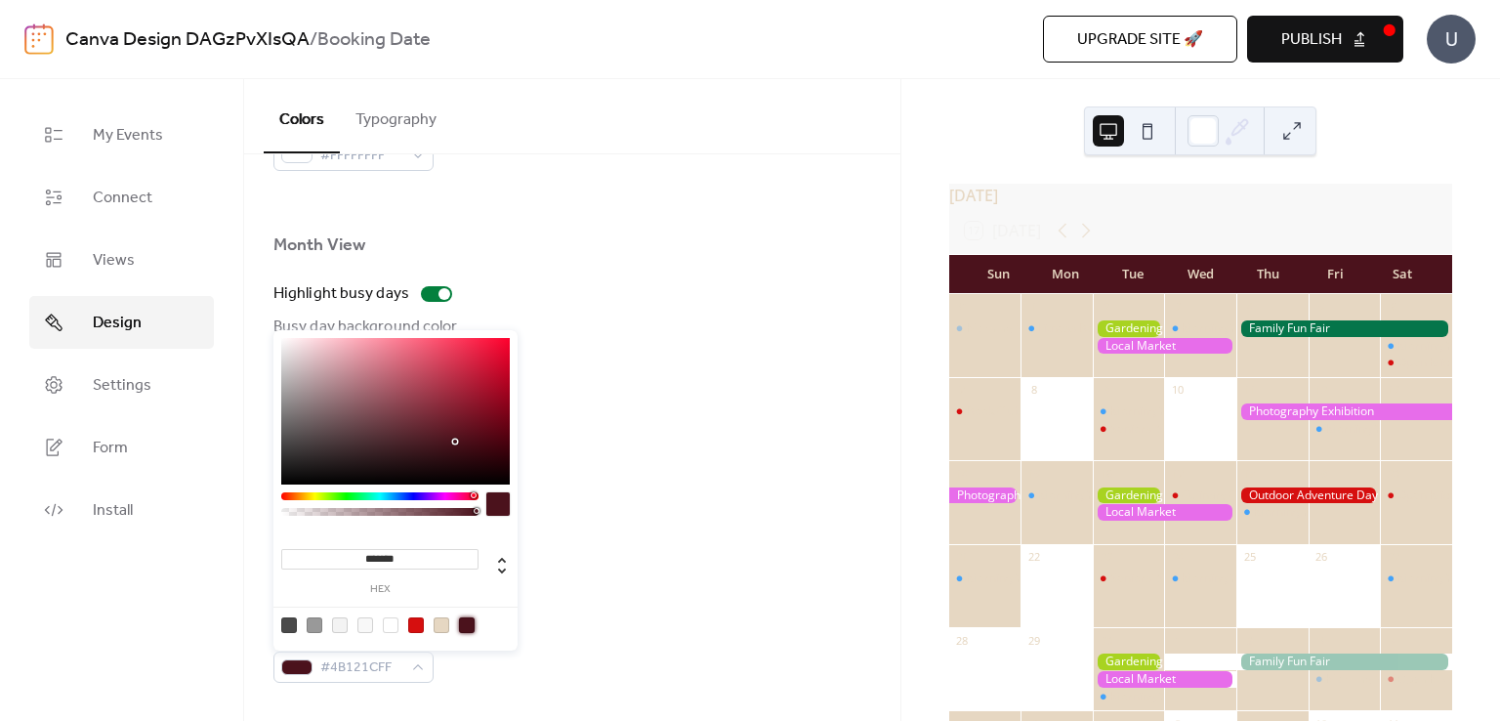
click at [655, 575] on div "Background color #999999FF" at bounding box center [573, 557] width 598 height 64
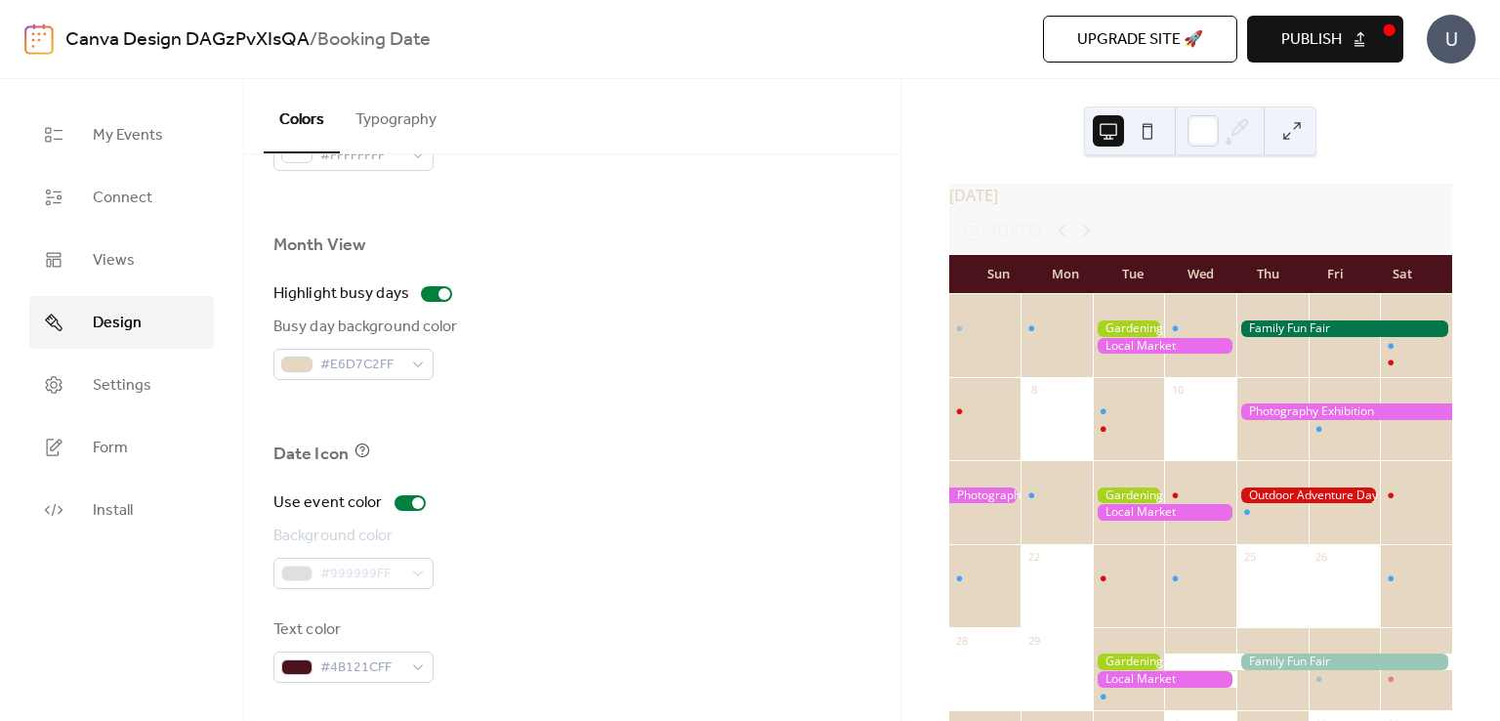
click at [417, 566] on div "#999999FF" at bounding box center [354, 573] width 160 height 31
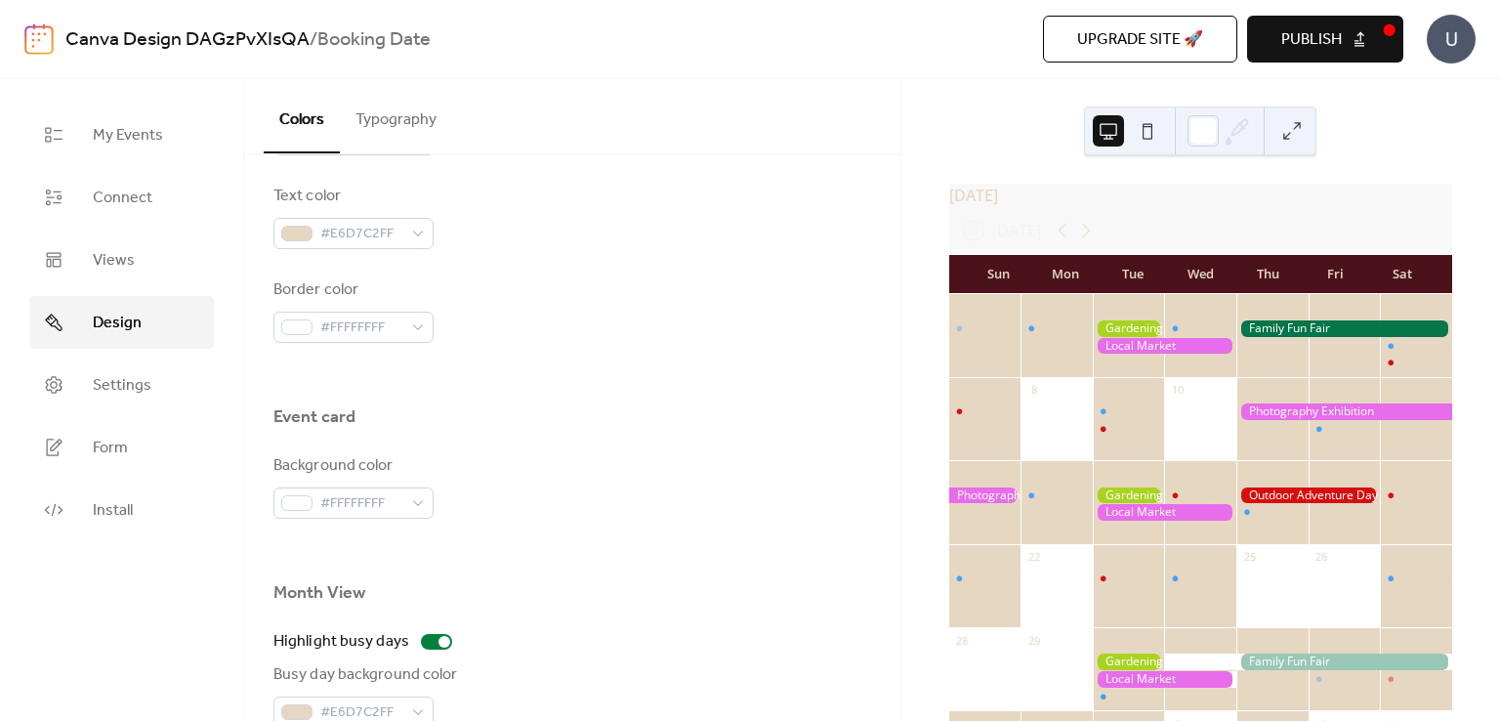
scroll to position [935, 0]
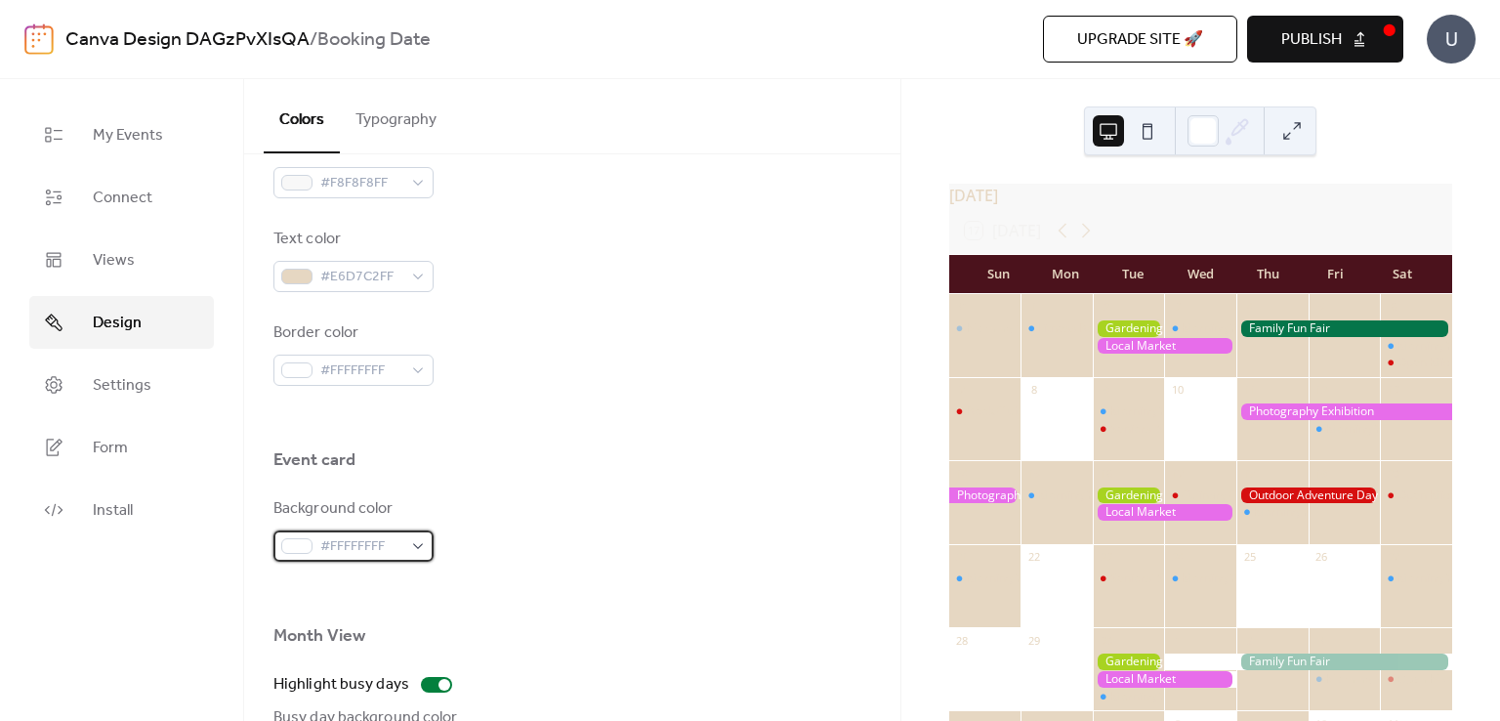
click at [418, 540] on div "#FFFFFFFF" at bounding box center [354, 545] width 160 height 31
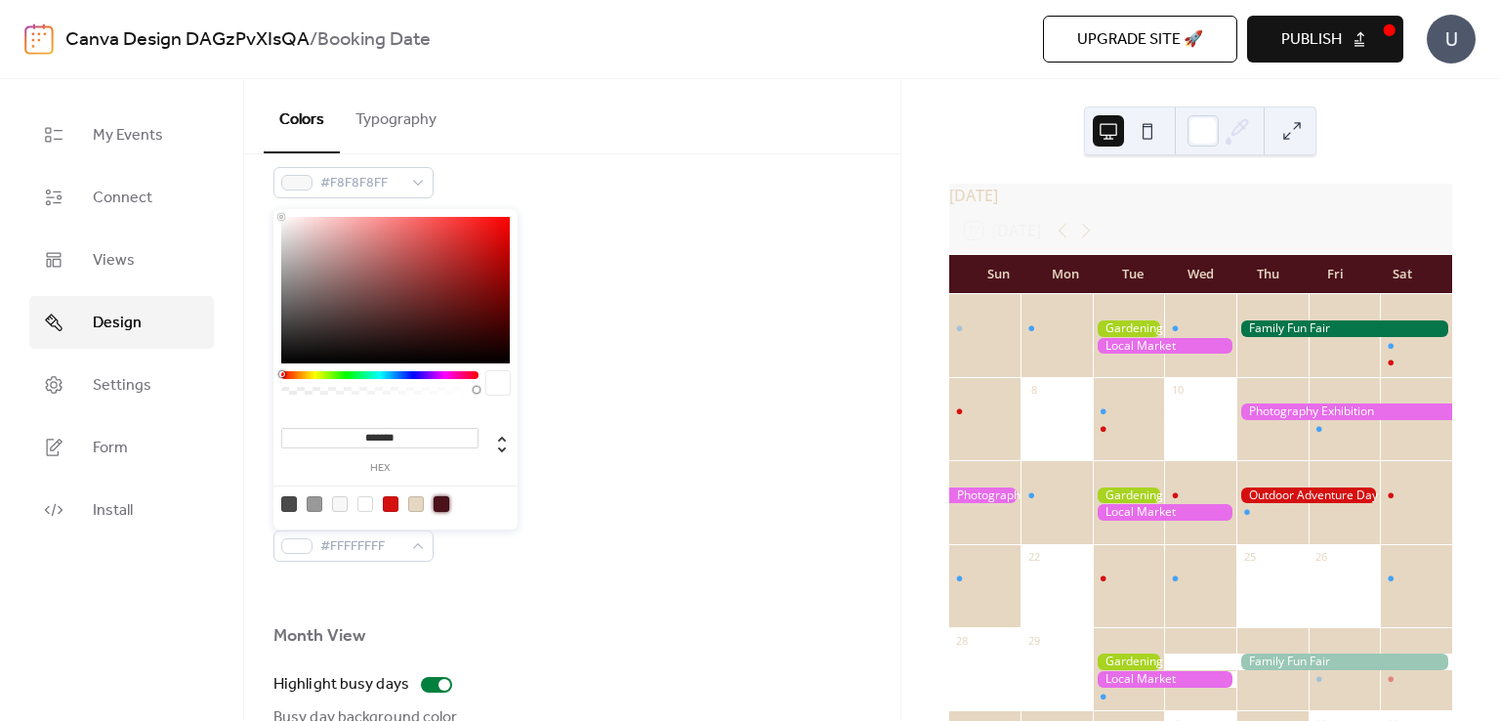
click at [444, 503] on div at bounding box center [442, 504] width 16 height 16
type input "*******"
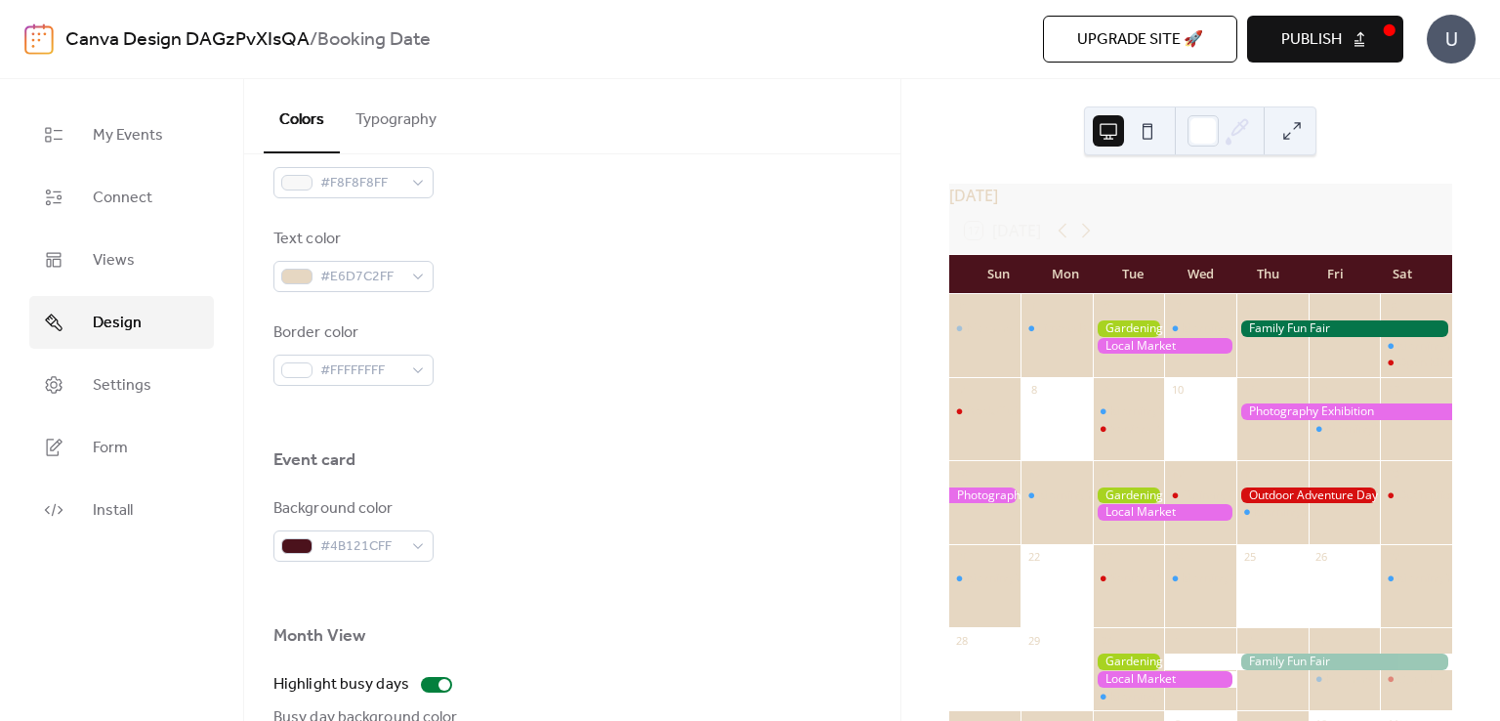
click at [607, 532] on div "Background color #4B121CFF" at bounding box center [573, 529] width 598 height 64
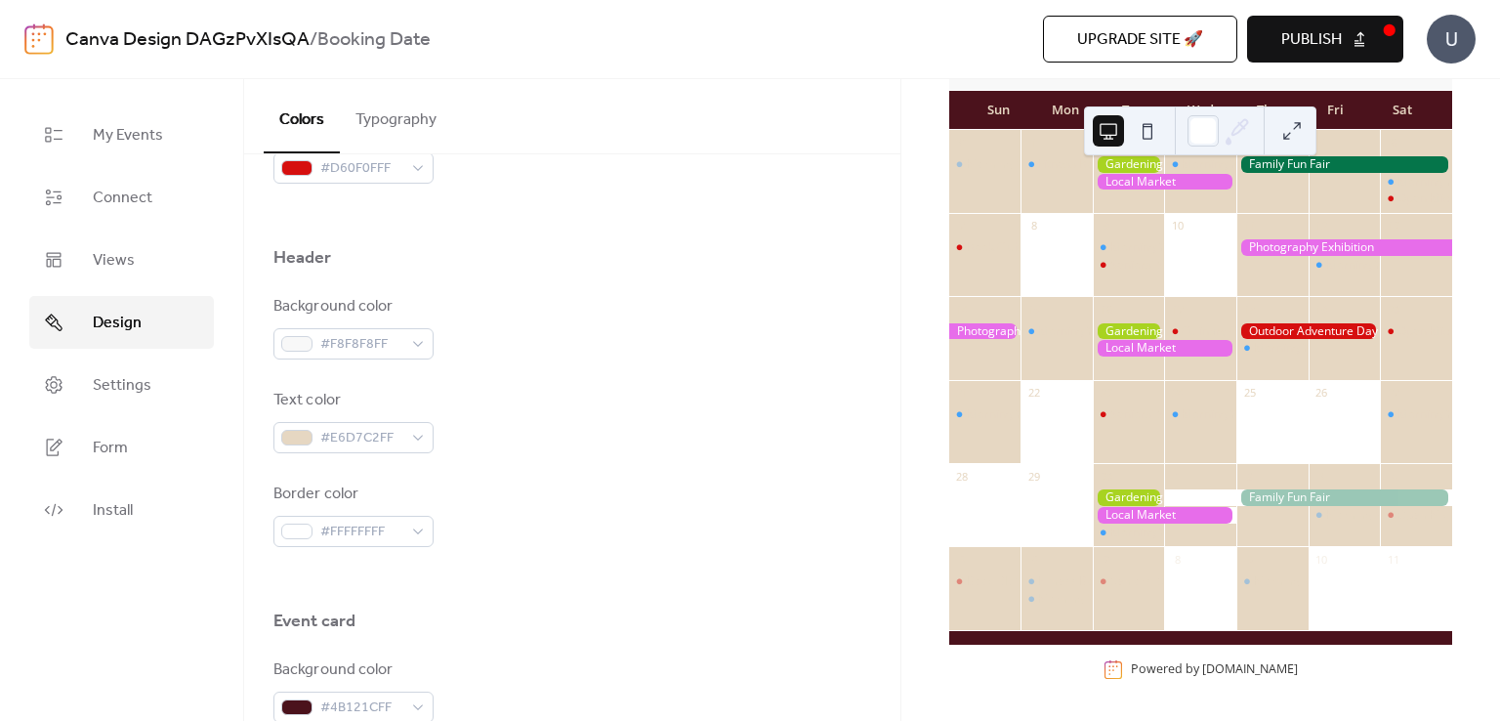
scroll to position [739, 0]
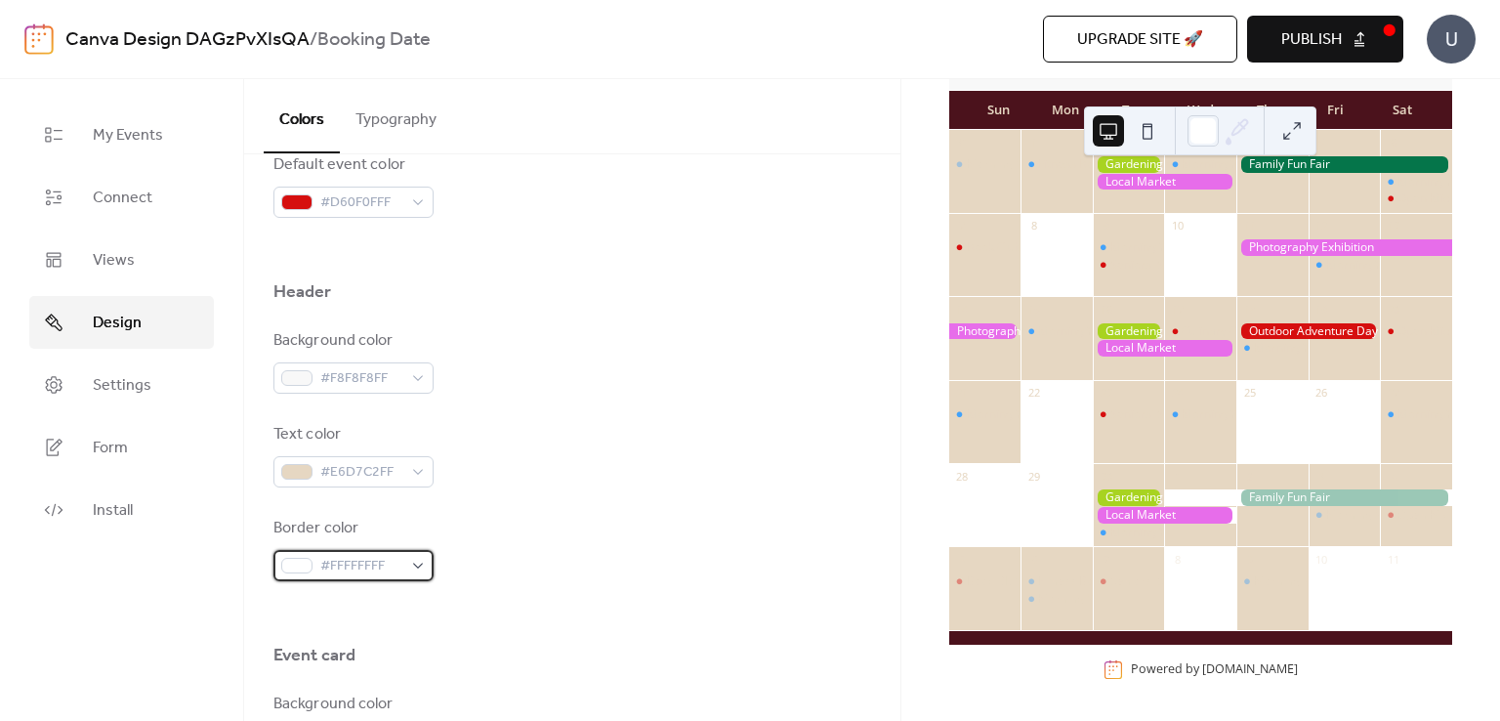
click at [398, 565] on span "#FFFFFFFF" at bounding box center [361, 566] width 82 height 23
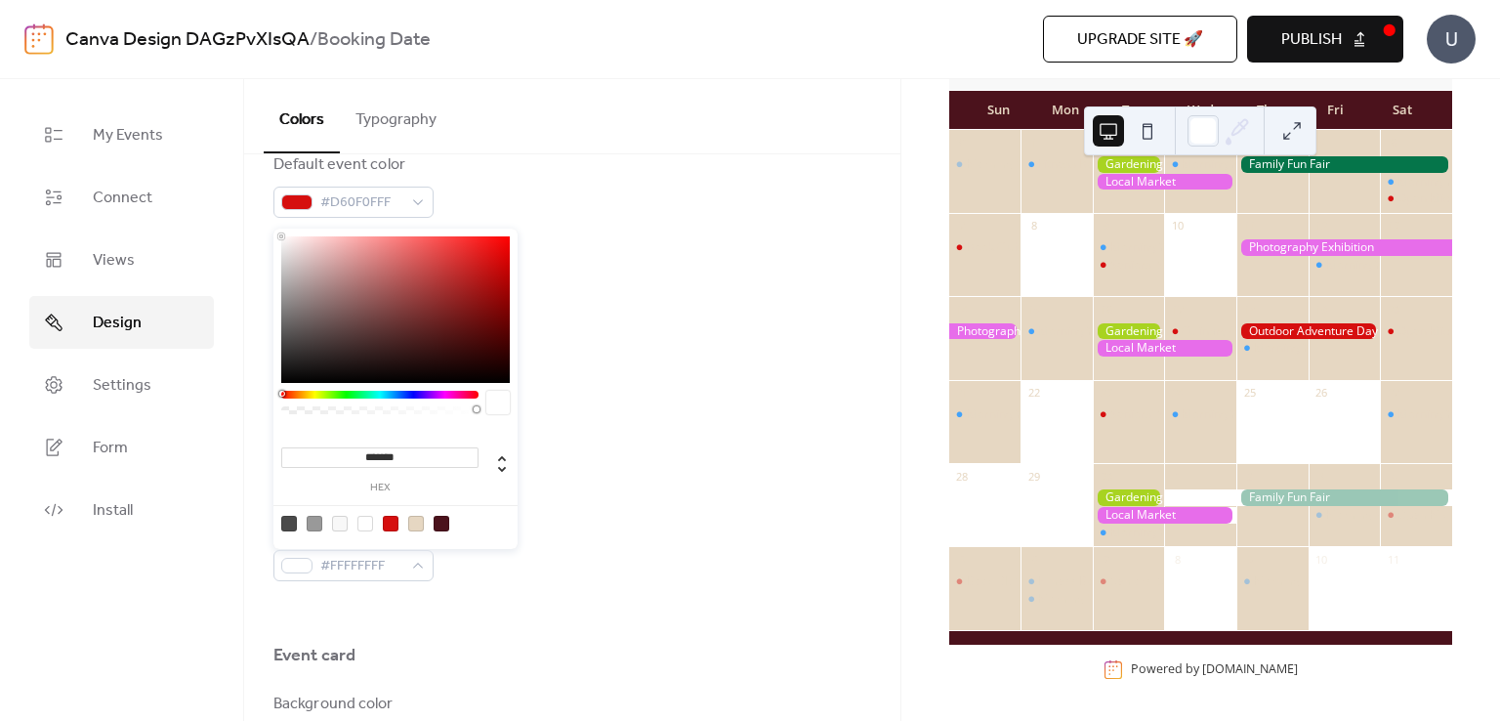
click at [443, 521] on div at bounding box center [442, 524] width 16 height 16
type input "*******"
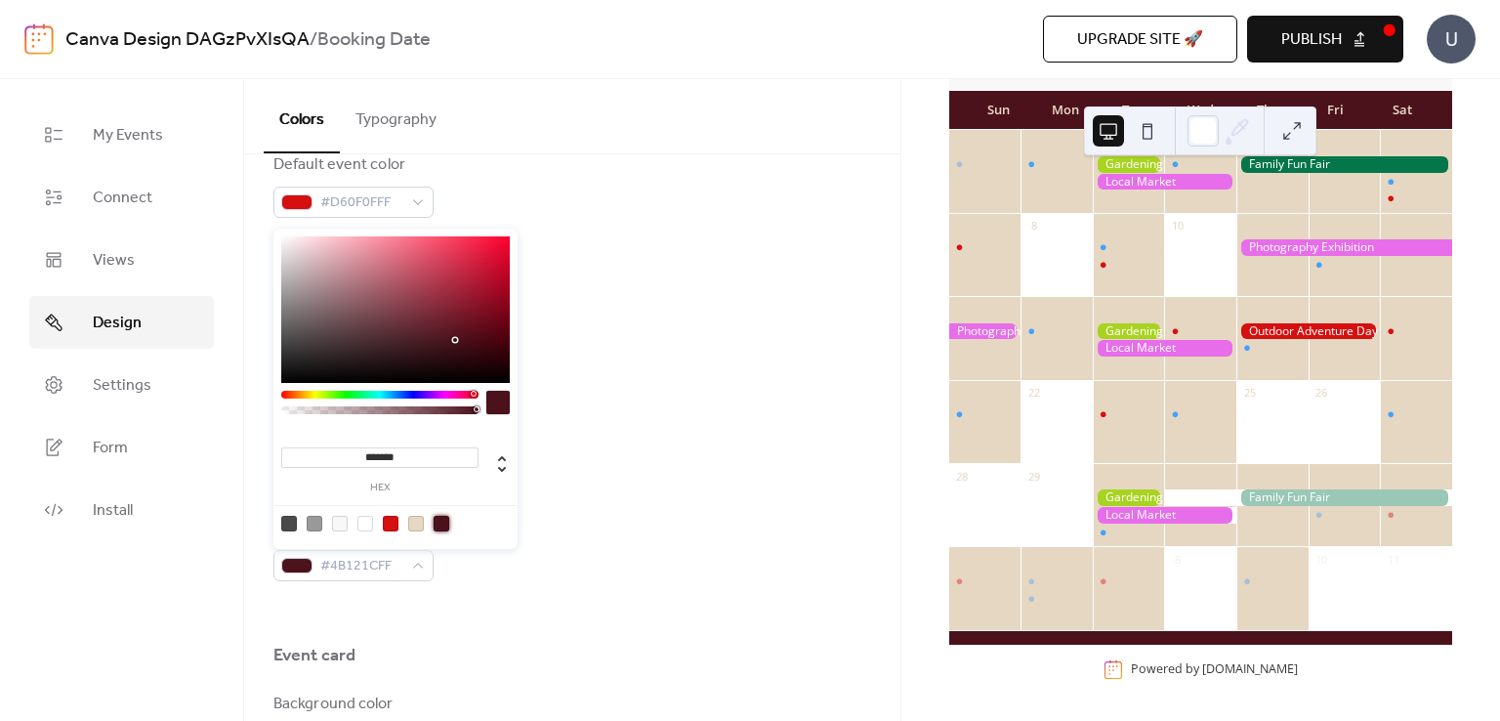
click at [609, 537] on div "Border color #4B121CFF" at bounding box center [573, 549] width 598 height 64
click at [406, 570] on div "#4B121CFF" at bounding box center [354, 565] width 160 height 31
click at [361, 526] on div at bounding box center [366, 524] width 16 height 16
type input "*******"
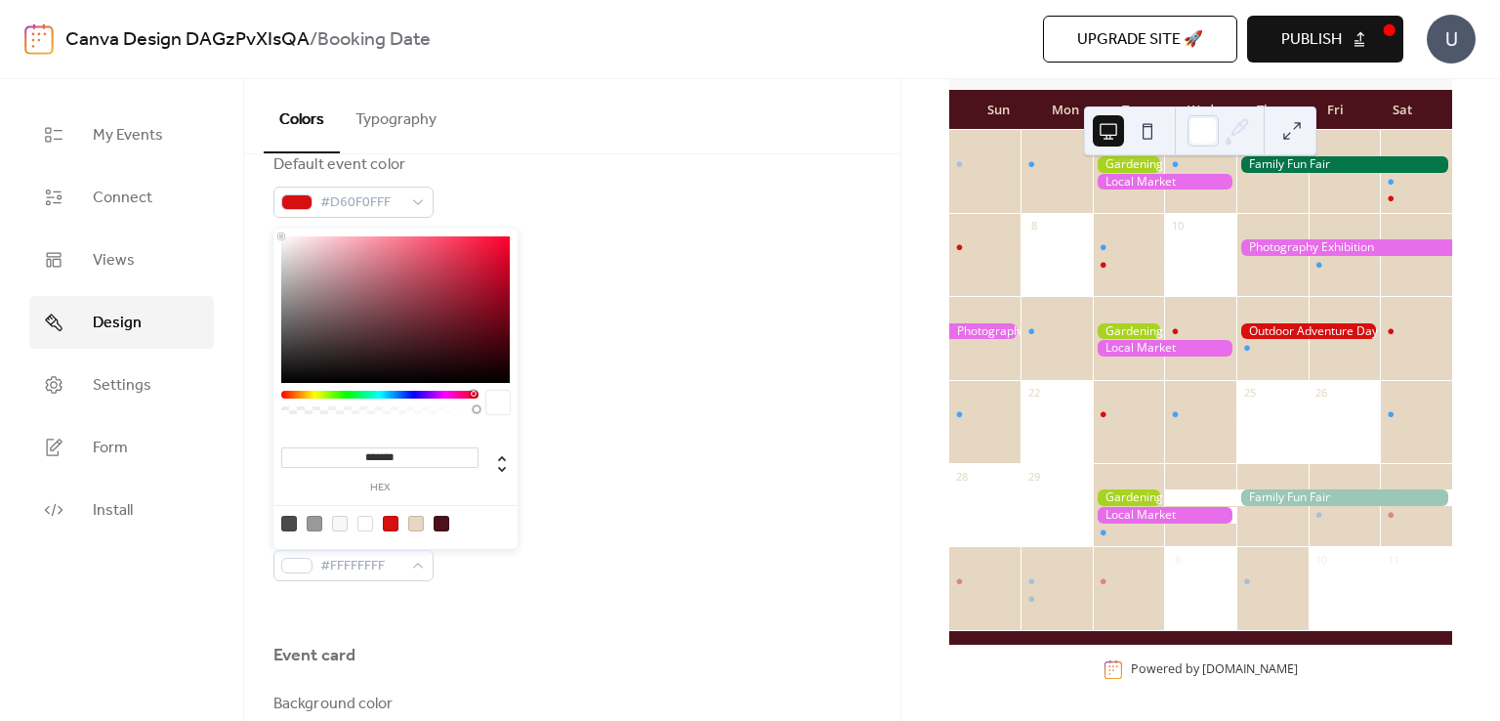
click at [684, 544] on div "Border color #FFFFFFFF" at bounding box center [573, 549] width 598 height 64
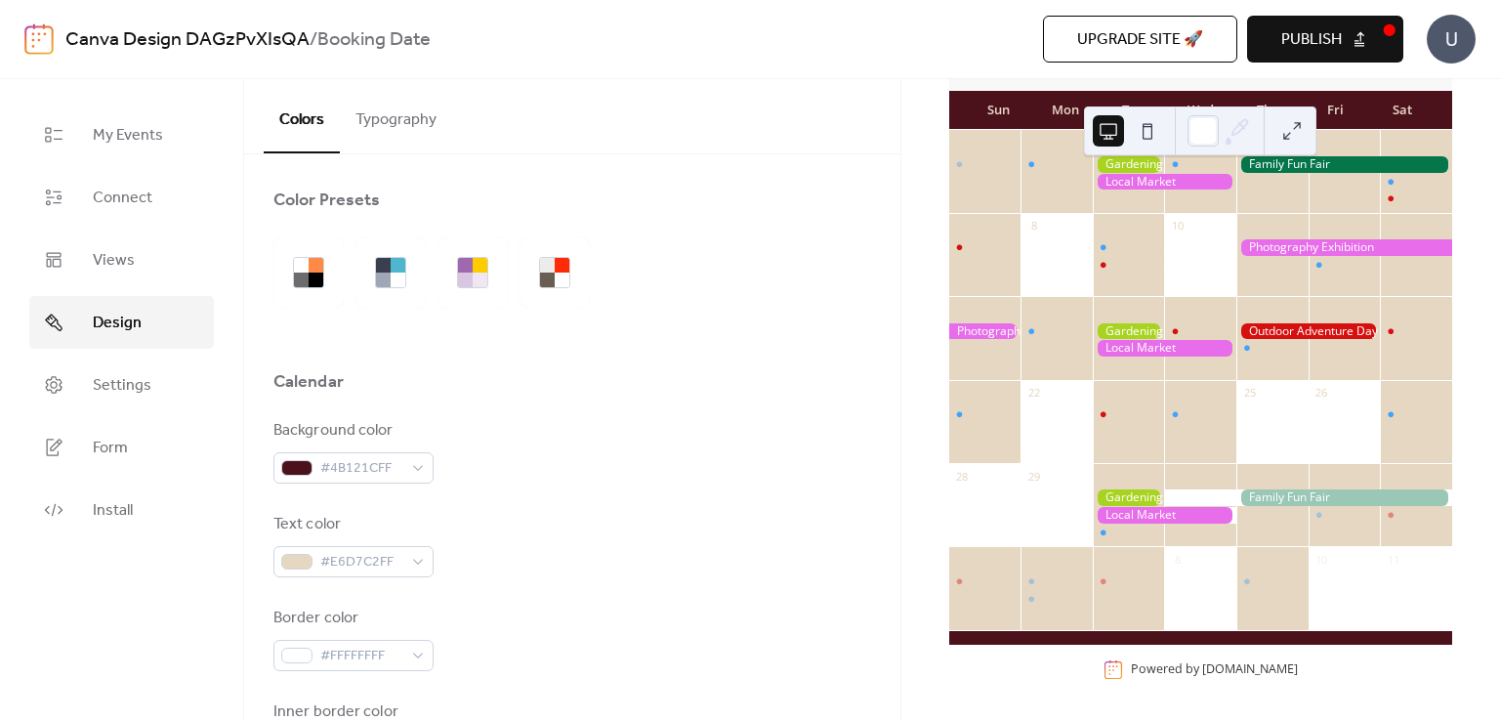
scroll to position [0, 0]
click at [408, 131] on button "Typography" at bounding box center [396, 115] width 112 height 72
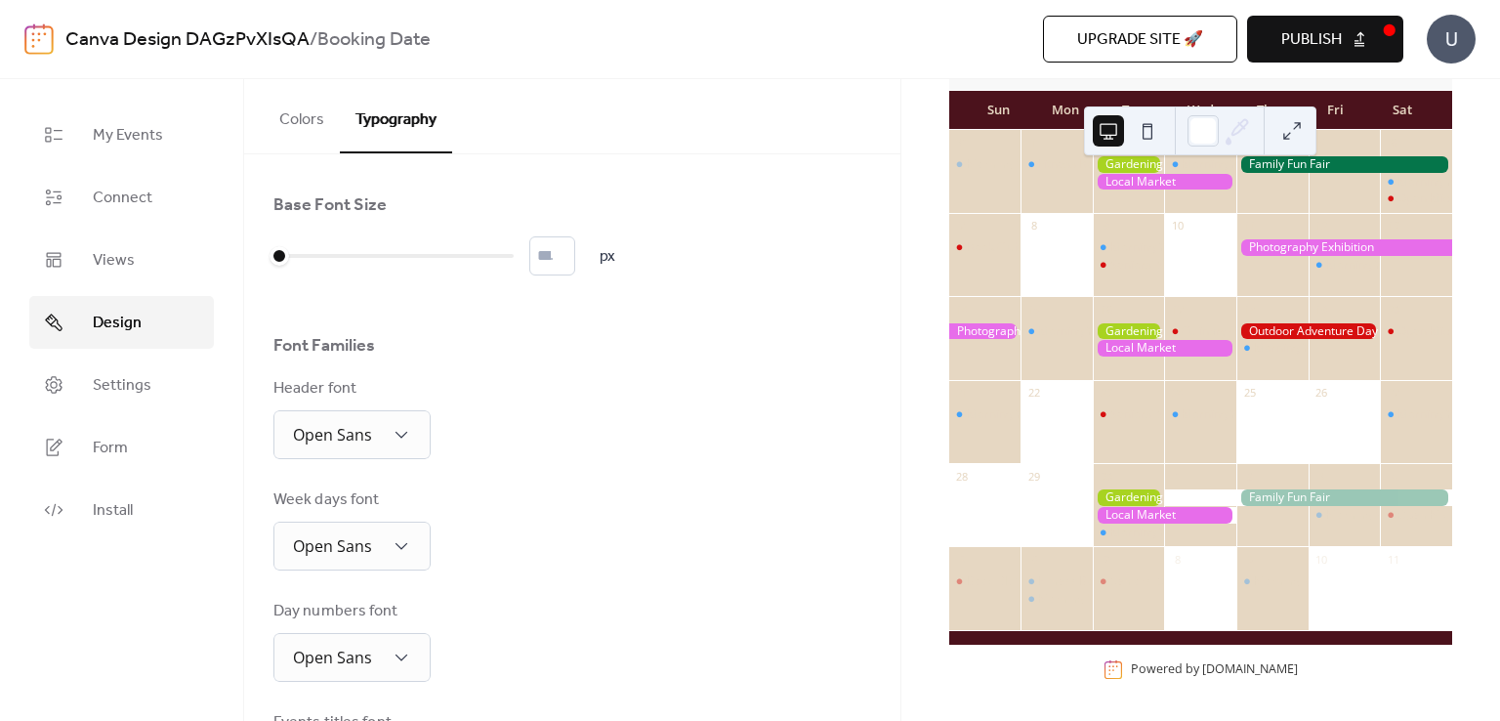
click at [292, 129] on button "Colors" at bounding box center [302, 115] width 76 height 72
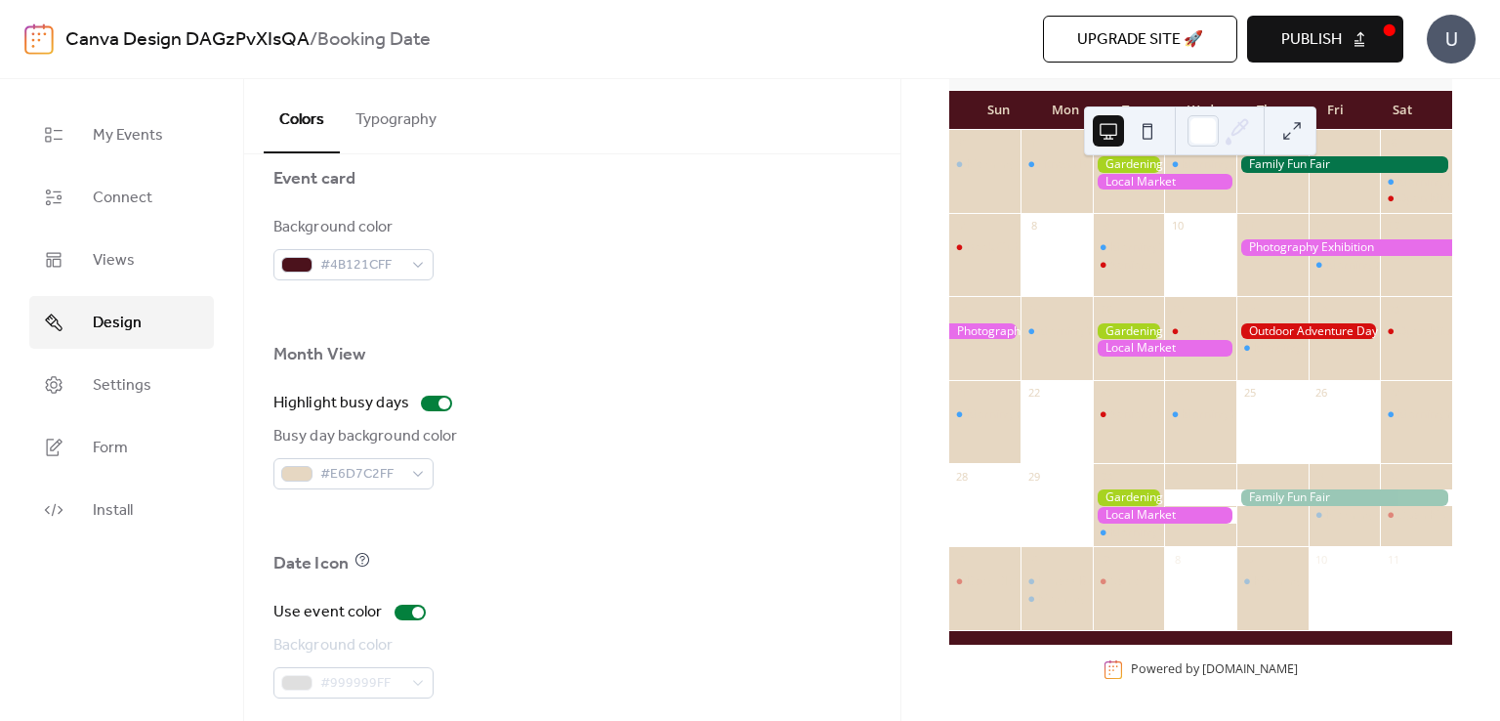
scroll to position [1326, 0]
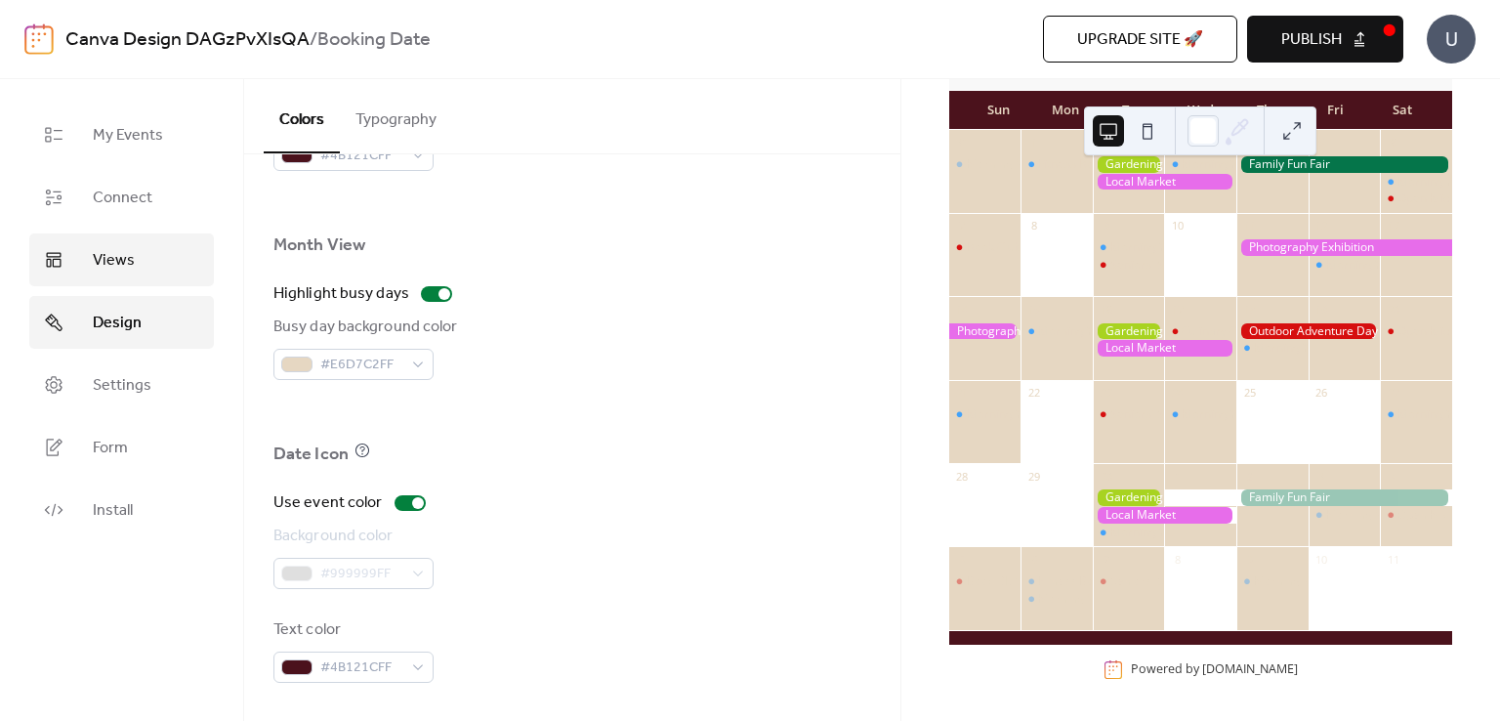
click at [125, 267] on span "Views" at bounding box center [114, 260] width 42 height 23
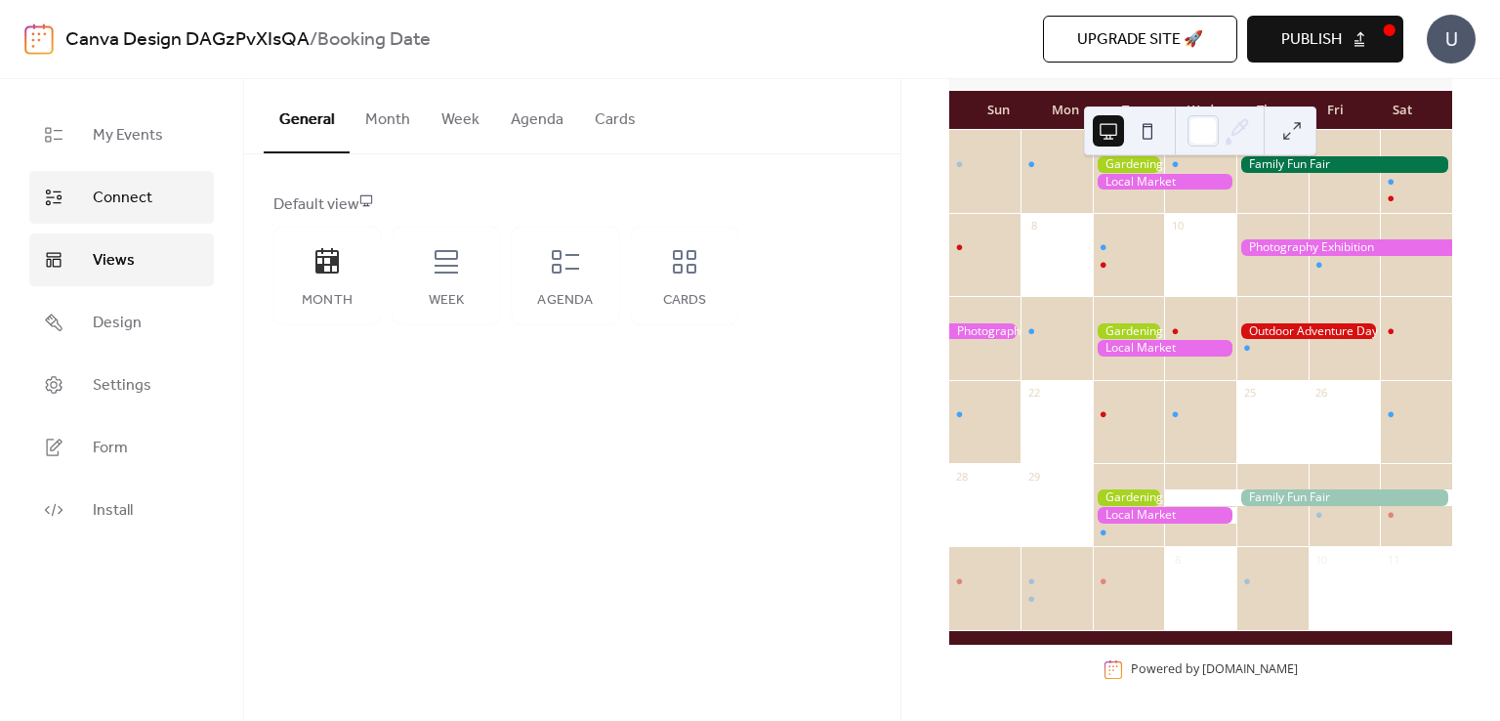
click at [141, 208] on span "Connect" at bounding box center [123, 198] width 60 height 23
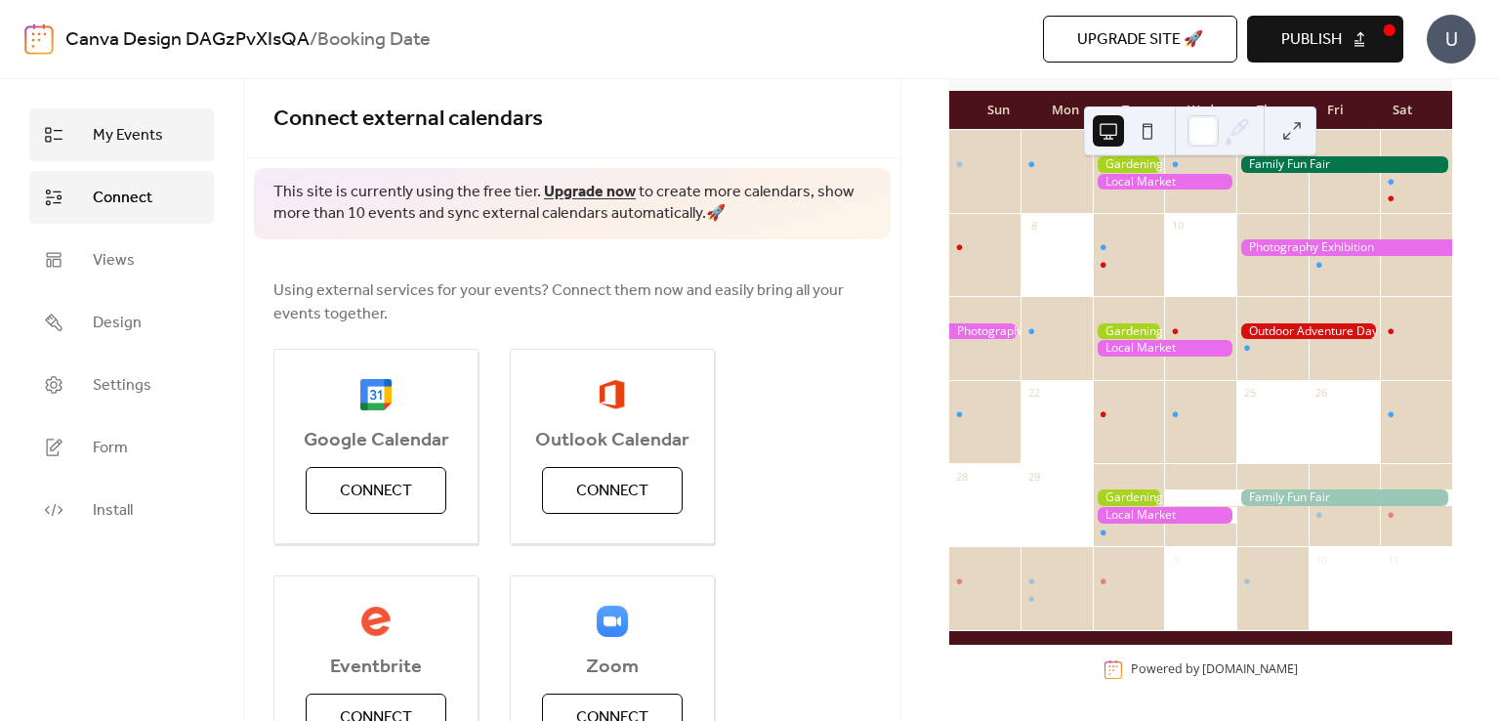
click at [118, 151] on link "My Events" at bounding box center [121, 134] width 185 height 53
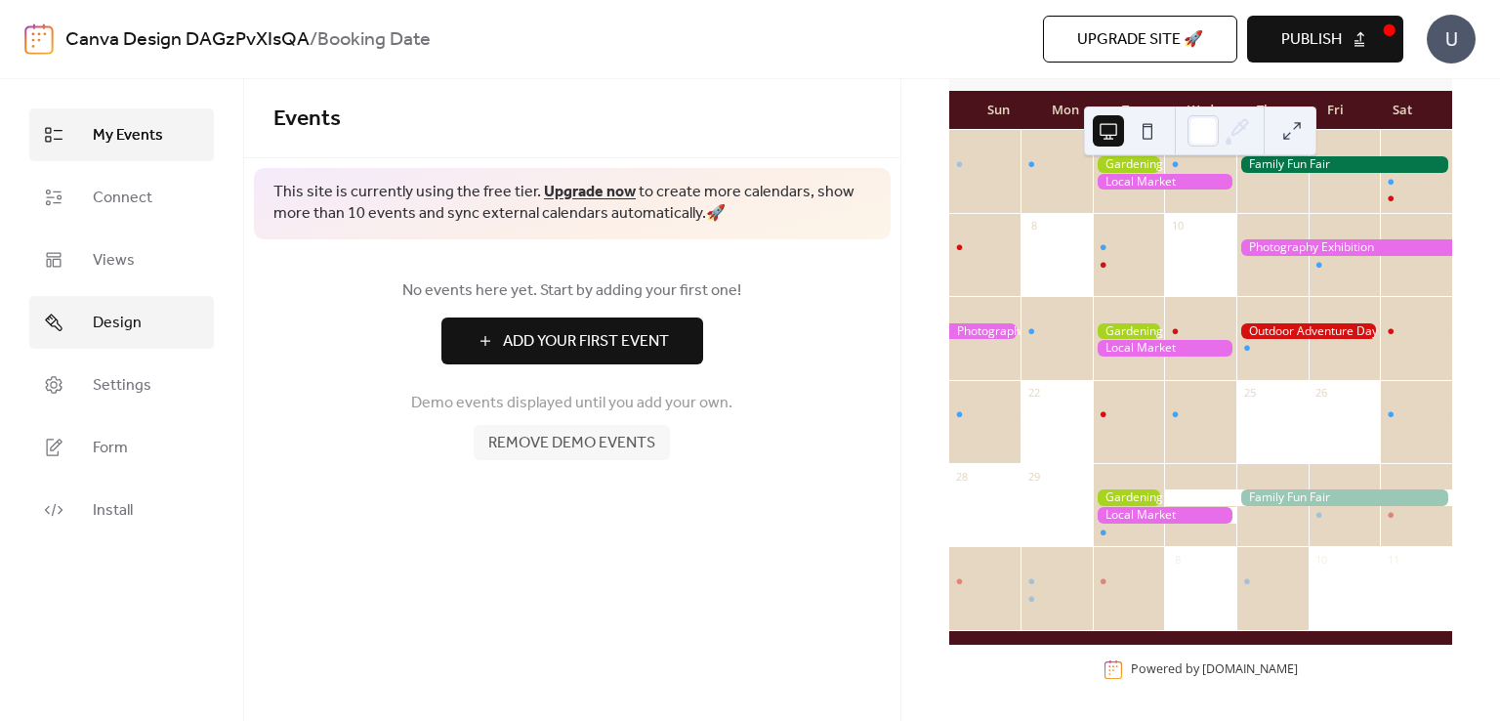
click at [113, 338] on link "Design" at bounding box center [121, 322] width 185 height 53
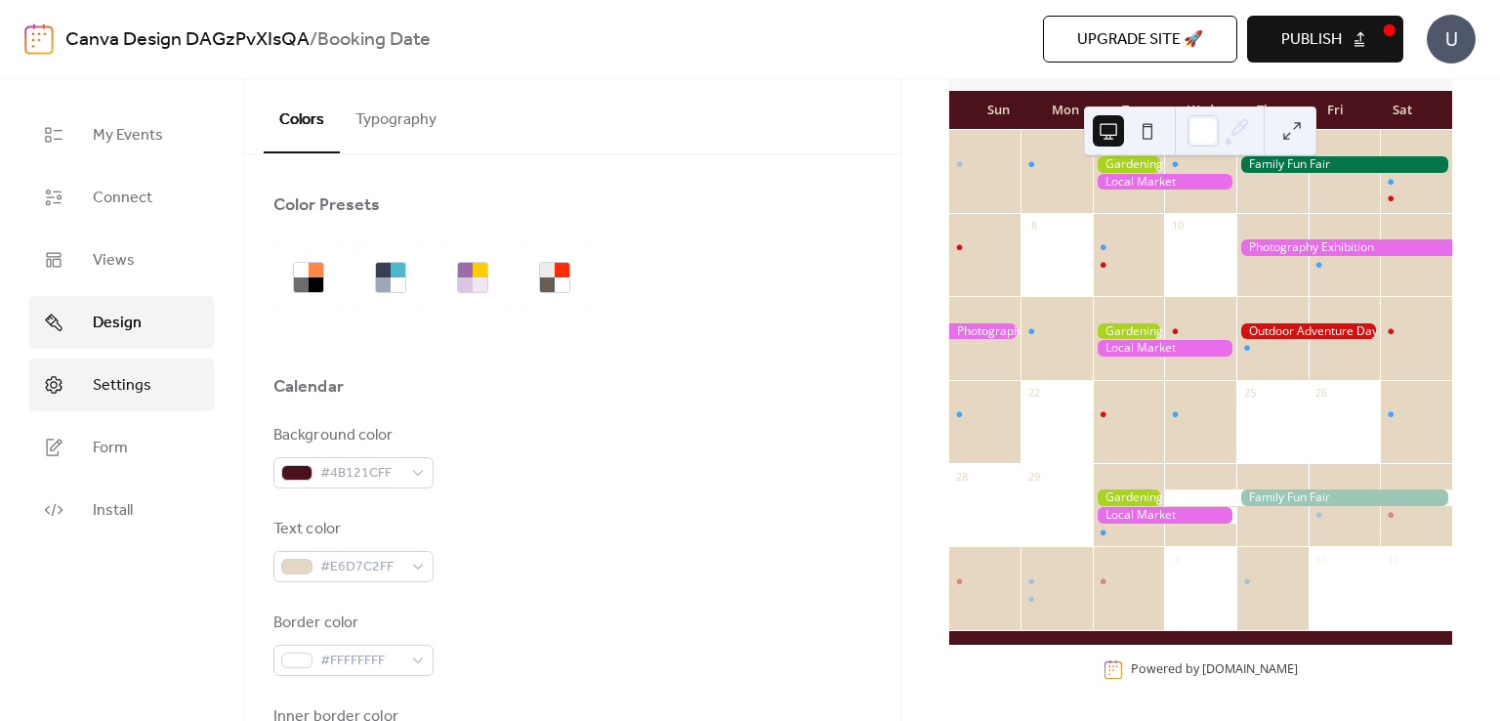
click at [109, 388] on span "Settings" at bounding box center [122, 385] width 59 height 23
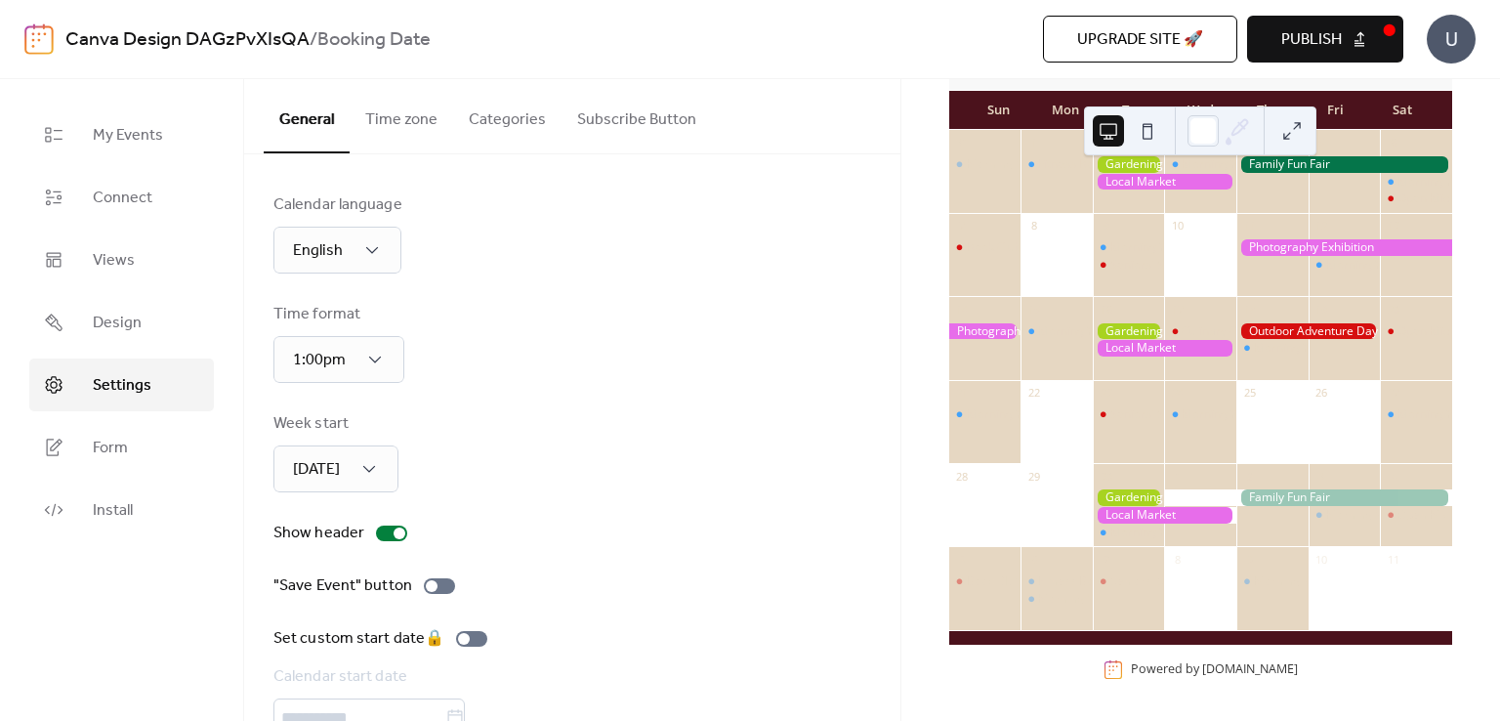
click at [420, 123] on button "Time zone" at bounding box center [402, 115] width 104 height 72
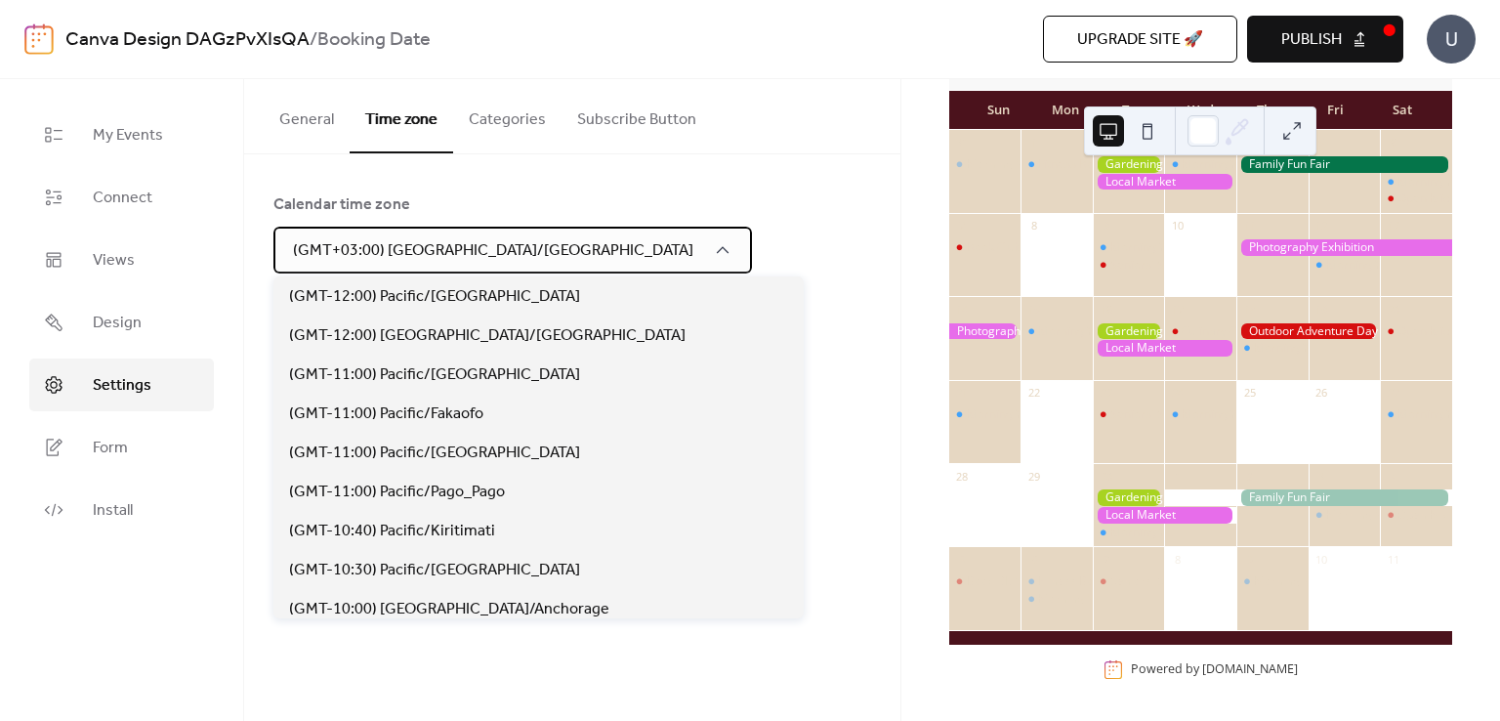
click at [453, 253] on span "(GMT+03:00) [GEOGRAPHIC_DATA]/[GEOGRAPHIC_DATA]" at bounding box center [493, 250] width 401 height 30
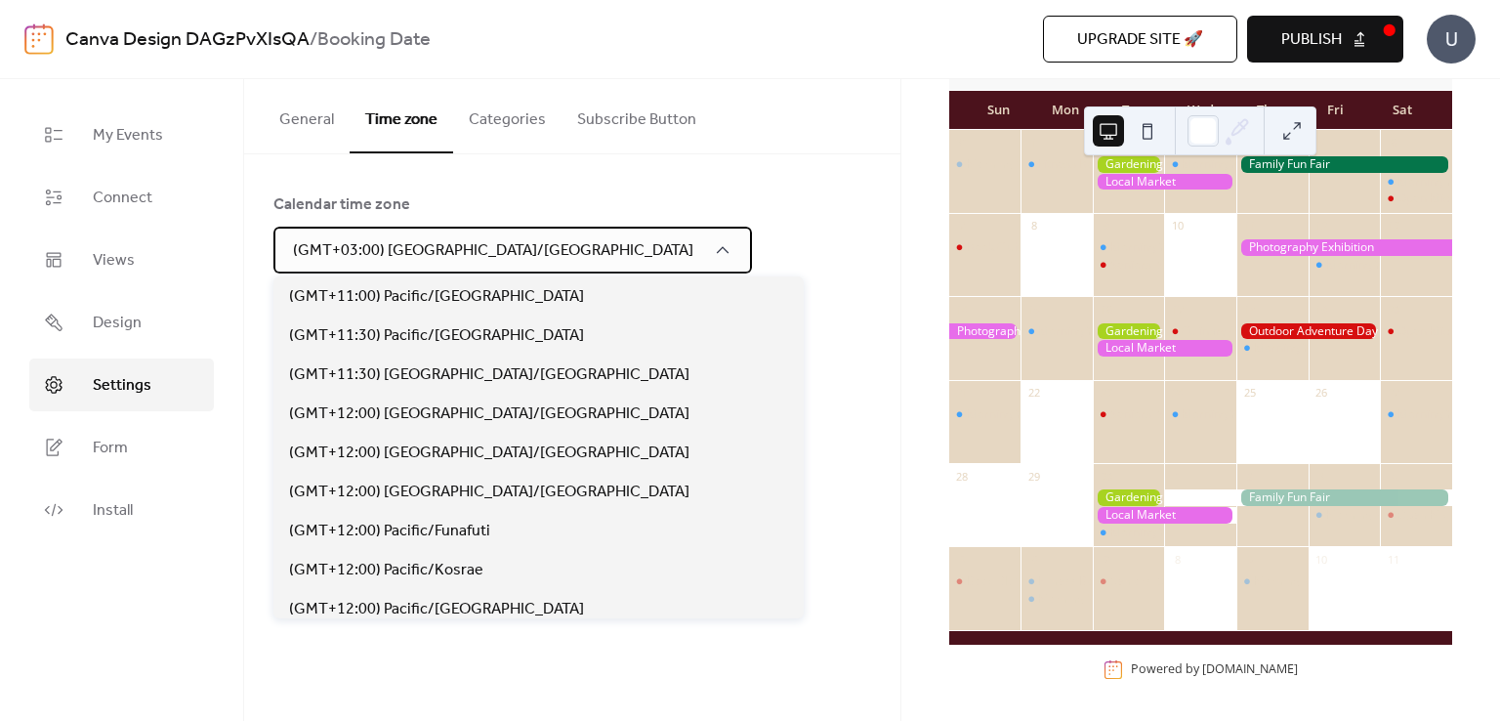
scroll to position [9348, 0]
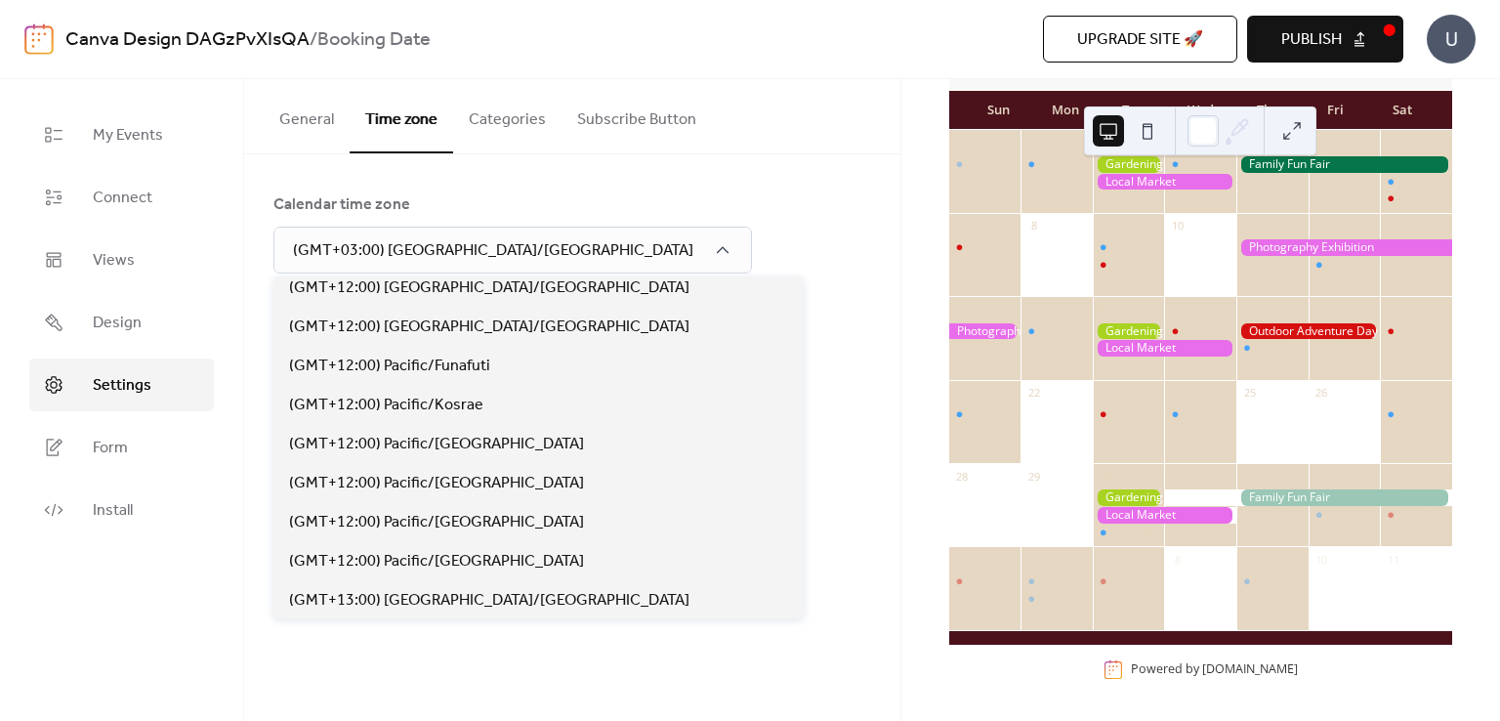
click at [742, 463] on div "​ Display all events in the same timezone Events will follow the time zone set …" at bounding box center [573, 429] width 598 height 187
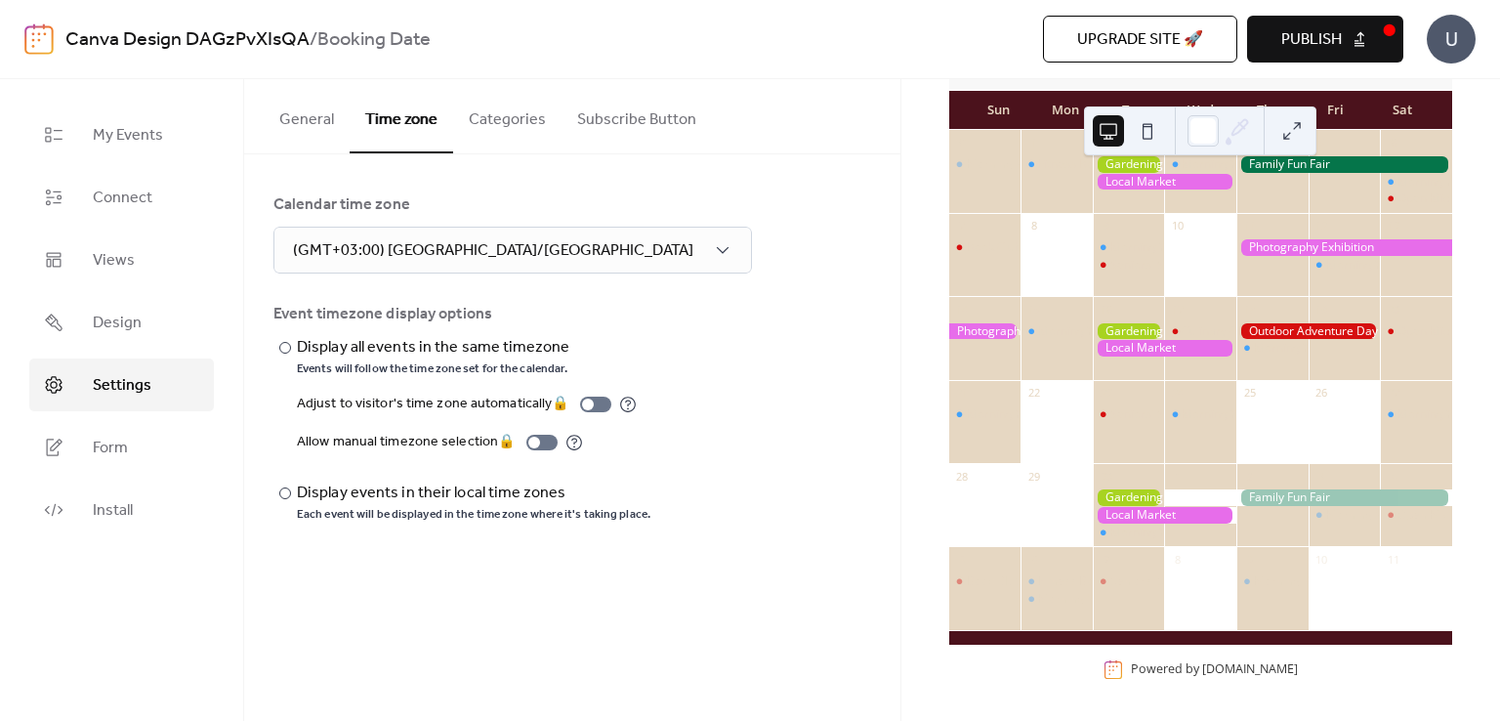
click at [214, 453] on div "My Events Connect Views Design Settings Form Install" at bounding box center [122, 400] width 244 height 642
click at [163, 447] on link "Form" at bounding box center [121, 447] width 185 height 53
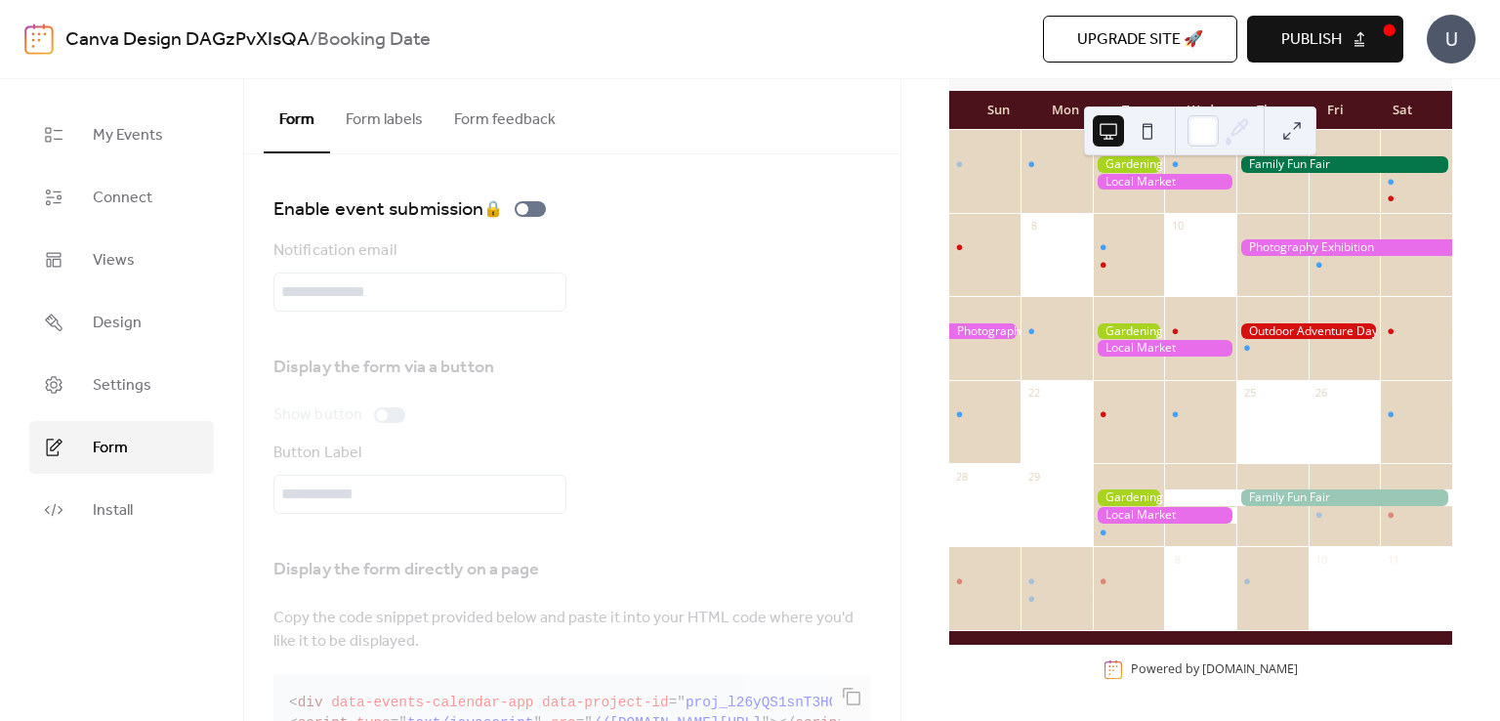
click at [410, 135] on button "Form labels" at bounding box center [384, 115] width 108 height 72
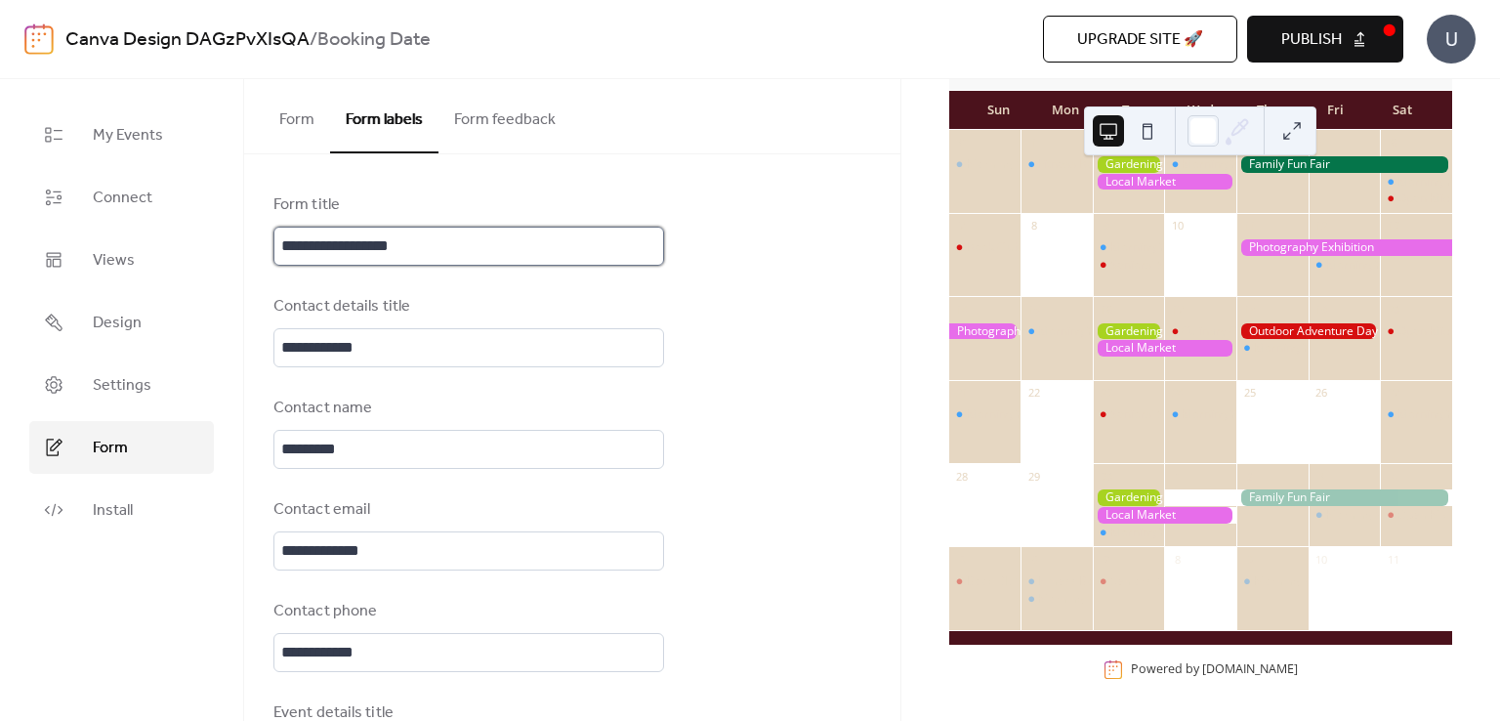
click at [528, 243] on input "**********" at bounding box center [469, 246] width 391 height 39
drag, startPoint x: 429, startPoint y: 247, endPoint x: 258, endPoint y: 246, distance: 171.0
type input "********"
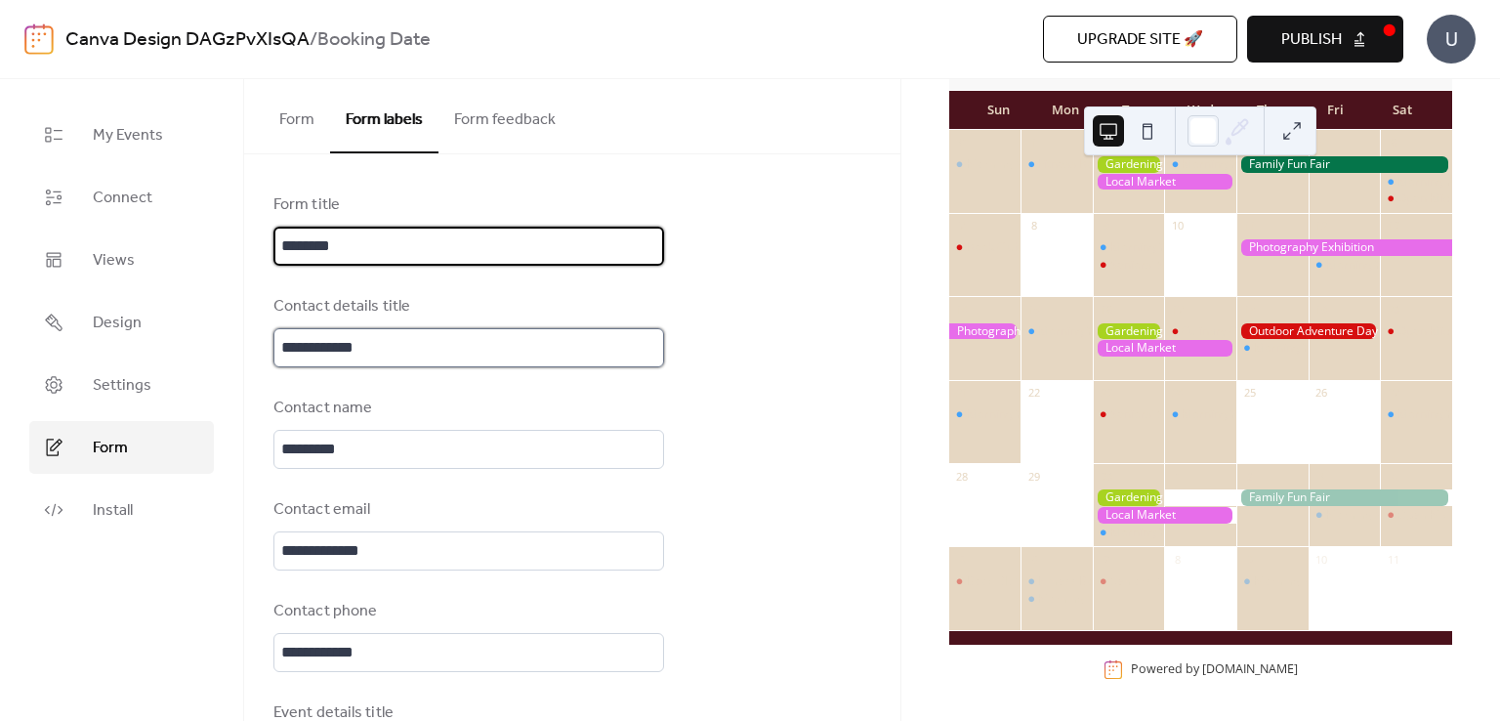
click at [426, 363] on input "**********" at bounding box center [469, 347] width 391 height 39
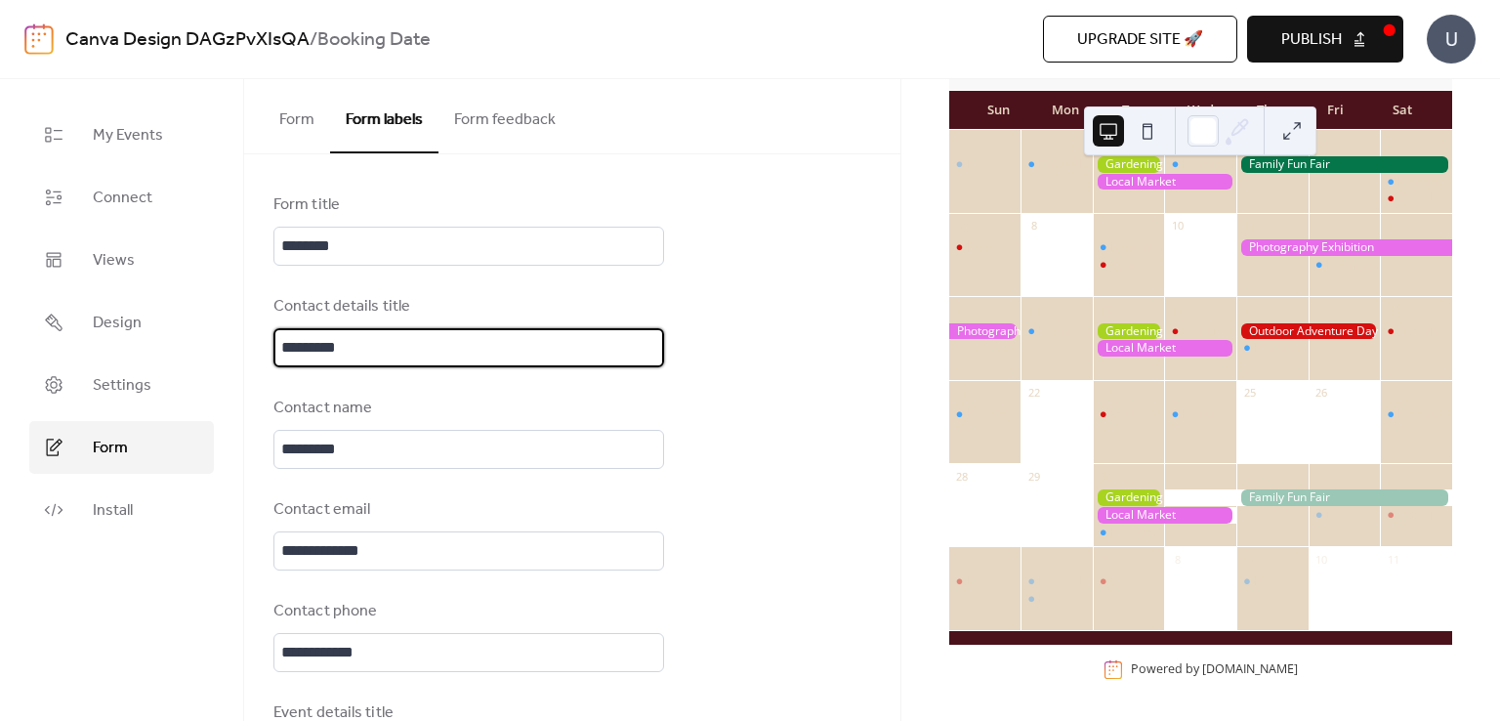
type input "*********"
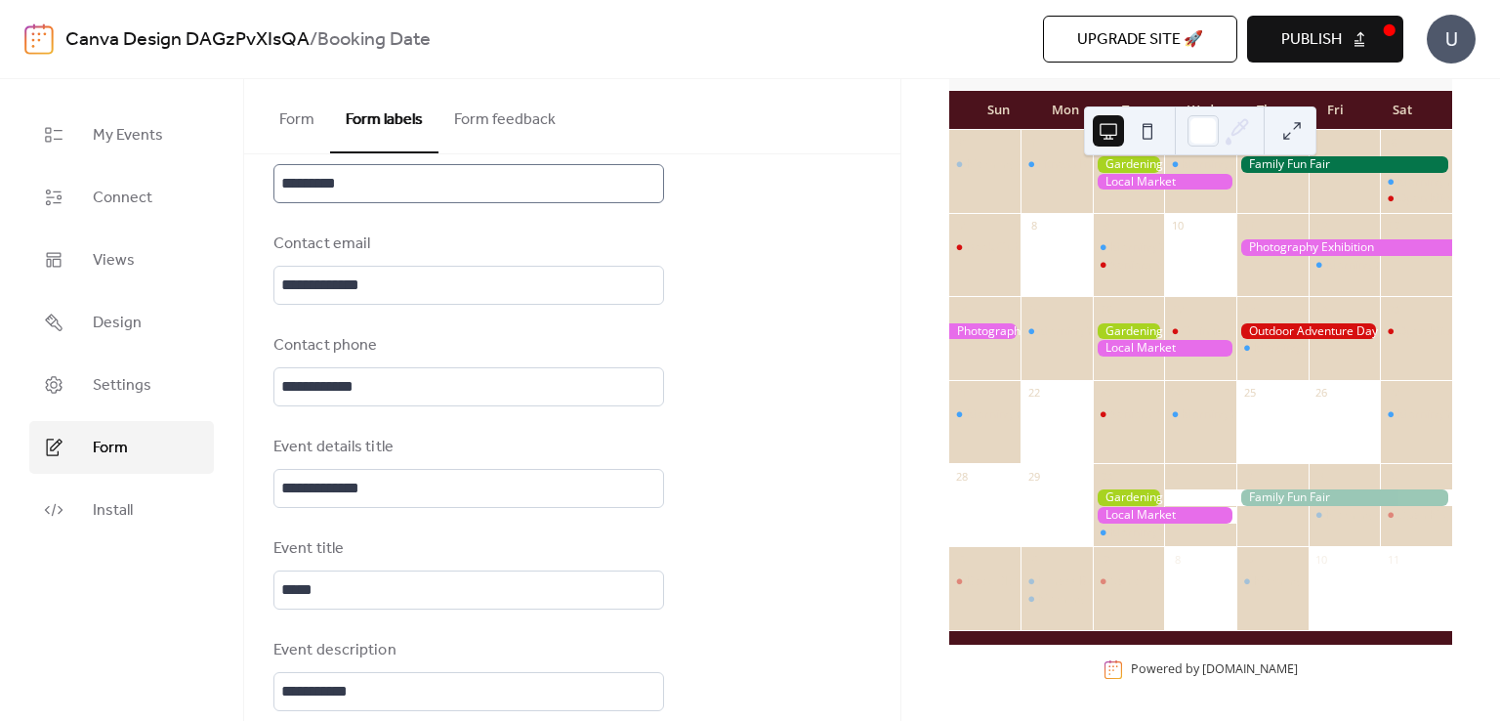
scroll to position [232, 0]
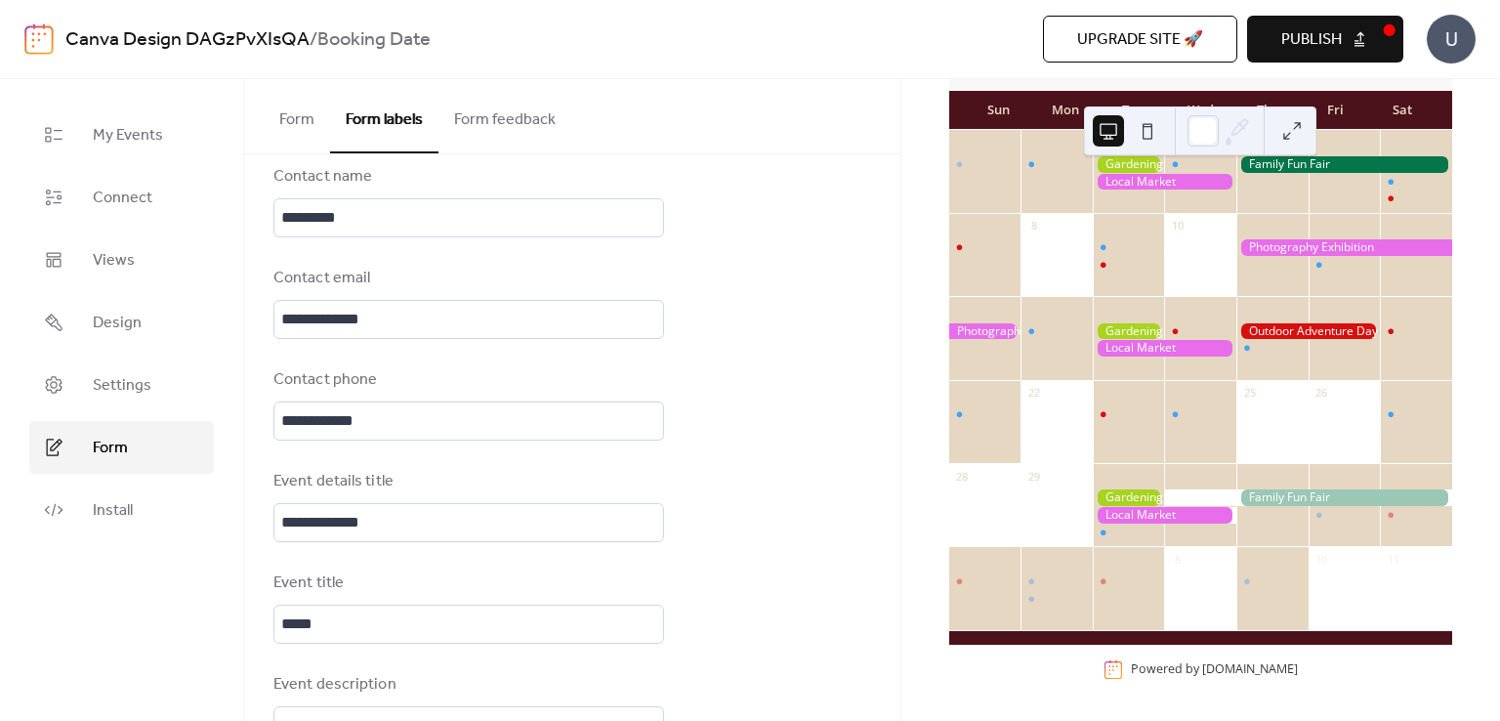
click at [516, 134] on button "Form feedback" at bounding box center [505, 115] width 133 height 72
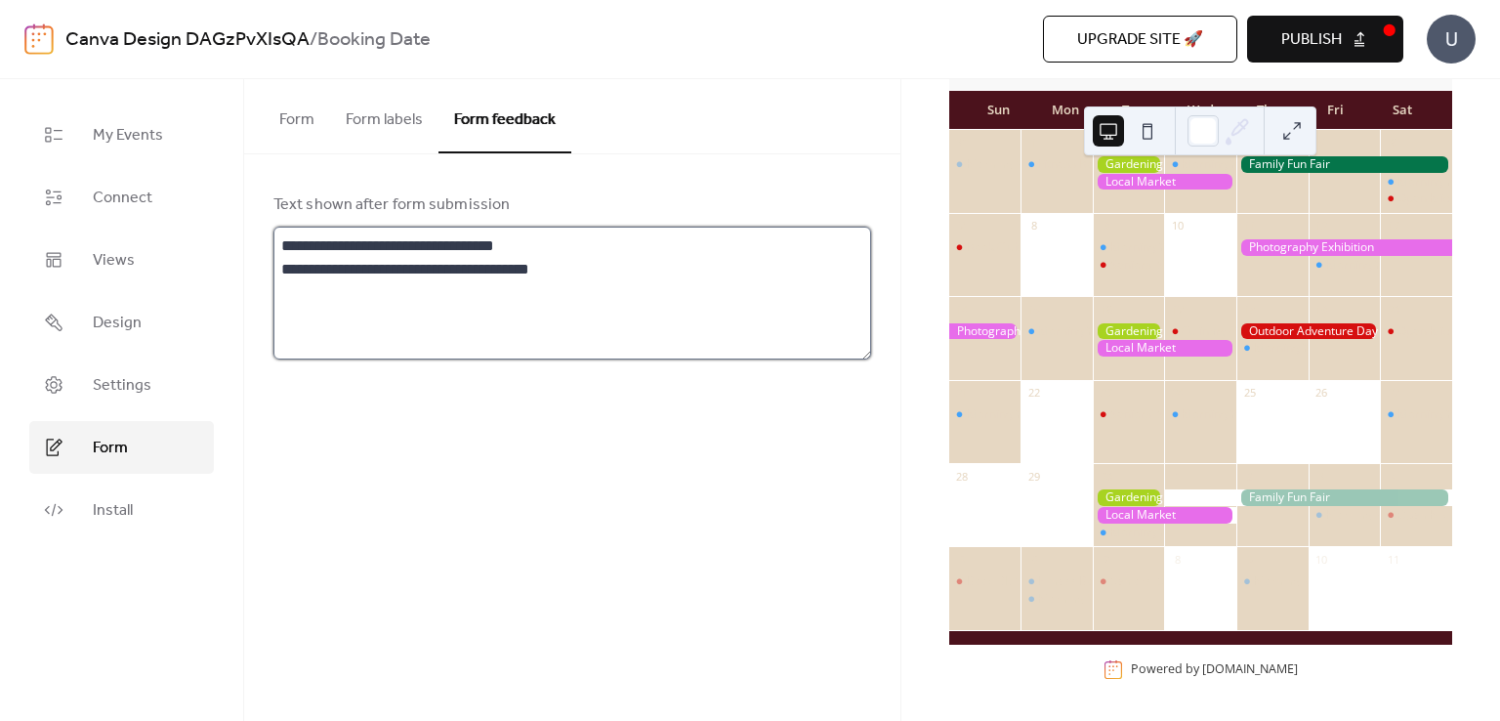
click at [523, 242] on textarea "**********" at bounding box center [573, 293] width 598 height 133
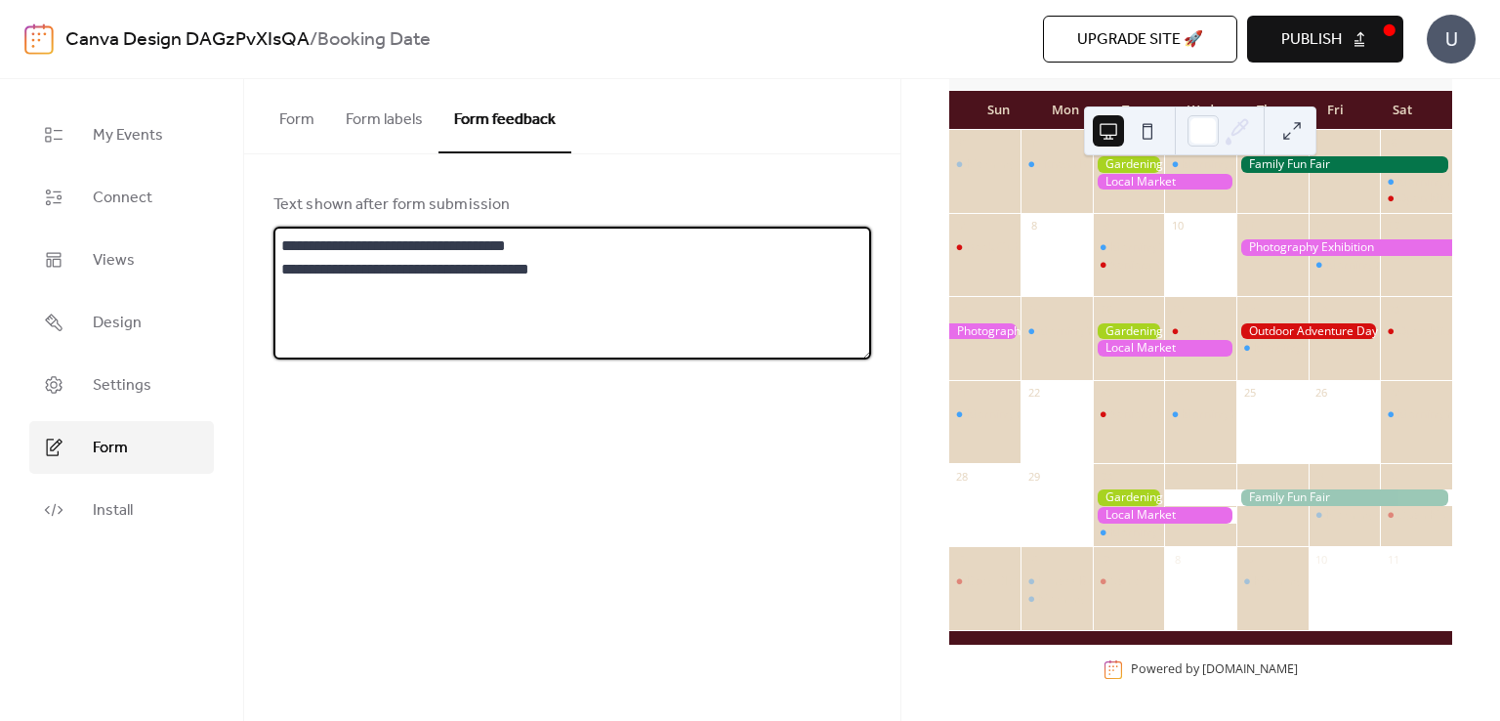
drag, startPoint x: 552, startPoint y: 266, endPoint x: 277, endPoint y: 265, distance: 274.5
click at [277, 265] on textarea "**********" at bounding box center [573, 293] width 598 height 133
type textarea "**********"
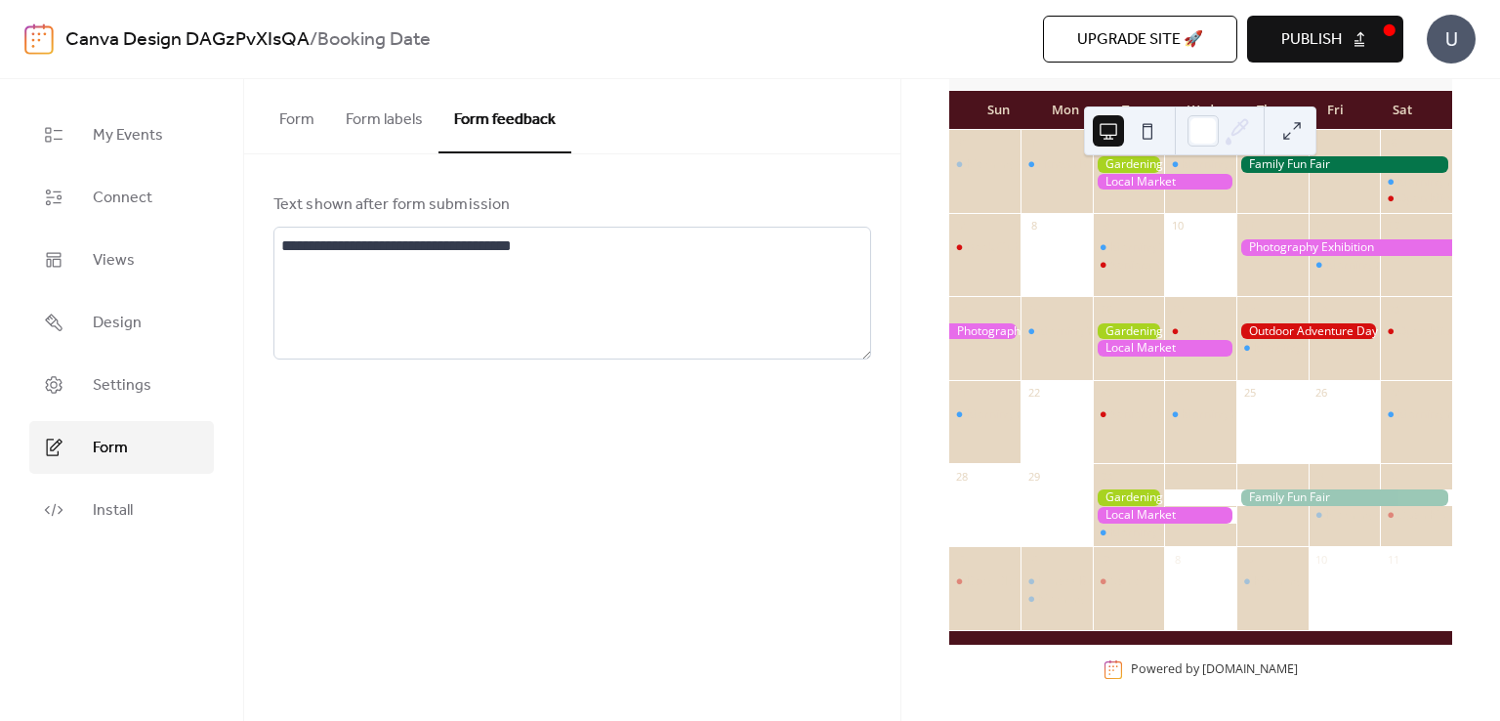
click at [511, 407] on div "**********" at bounding box center [572, 400] width 656 height 642
click at [1299, 49] on span "Publish" at bounding box center [1312, 39] width 61 height 23
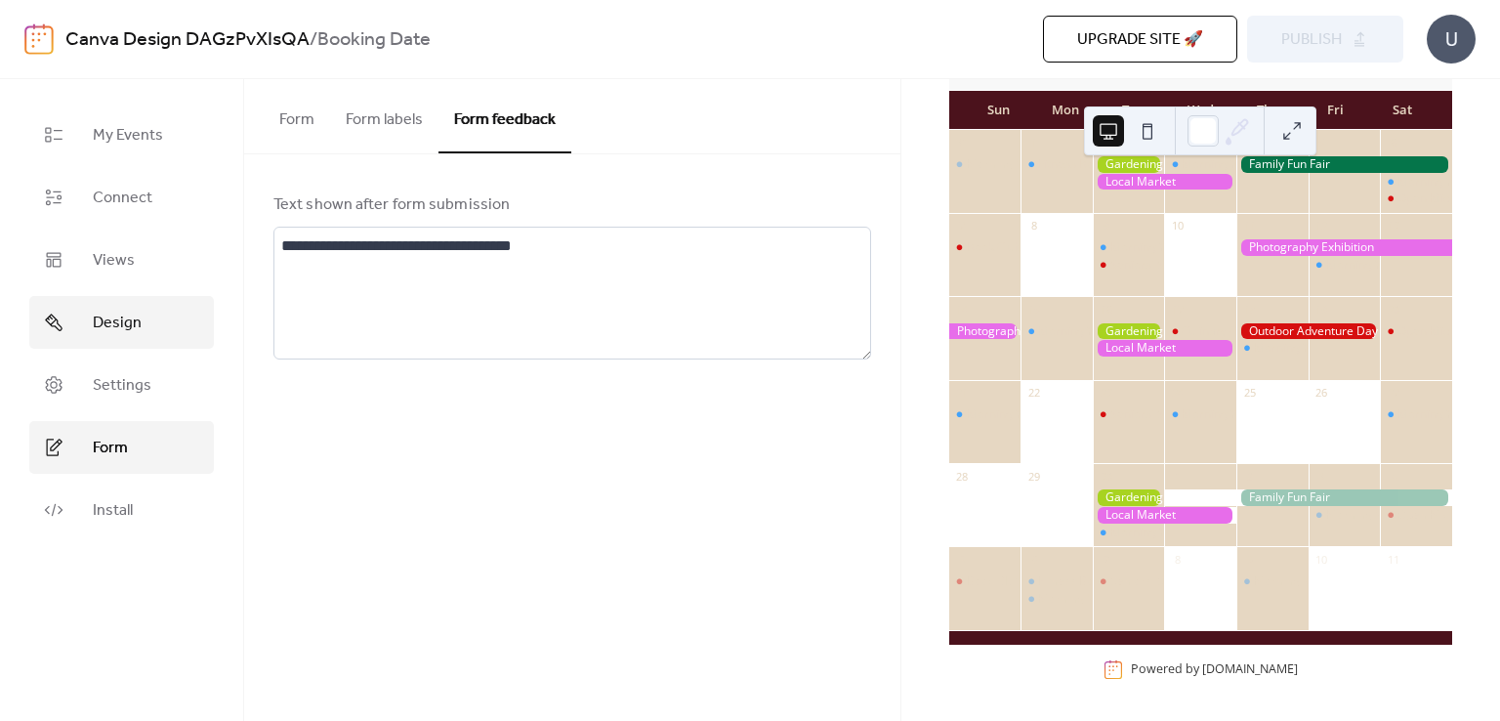
click at [152, 337] on link "Design" at bounding box center [121, 322] width 185 height 53
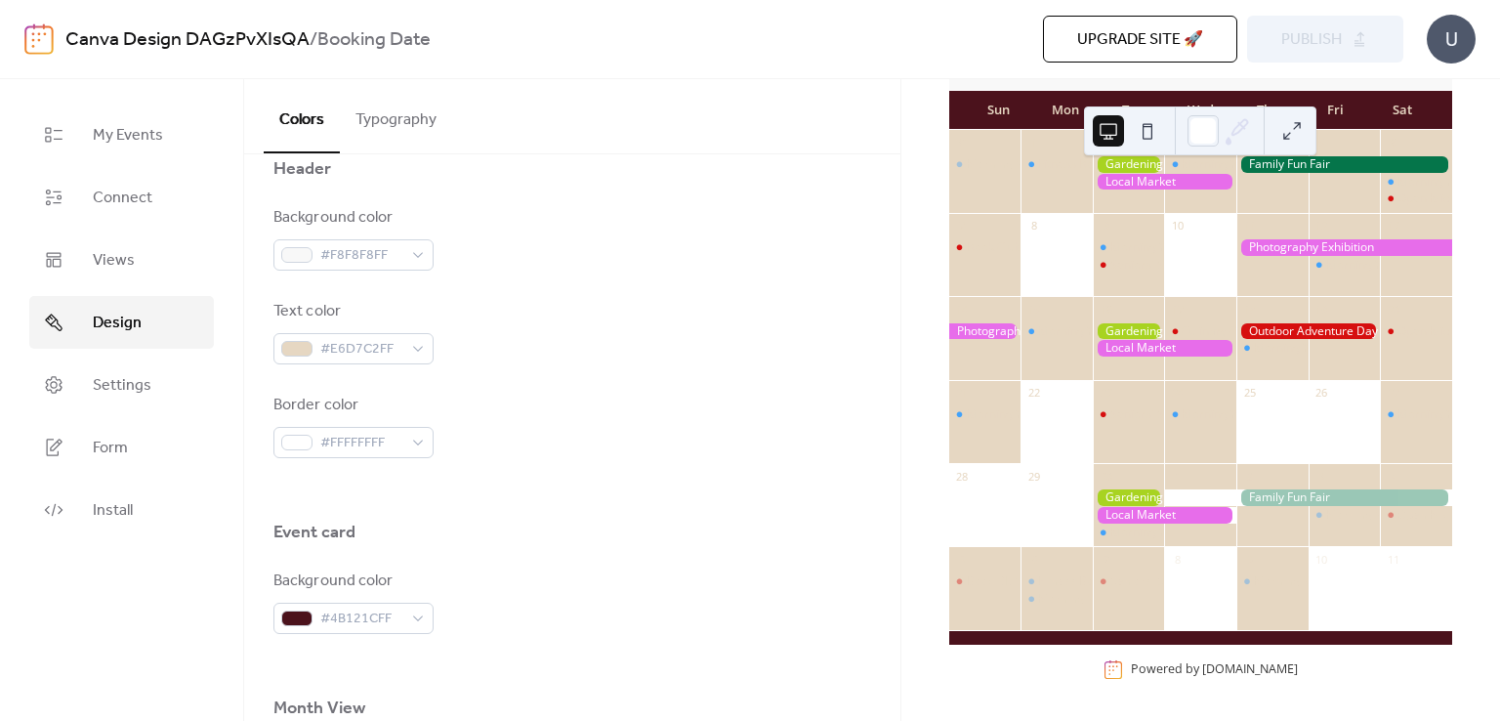
scroll to position [1326, 0]
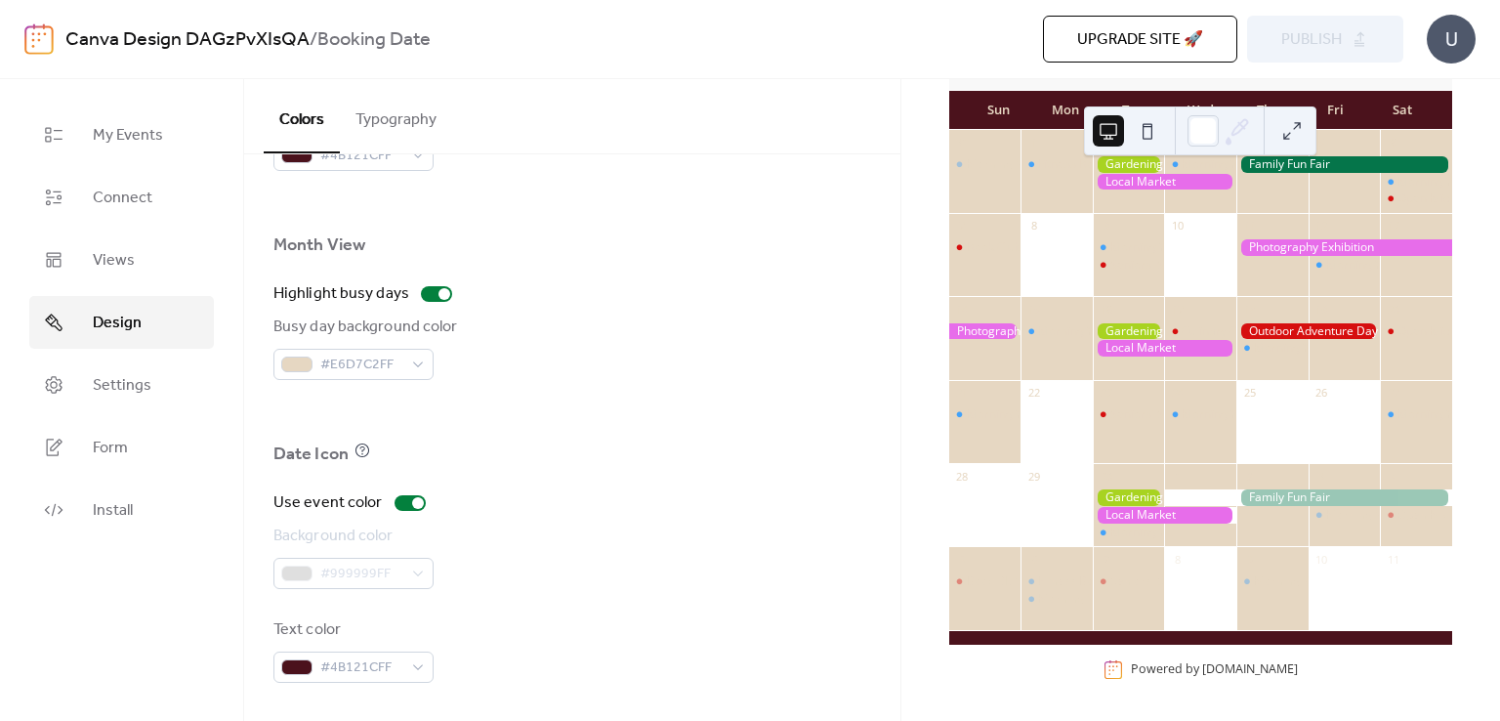
click at [410, 122] on button "Typography" at bounding box center [396, 115] width 112 height 72
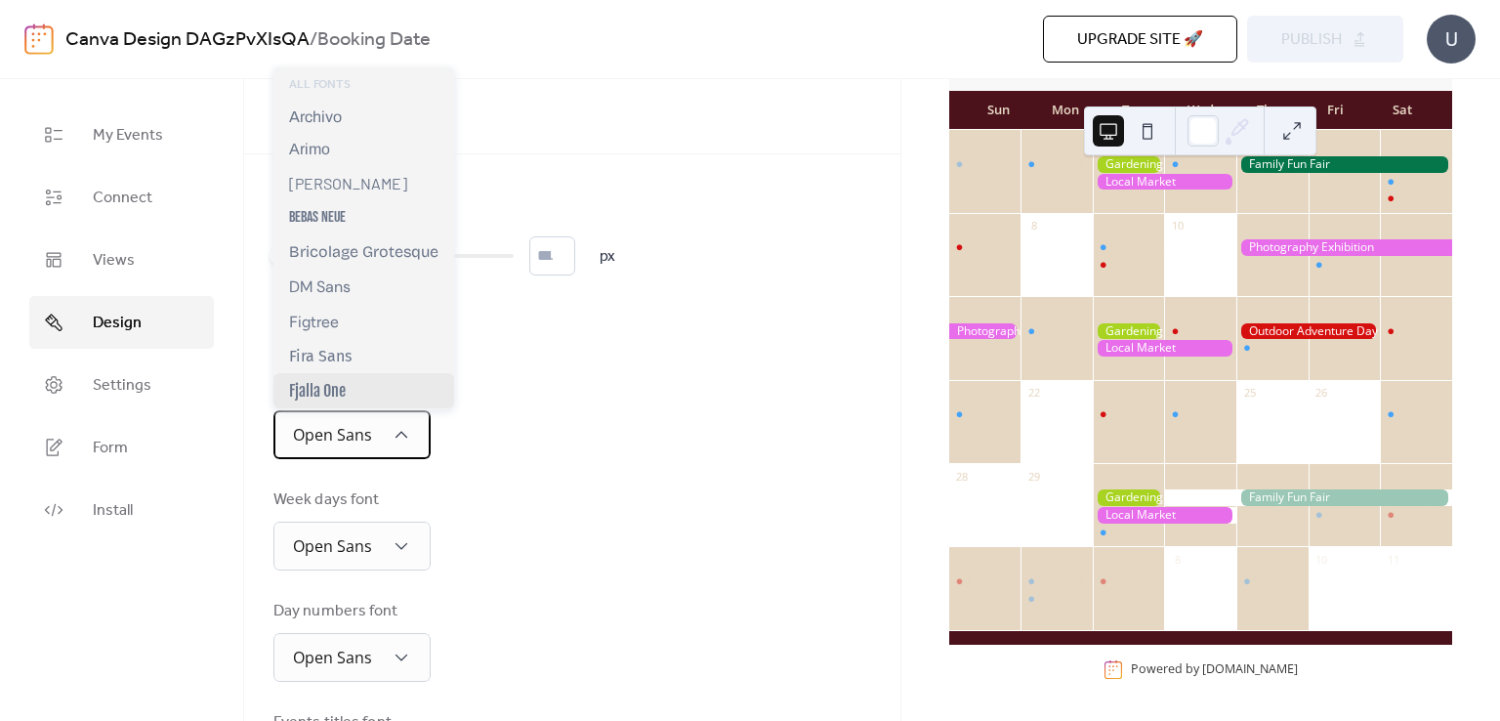
scroll to position [76, 0]
click at [368, 436] on span "Open Sans" at bounding box center [332, 434] width 79 height 21
click at [396, 434] on icon at bounding box center [402, 435] width 20 height 20
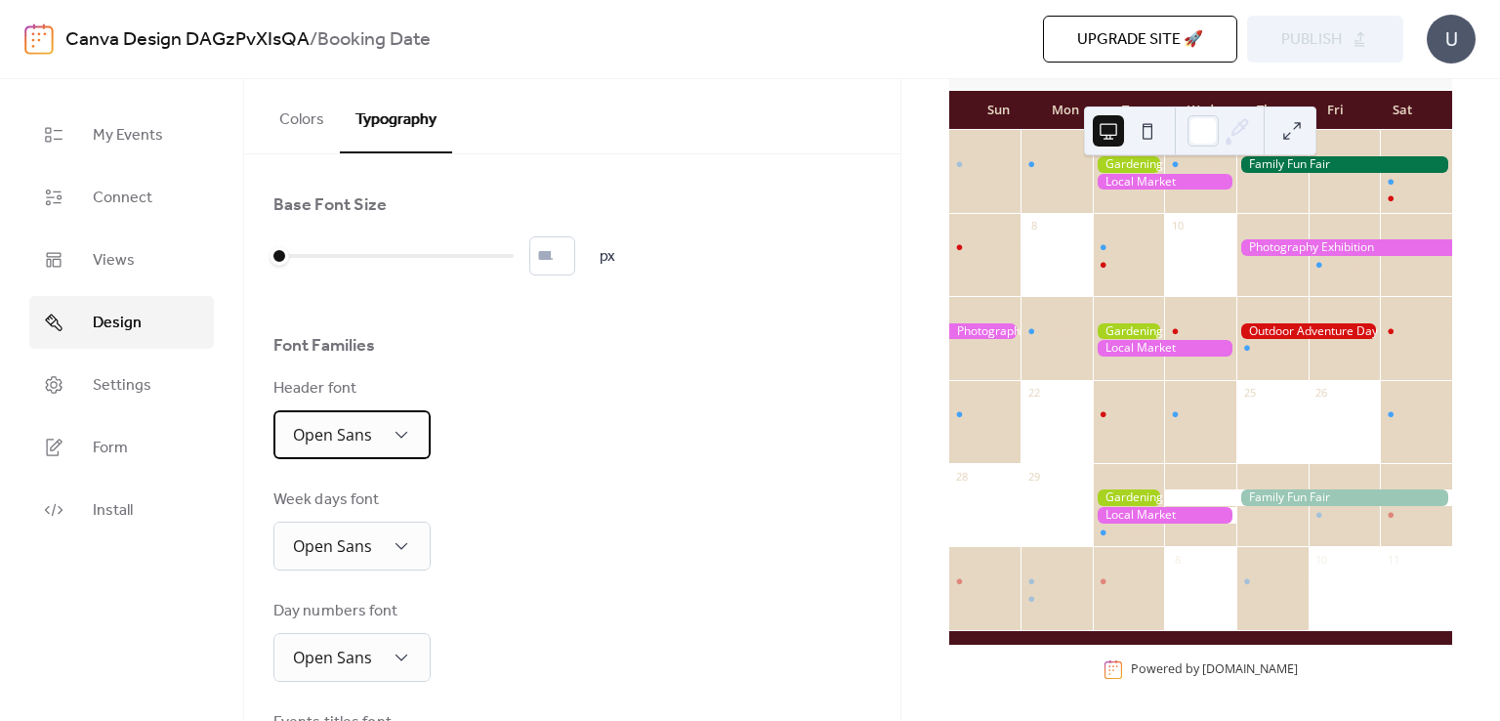
click at [396, 434] on icon at bounding box center [402, 435] width 20 height 20
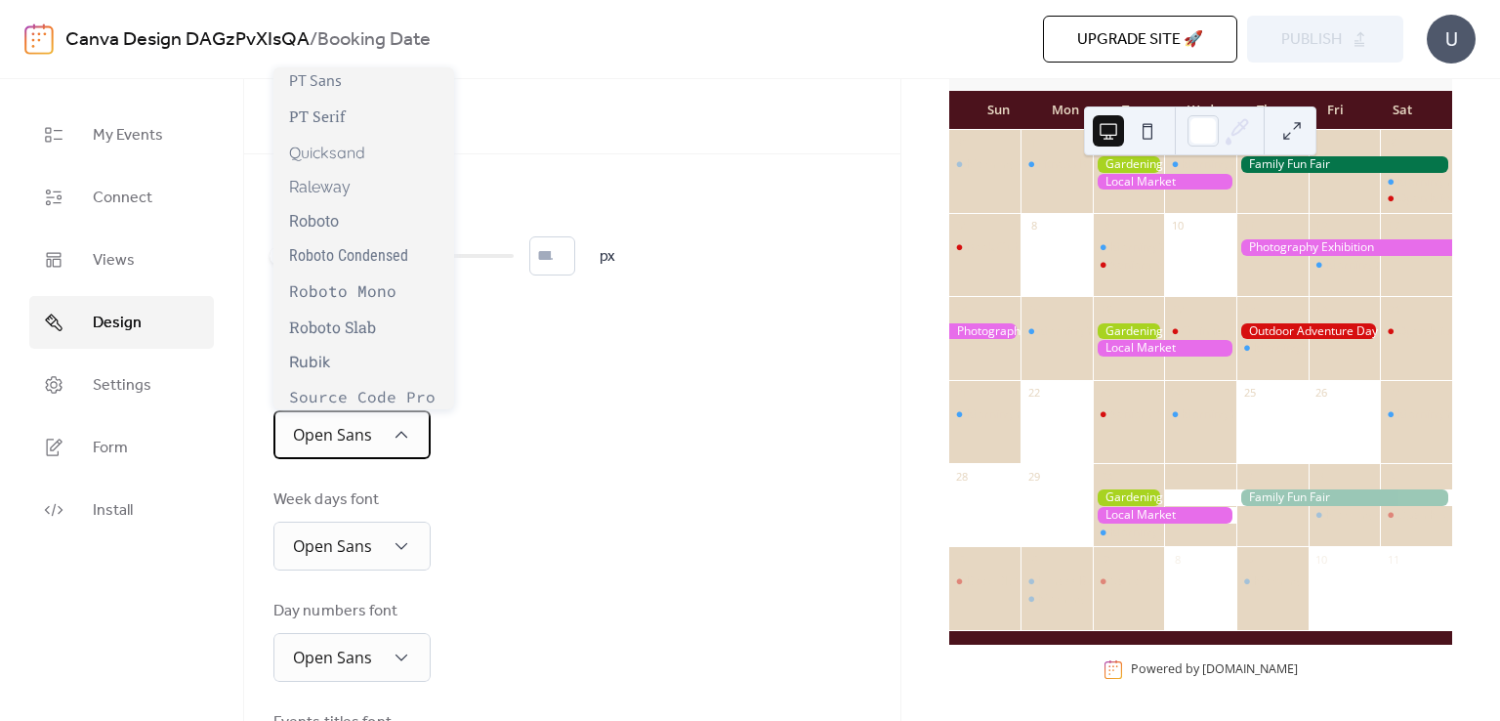
scroll to position [1571, 0]
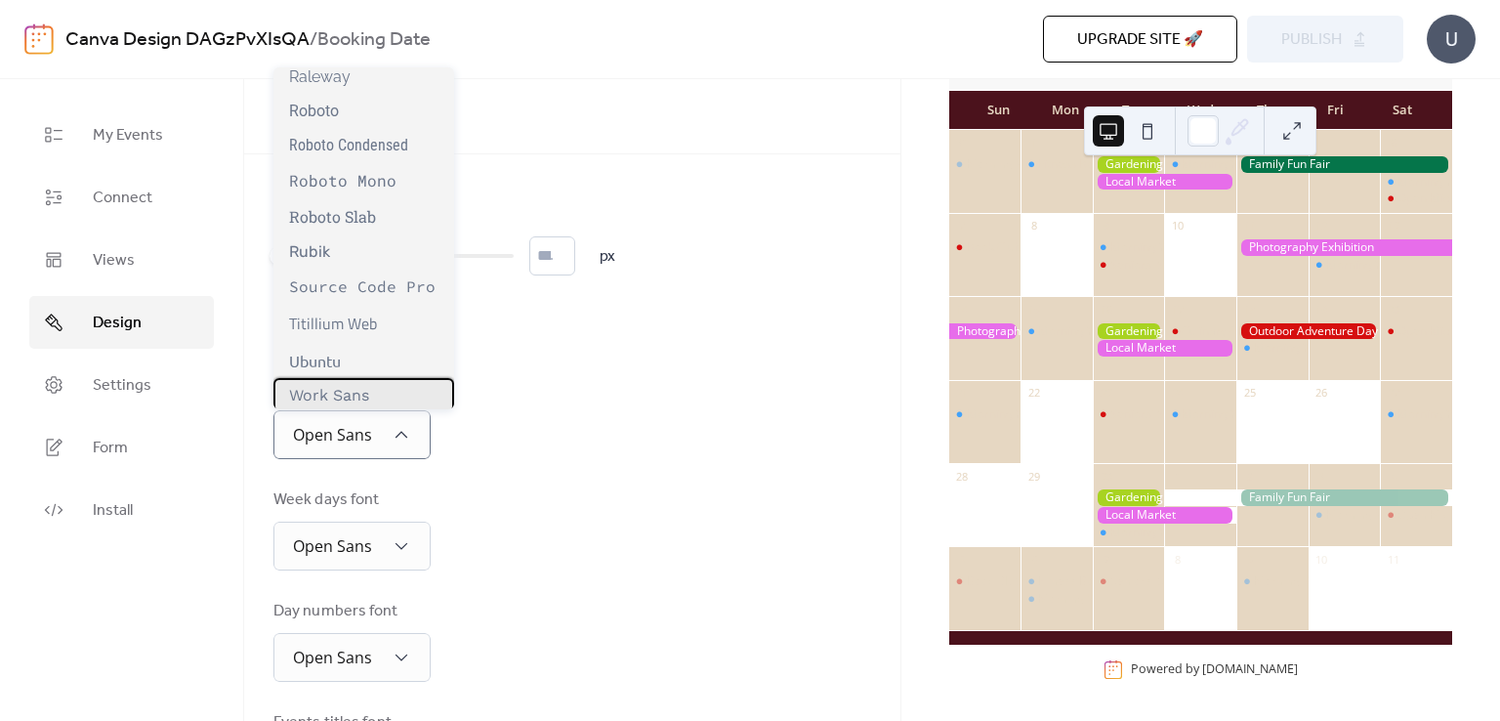
click at [337, 392] on span "Work Sans" at bounding box center [329, 395] width 80 height 19
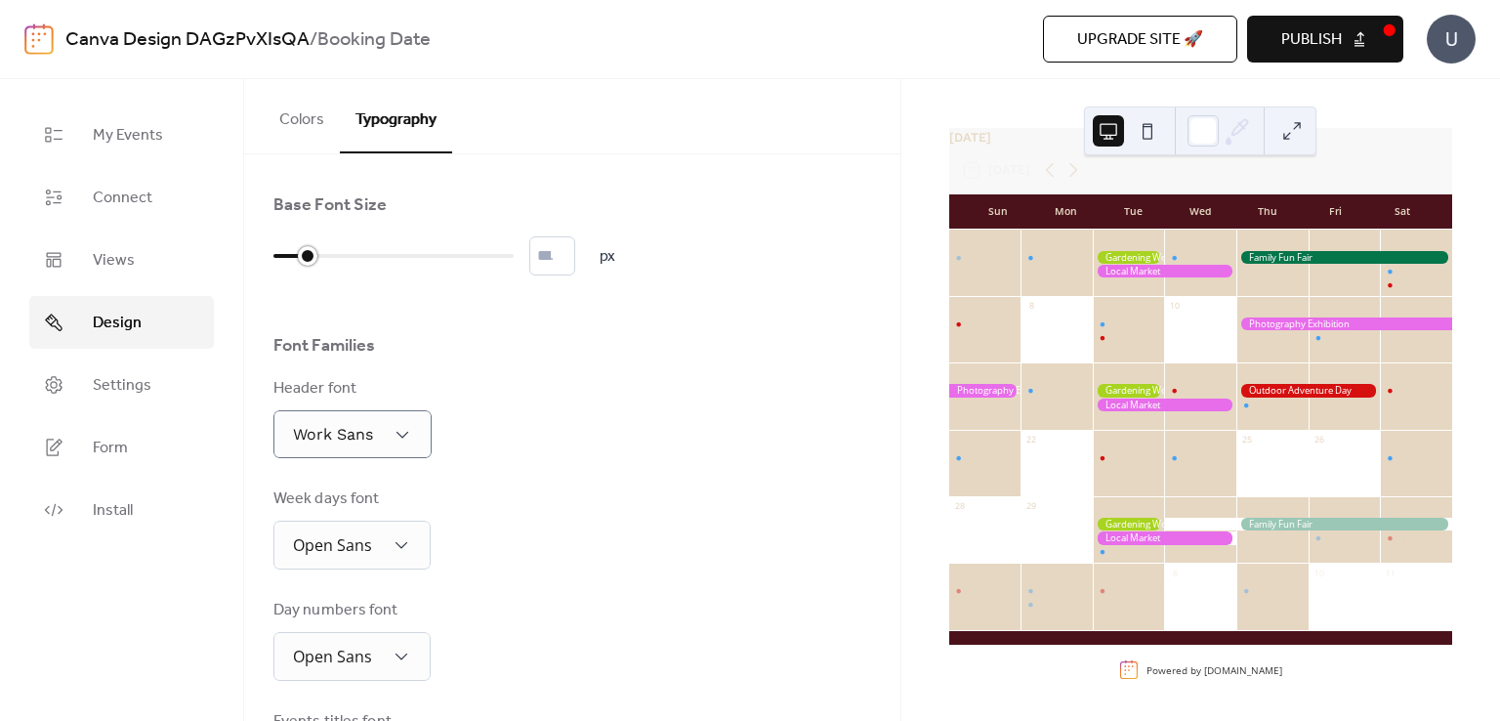
scroll to position [121, 0]
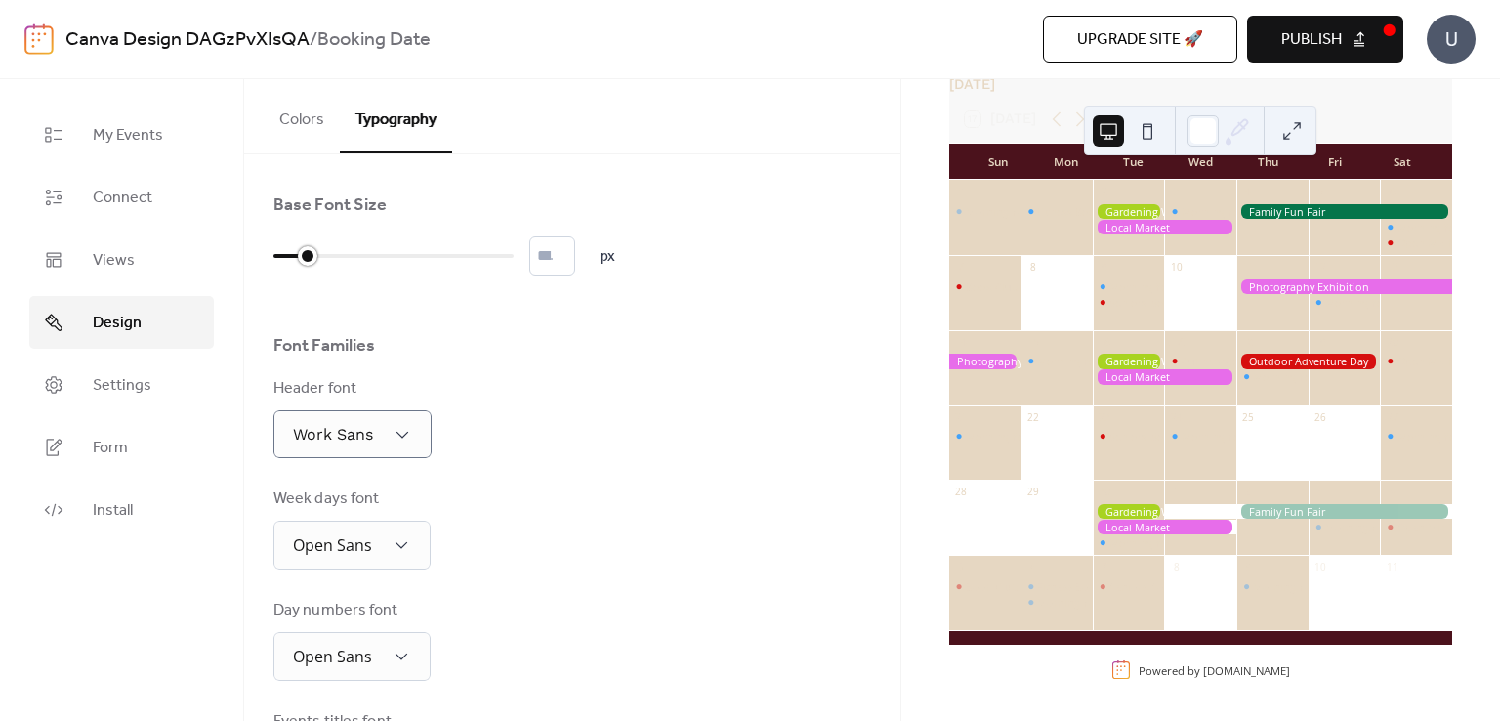
drag, startPoint x: 279, startPoint y: 254, endPoint x: 310, endPoint y: 263, distance: 31.5
click at [310, 263] on div at bounding box center [308, 256] width 20 height 20
click at [472, 321] on div "Base Font Size * px Font Families Header font Work Sans Week days font Open San…" at bounding box center [573, 659] width 598 height 933
click at [556, 259] on input "*" at bounding box center [552, 255] width 46 height 39
click at [572, 251] on input "**" at bounding box center [552, 255] width 46 height 39
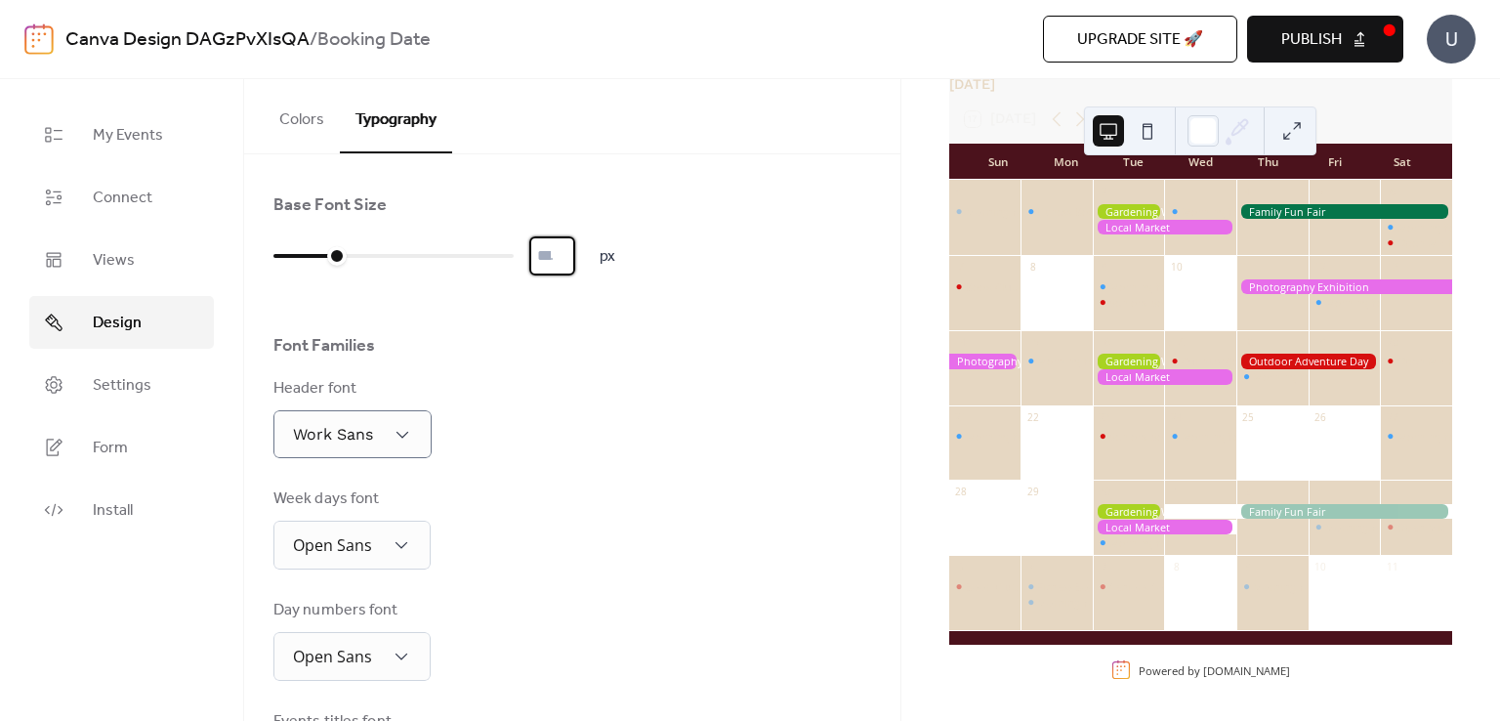
scroll to position [175, 0]
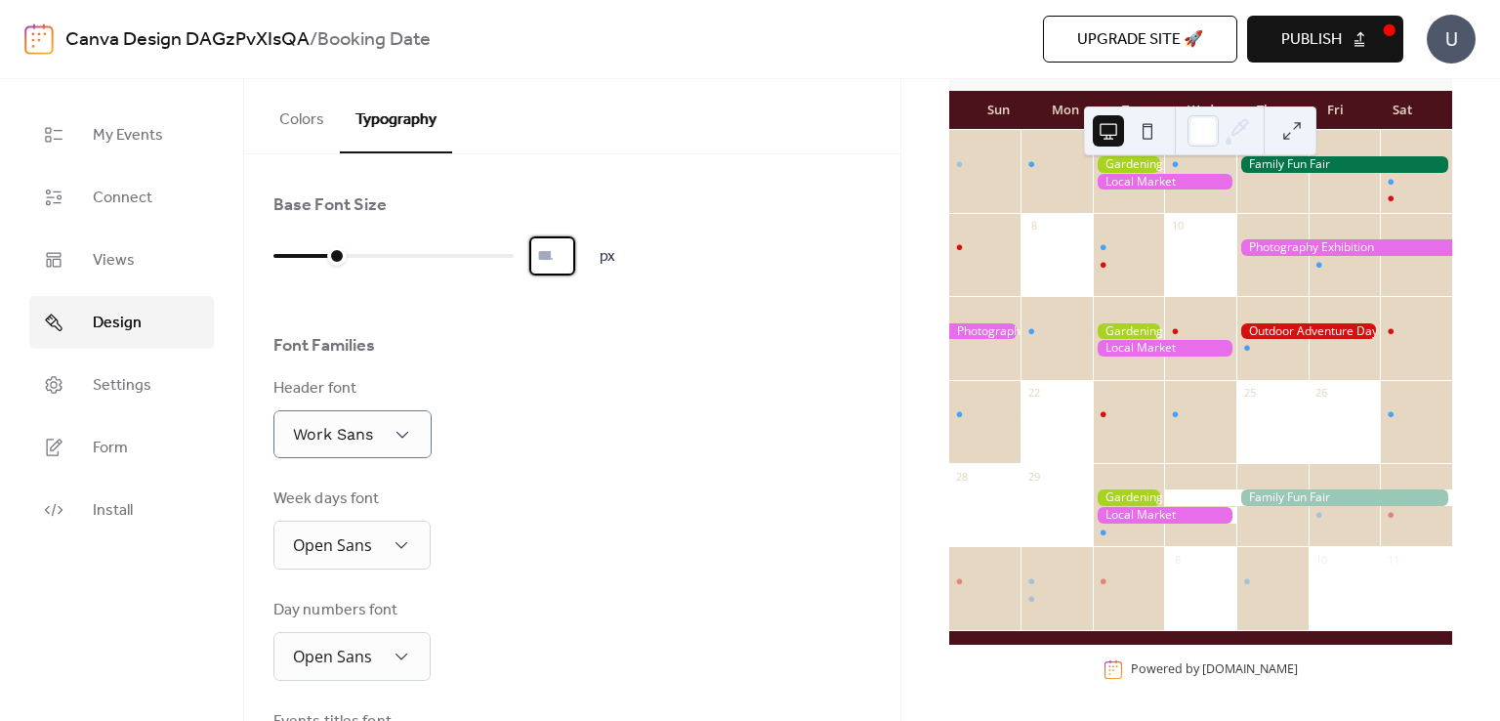
click at [575, 250] on input "**" at bounding box center [552, 255] width 46 height 39
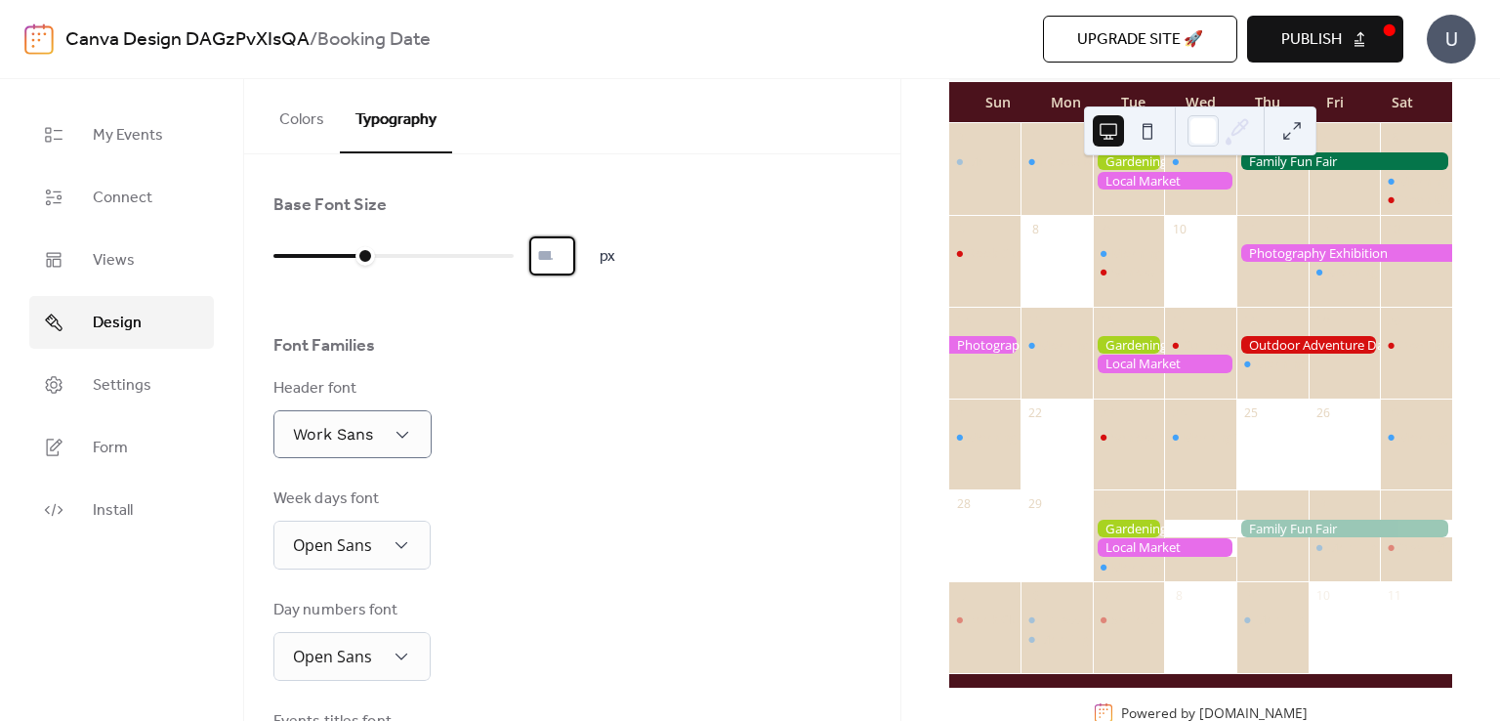
scroll to position [176, 0]
click at [575, 250] on input "**" at bounding box center [552, 255] width 46 height 39
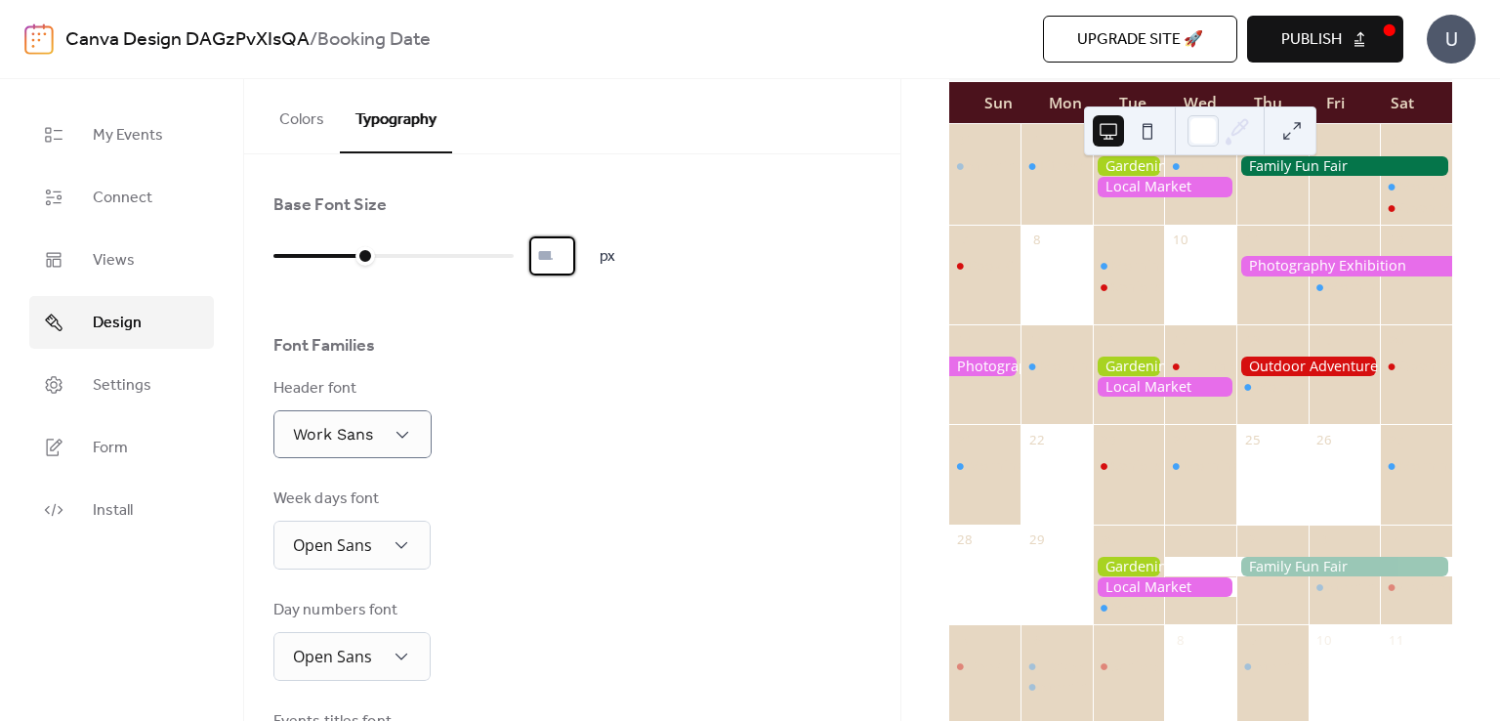
click at [575, 266] on input "**" at bounding box center [552, 255] width 46 height 39
type input "**"
click at [575, 266] on input "**" at bounding box center [552, 255] width 46 height 39
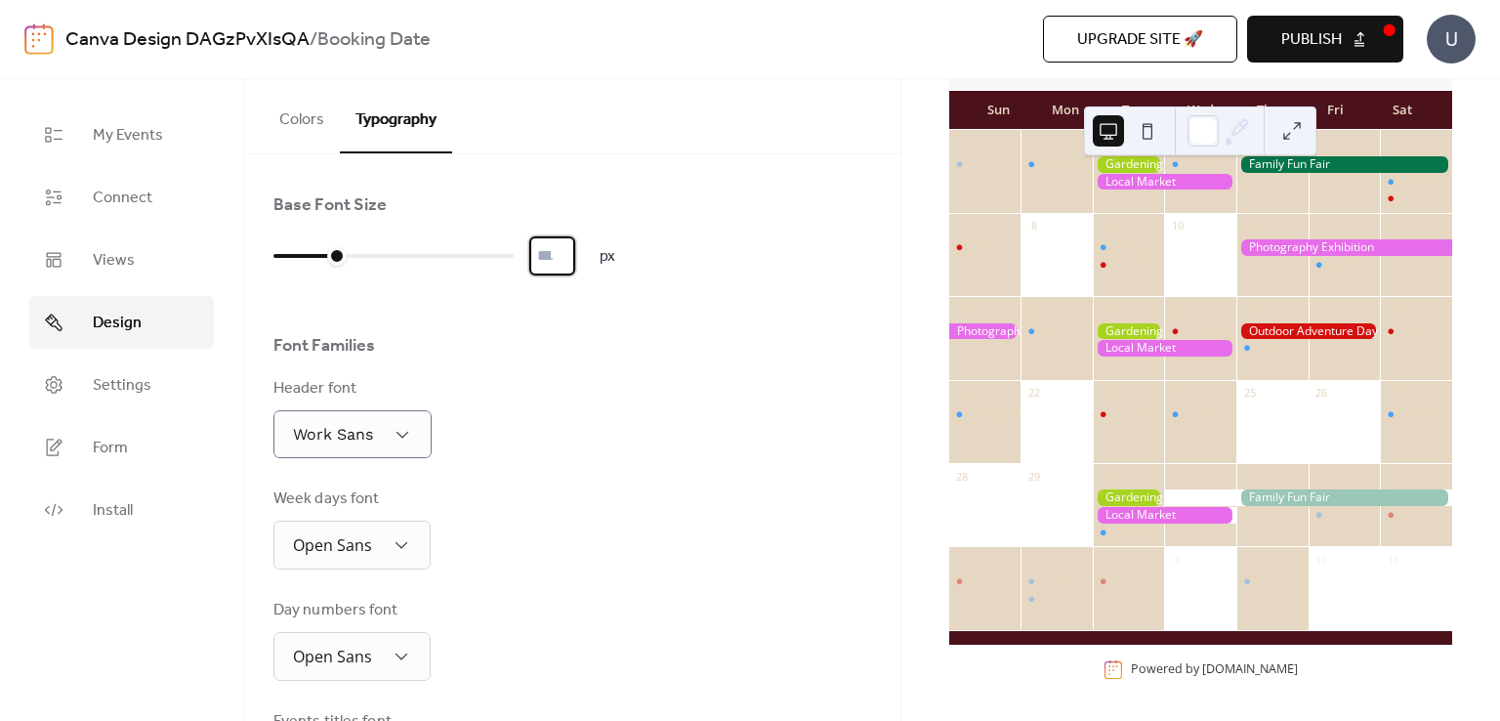
click at [597, 353] on div "Font Families" at bounding box center [573, 350] width 598 height 33
click at [1328, 42] on span "Publish" at bounding box center [1312, 39] width 61 height 23
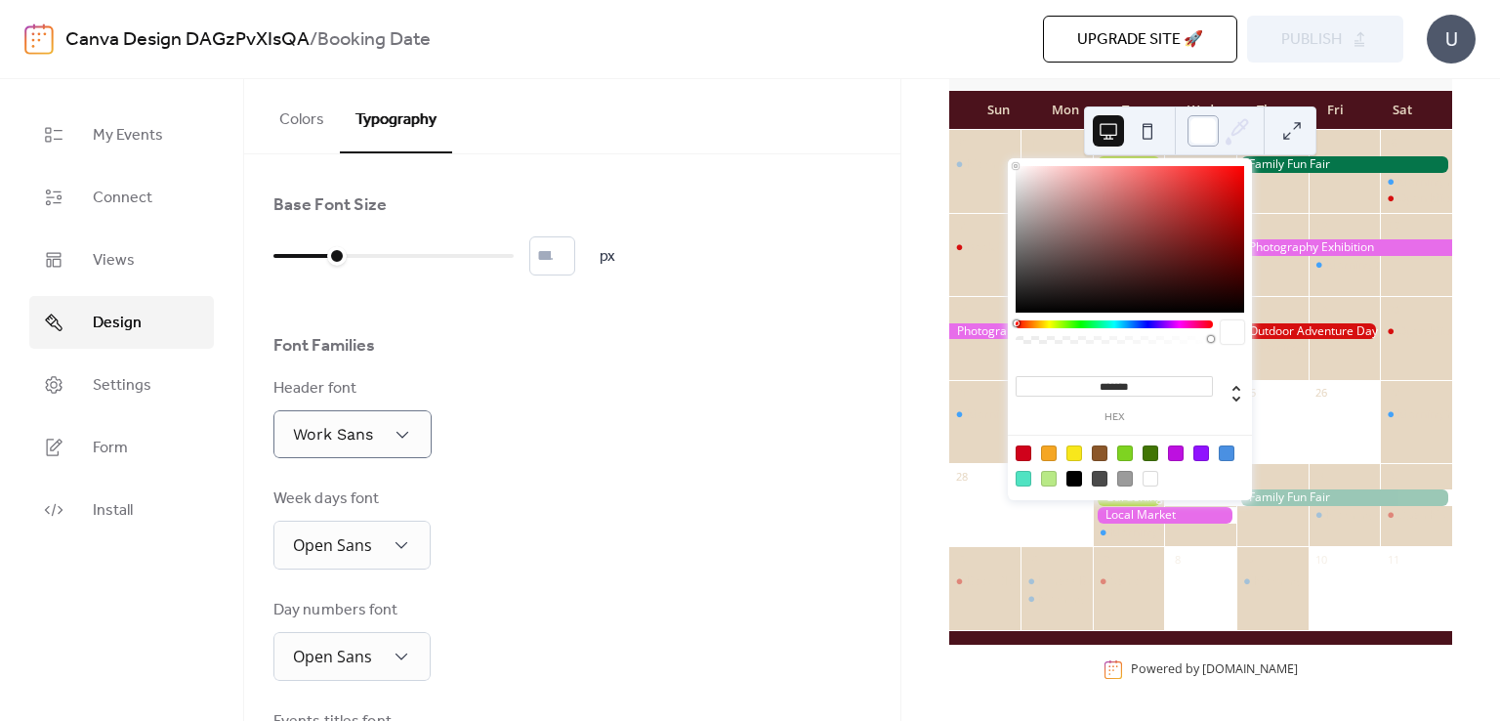
click at [1207, 125] on div at bounding box center [1203, 130] width 31 height 31
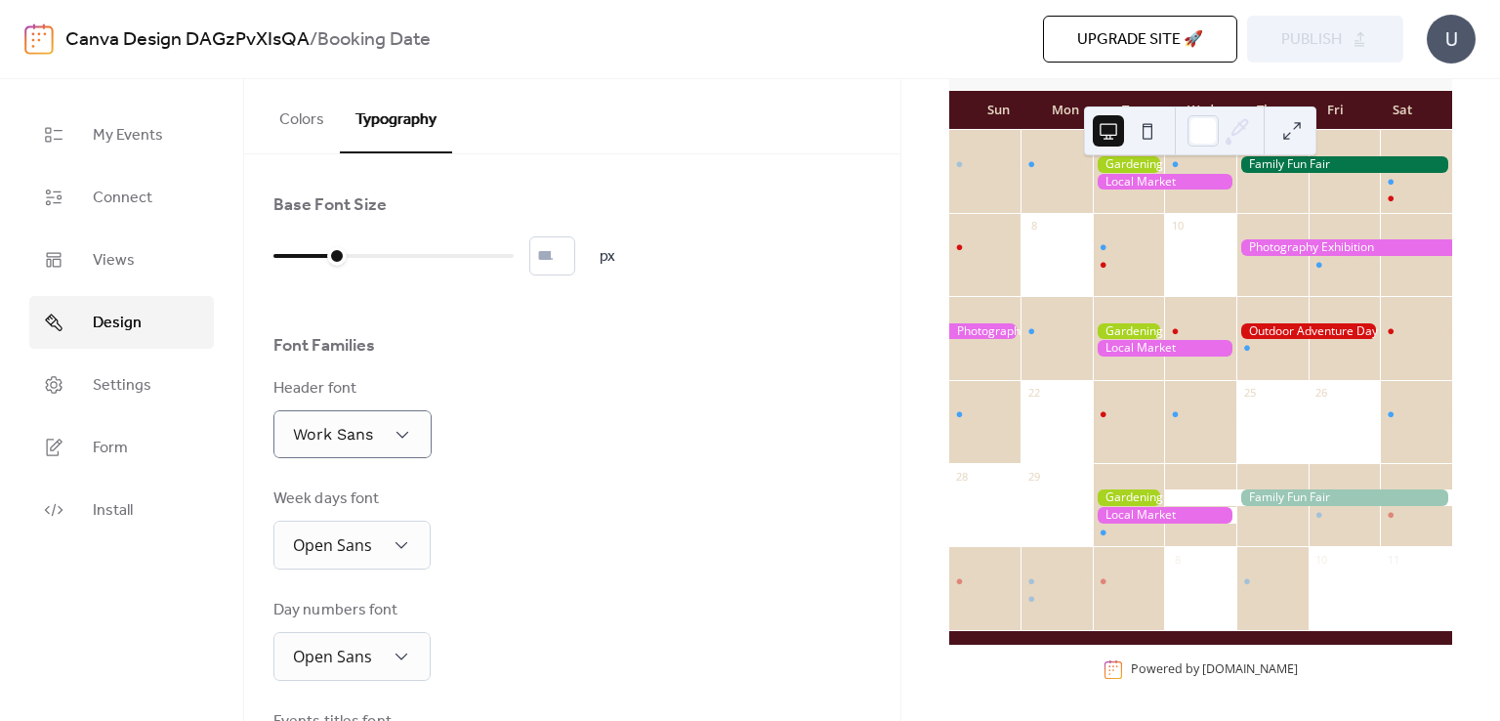
click at [977, 197] on div "Morning Yoga Bliss" at bounding box center [986, 181] width 72 height 50
click at [992, 325] on div at bounding box center [986, 331] width 72 height 17
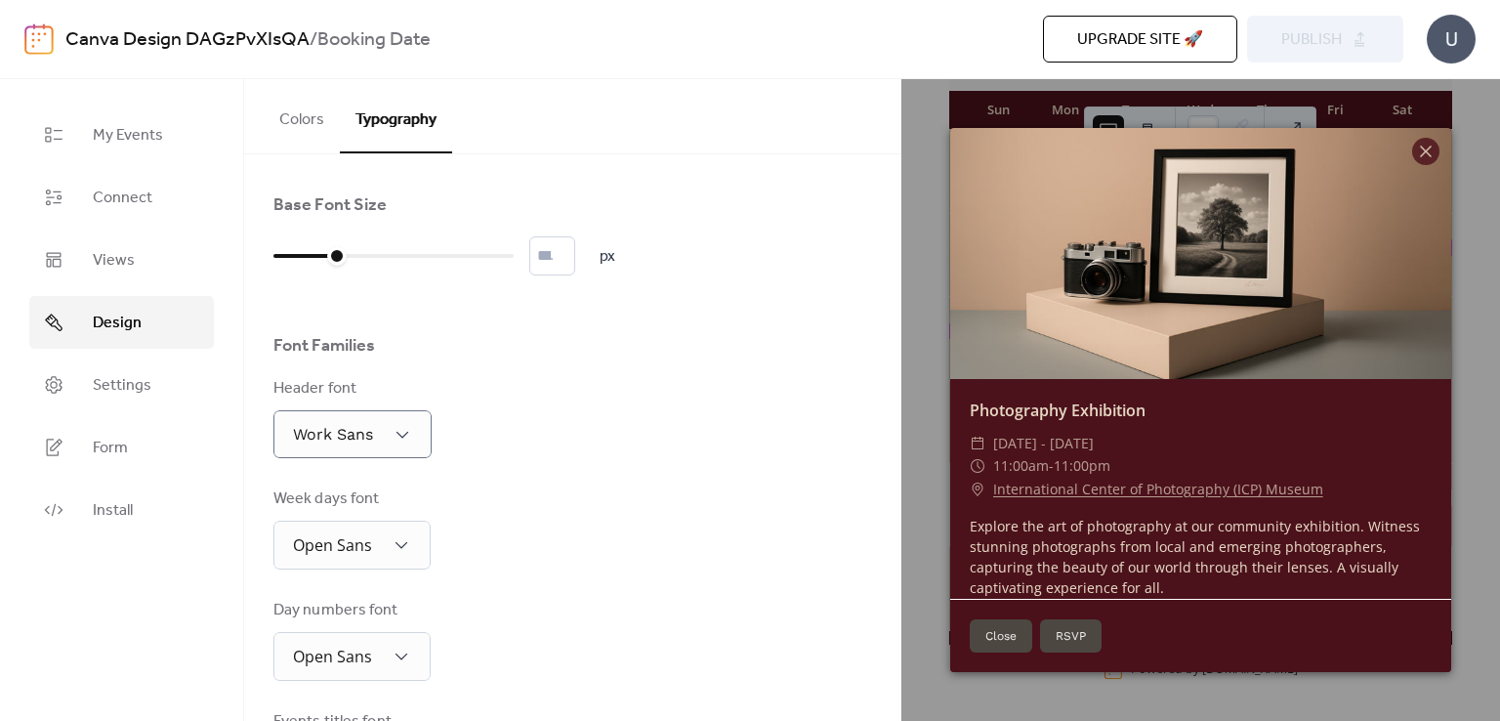
click at [985, 626] on button "Close" at bounding box center [1001, 635] width 63 height 33
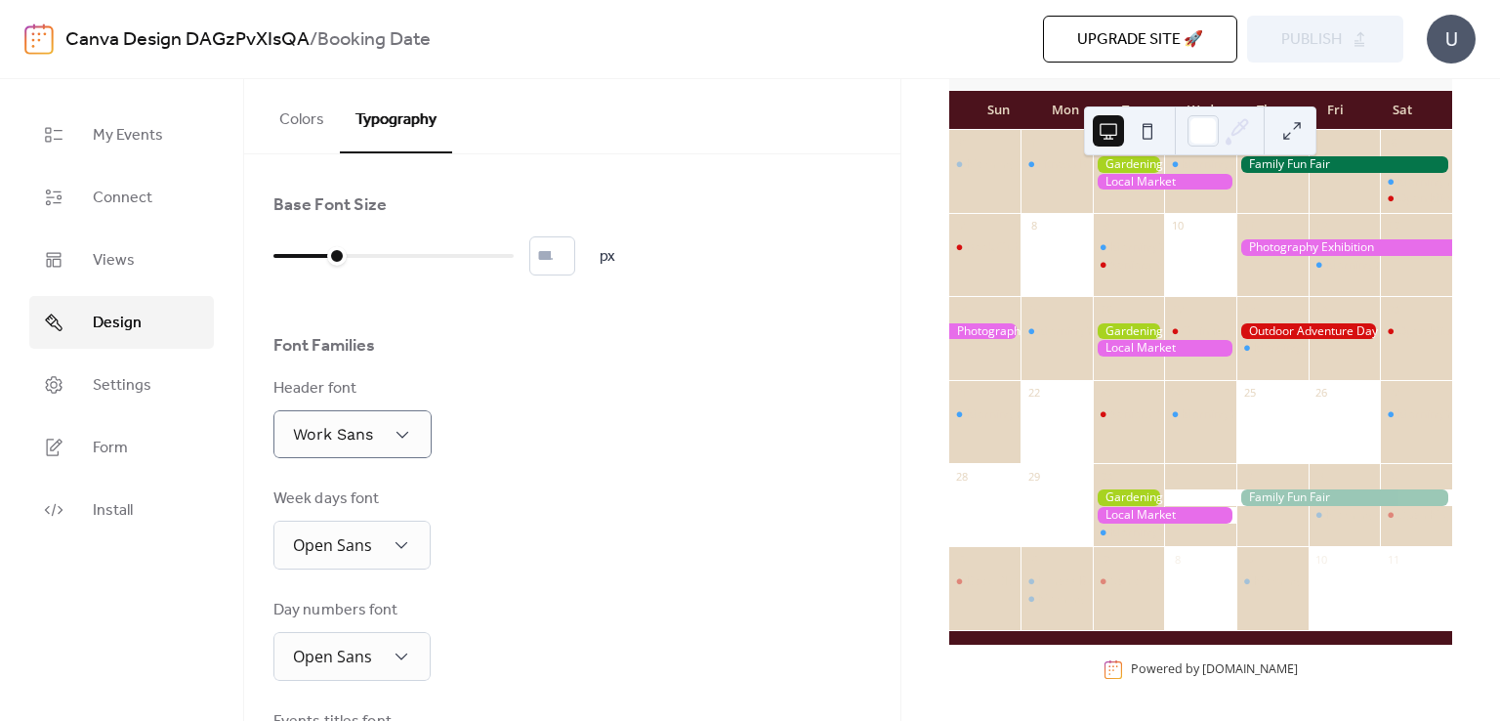
click at [996, 337] on div at bounding box center [986, 331] width 72 height 17
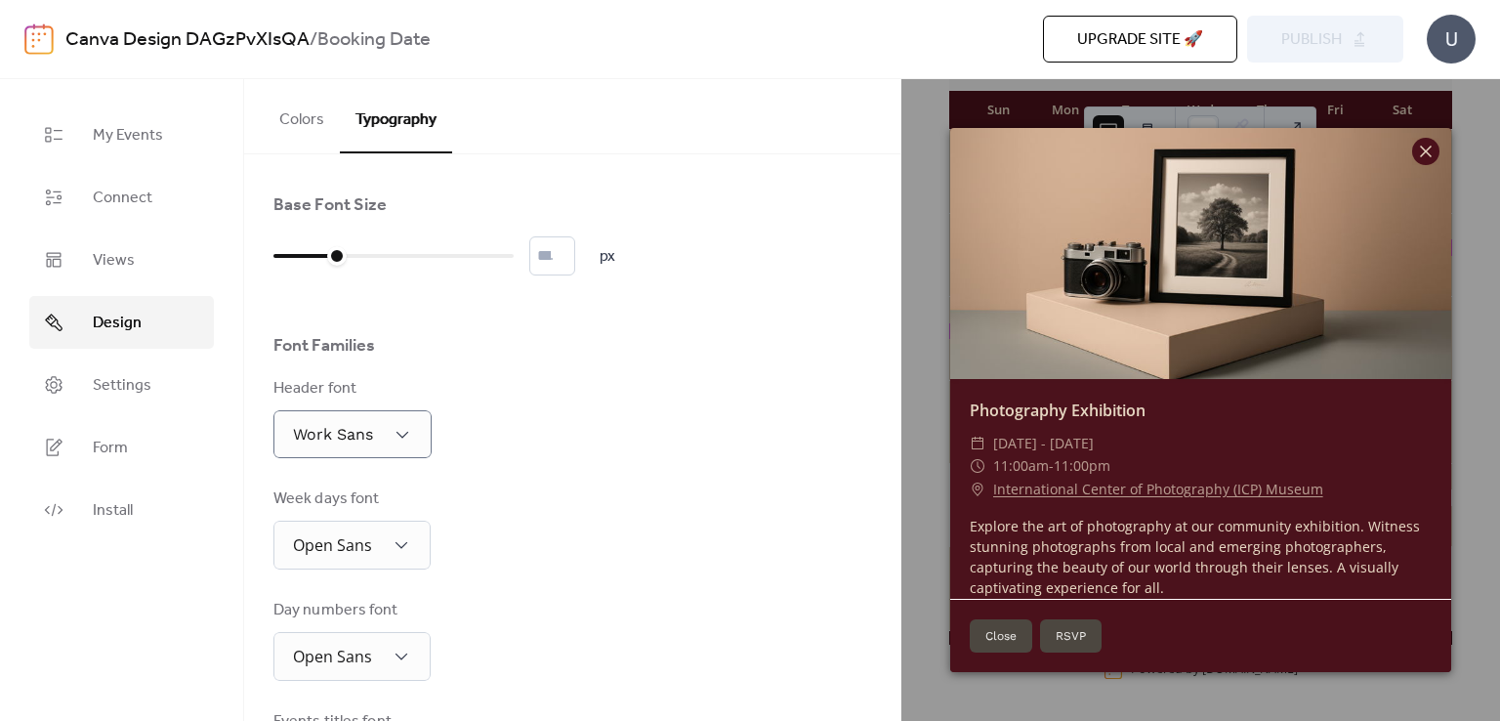
click at [1434, 148] on icon at bounding box center [1426, 151] width 23 height 23
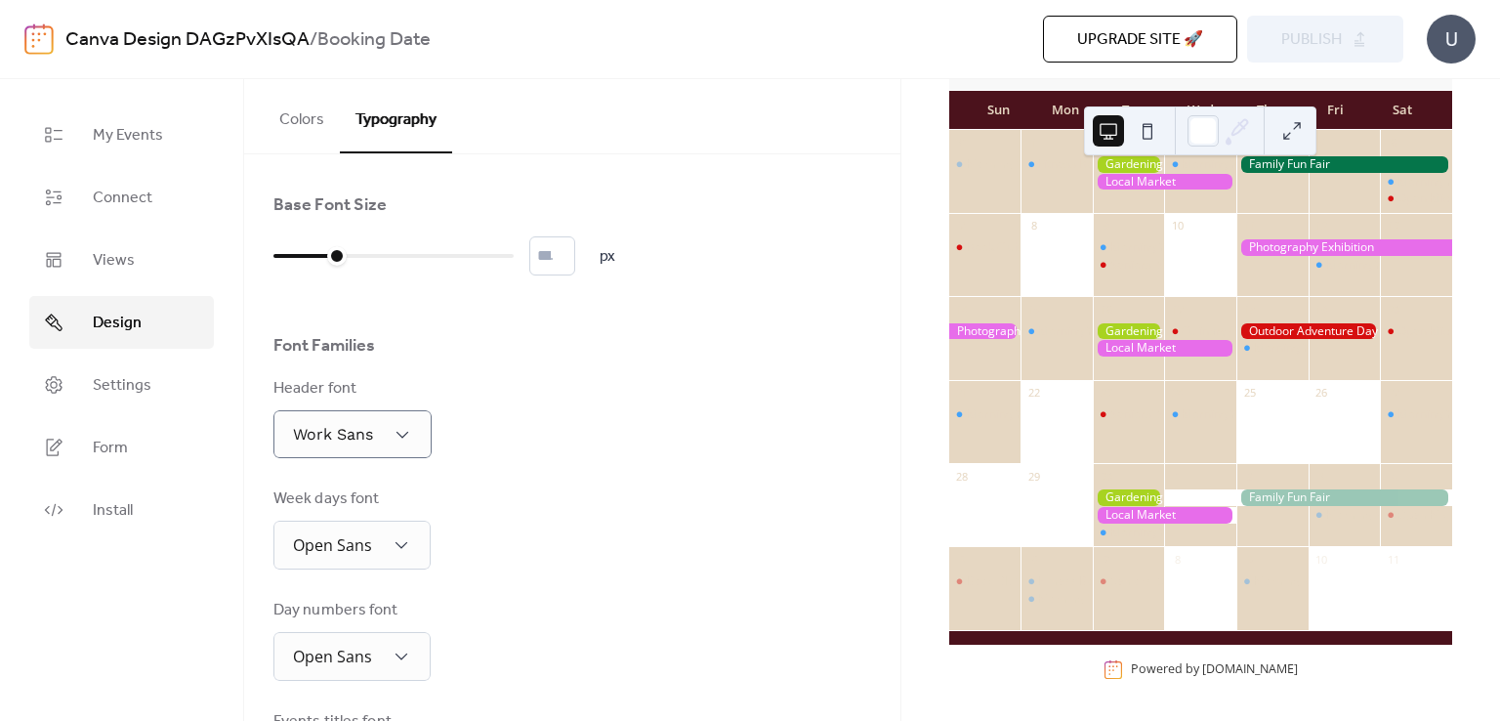
click at [1145, 136] on button at bounding box center [1147, 130] width 31 height 31
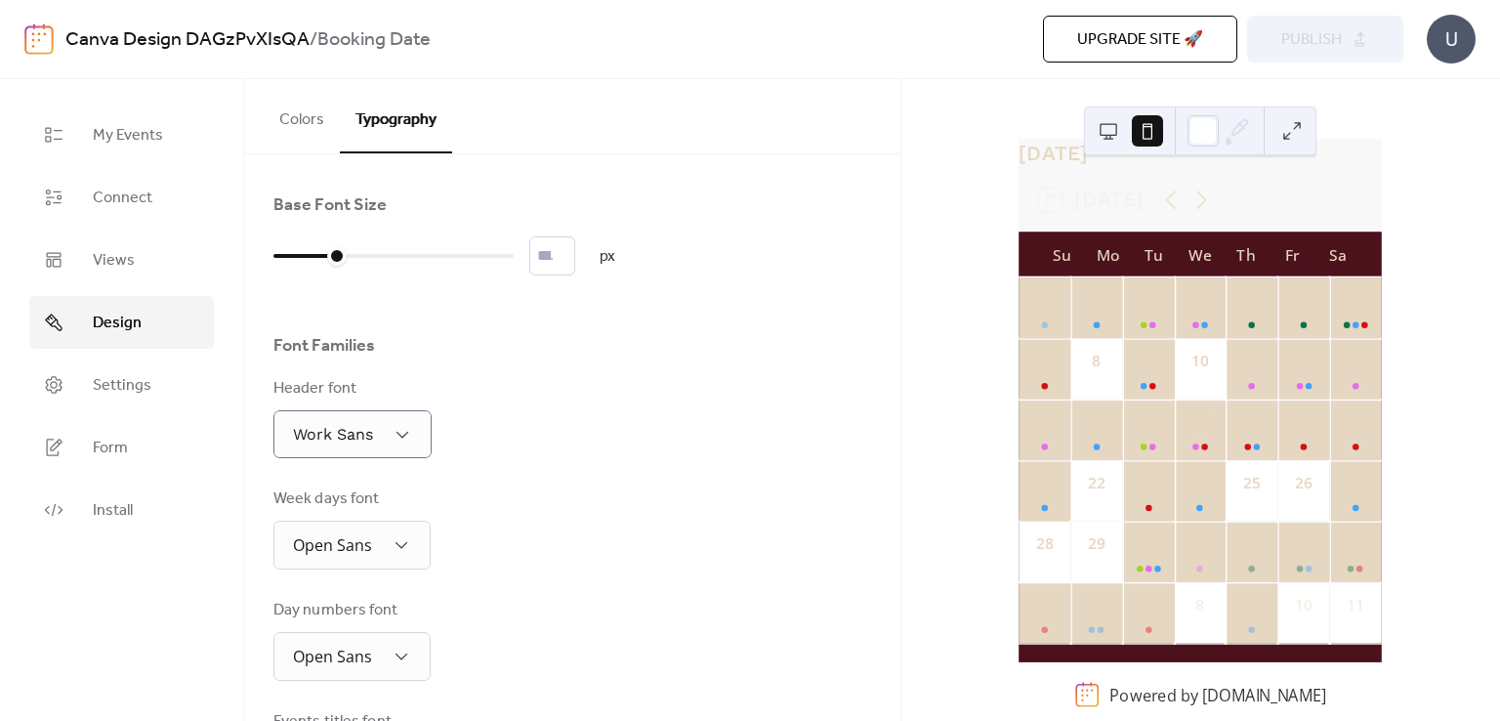
scroll to position [59, 0]
click at [1064, 382] on div "7" at bounding box center [1045, 368] width 52 height 61
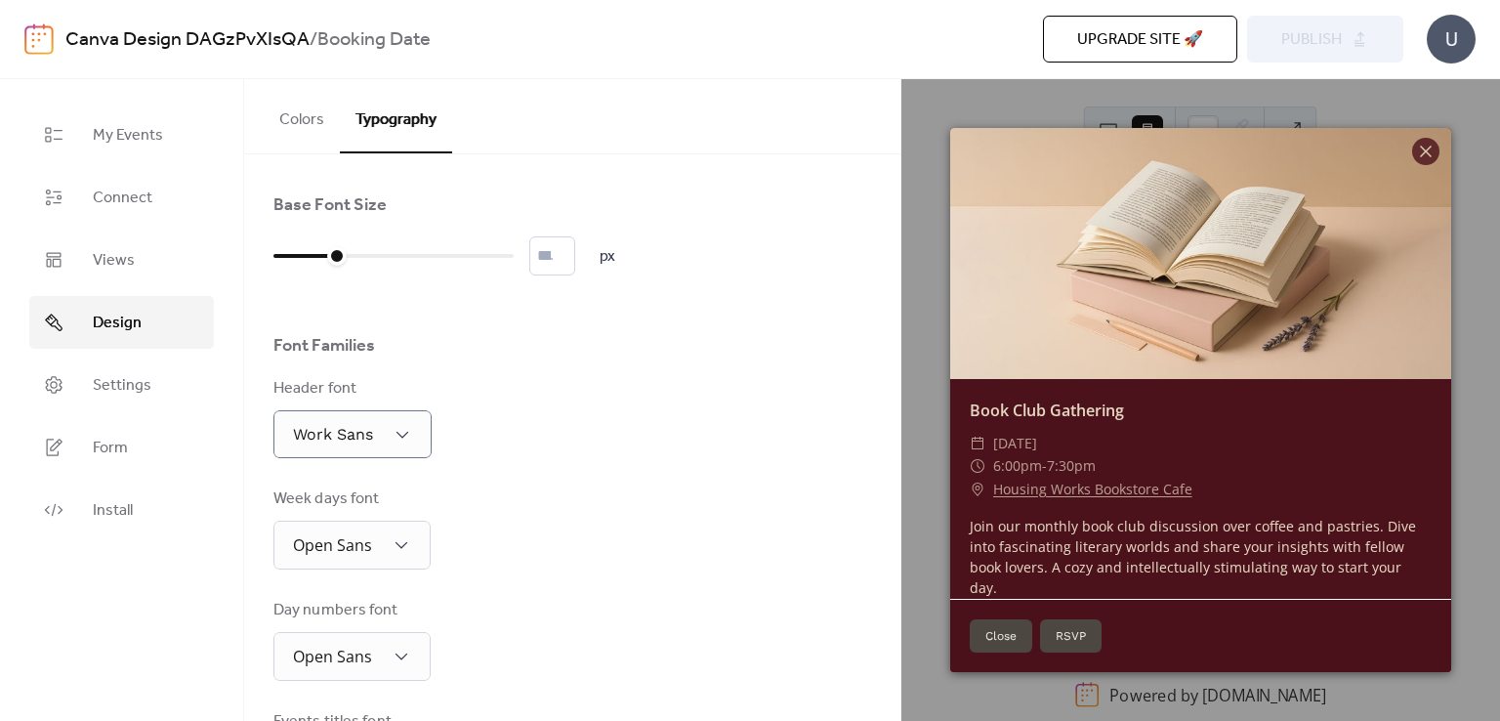
click at [1061, 632] on button "RSVP" at bounding box center [1071, 635] width 62 height 33
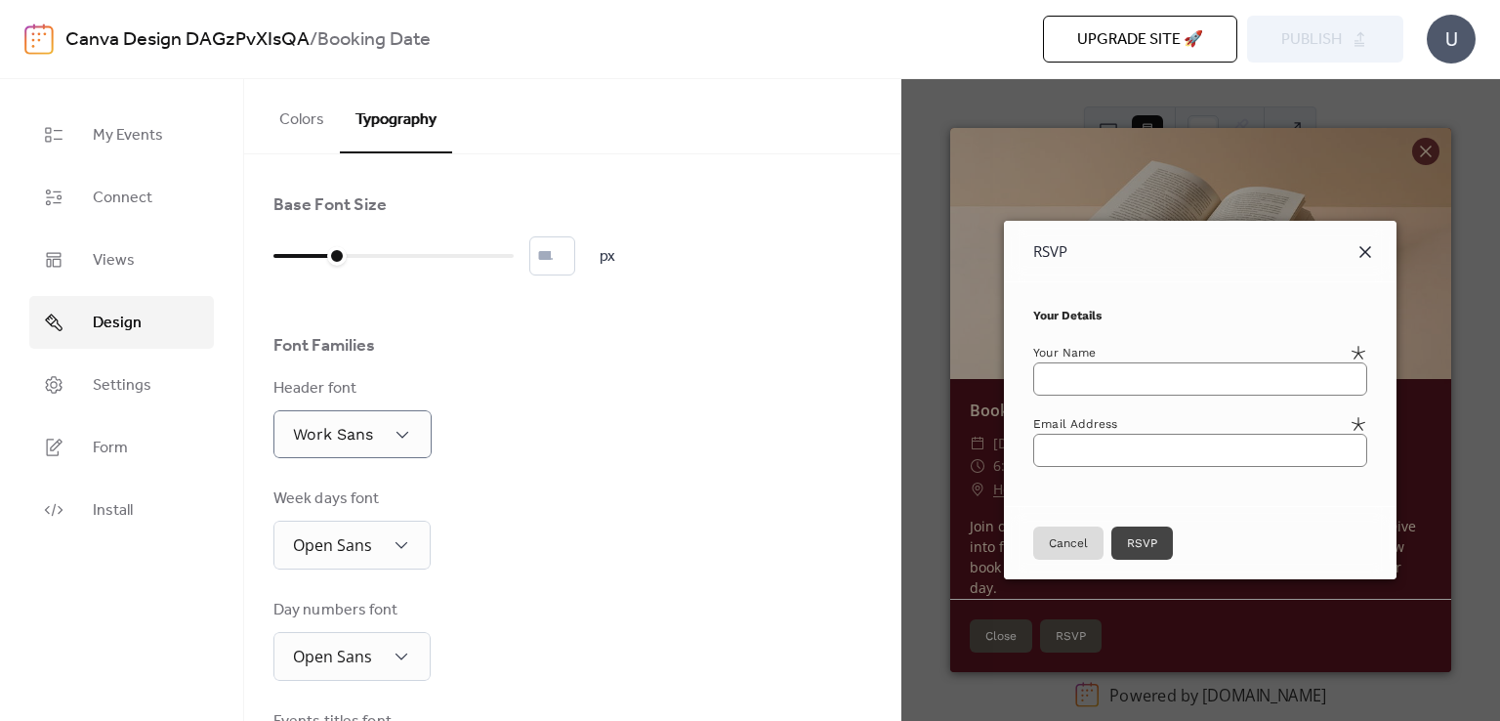
click at [1377, 249] on icon at bounding box center [1365, 251] width 23 height 23
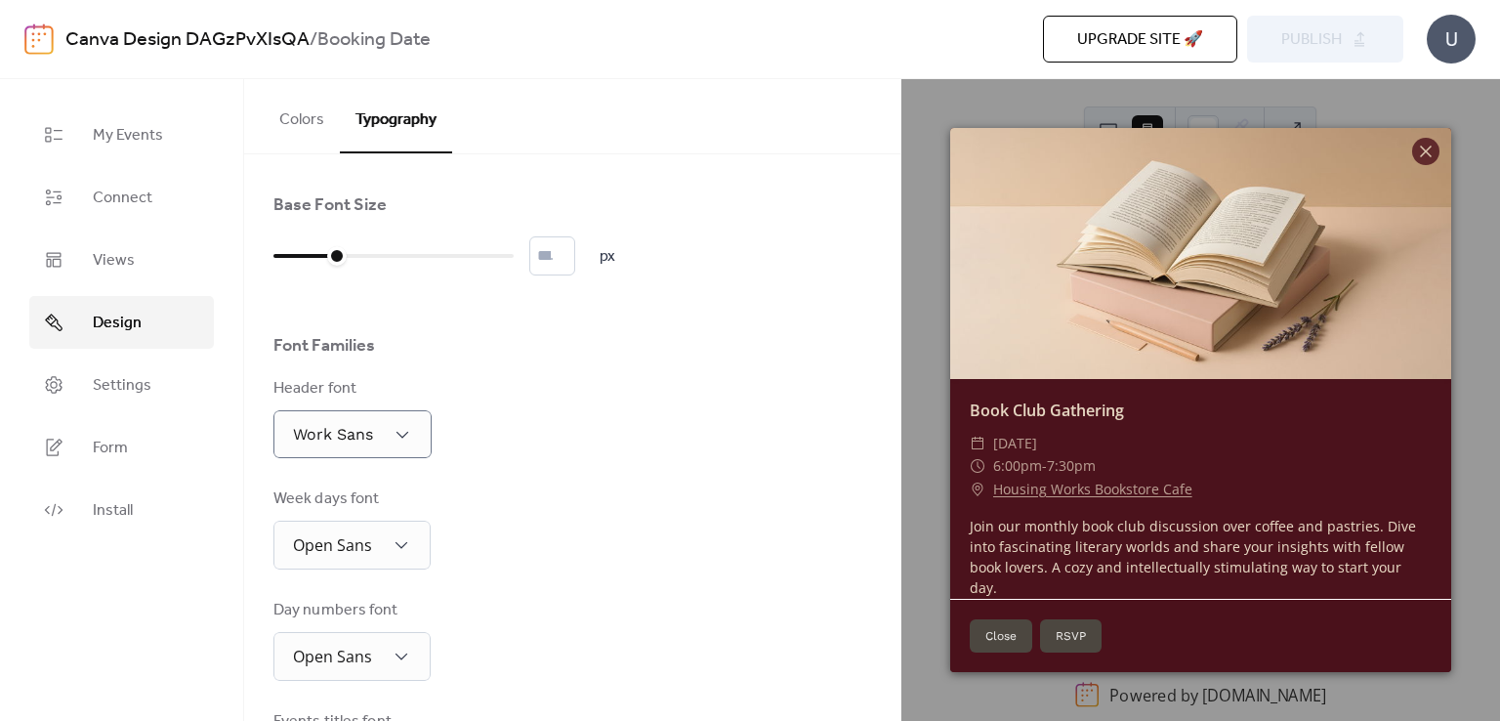
click at [1380, 249] on div at bounding box center [1200, 253] width 501 height 251
